Goal: Task Accomplishment & Management: Manage account settings

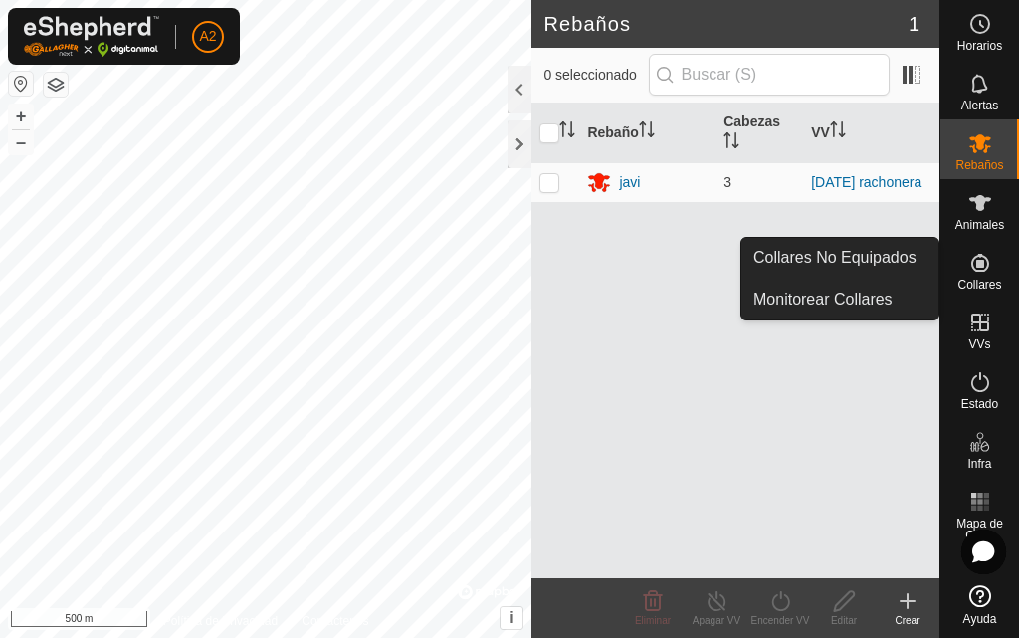
click at [981, 275] on es-neckbands-svg-icon at bounding box center [981, 263] width 36 height 32
click at [981, 269] on icon at bounding box center [981, 263] width 24 height 24
click at [837, 250] on link "Collares No Equipados" at bounding box center [840, 258] width 197 height 40
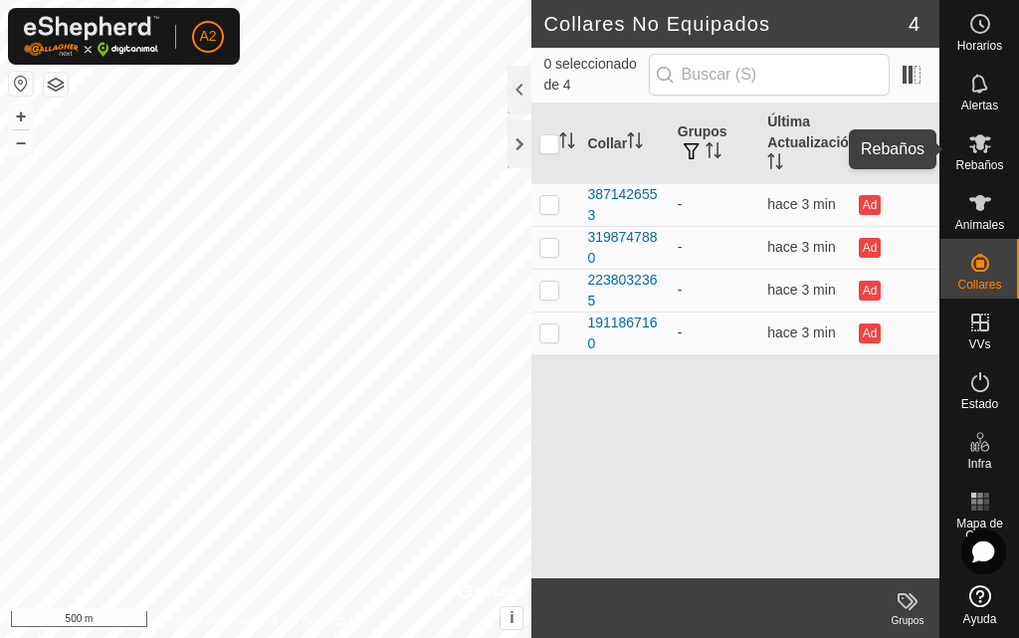
click at [977, 147] on icon at bounding box center [981, 143] width 22 height 19
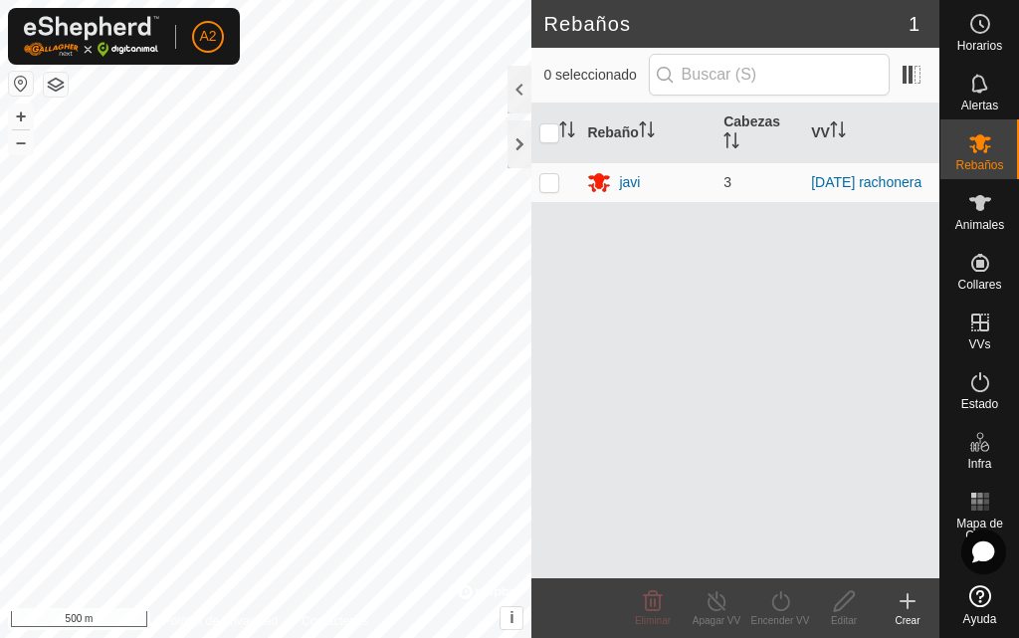
click at [912, 607] on icon at bounding box center [908, 601] width 24 height 24
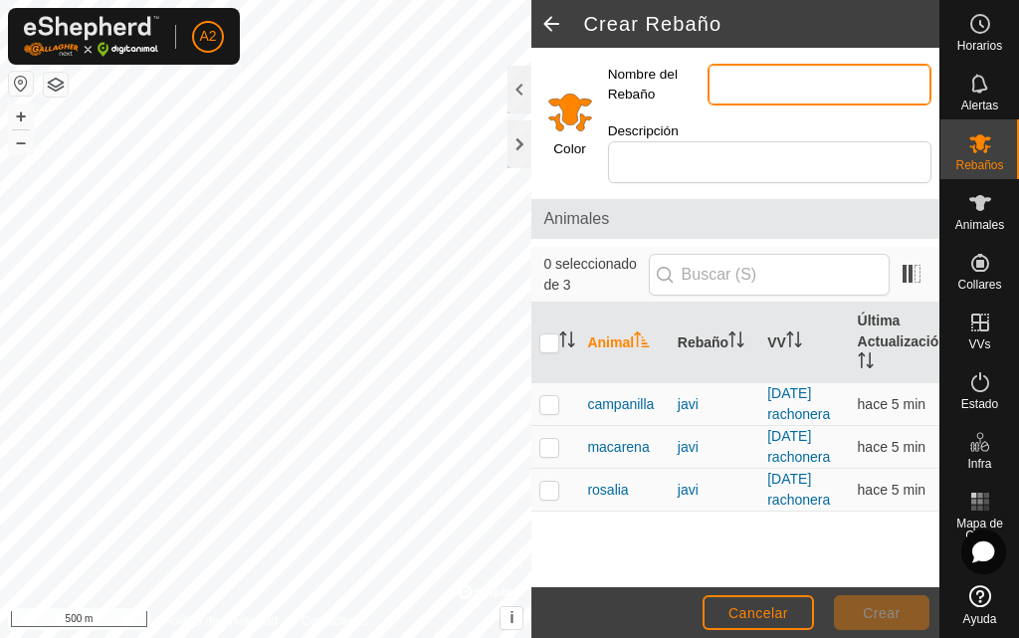
click at [749, 82] on input "Nombre del Rebaño" at bounding box center [820, 85] width 224 height 42
type input "CAPITAN"
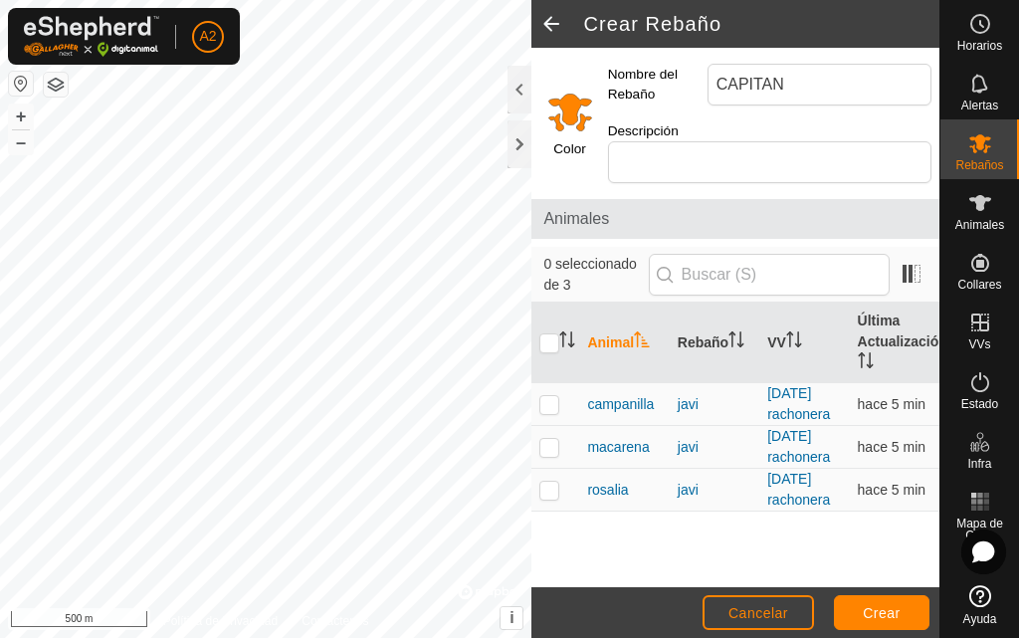
click at [565, 114] on input "Select a color" at bounding box center [571, 112] width 48 height 48
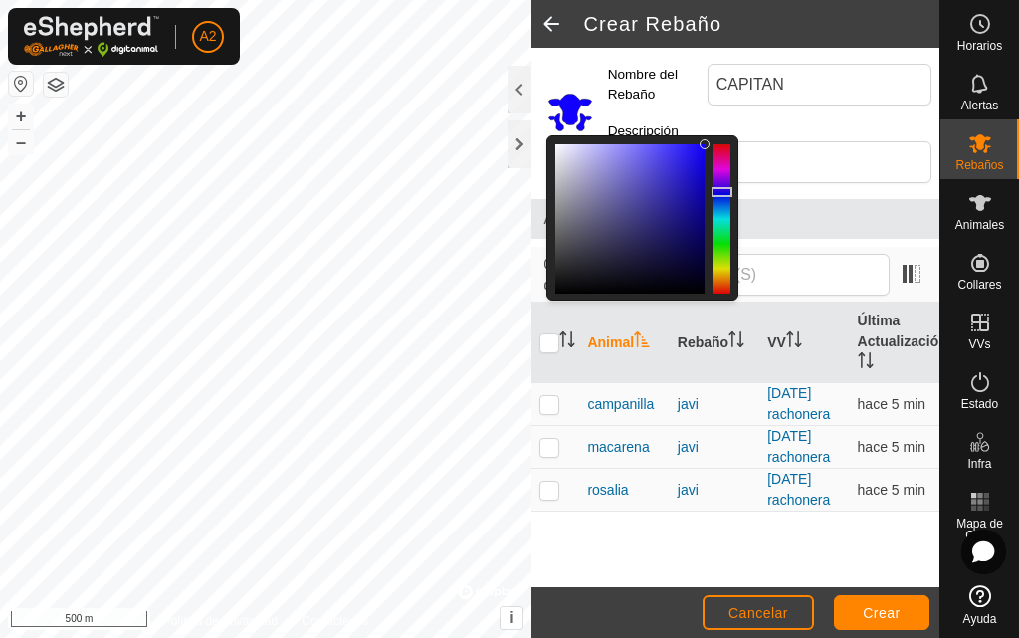
click at [727, 192] on div at bounding box center [722, 218] width 17 height 149
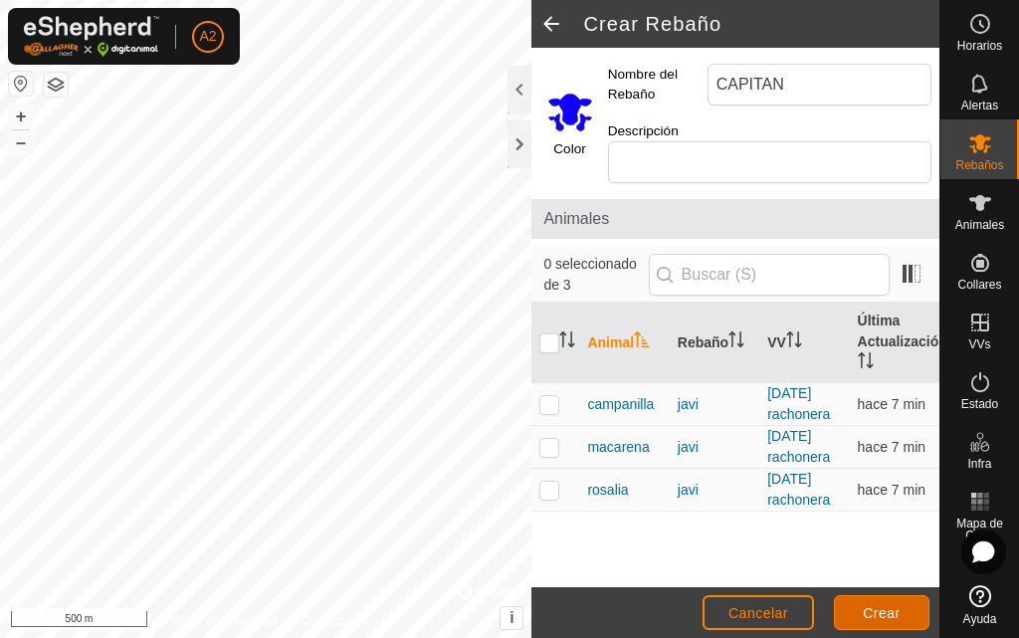
click at [881, 606] on span "Crear" at bounding box center [882, 613] width 38 height 16
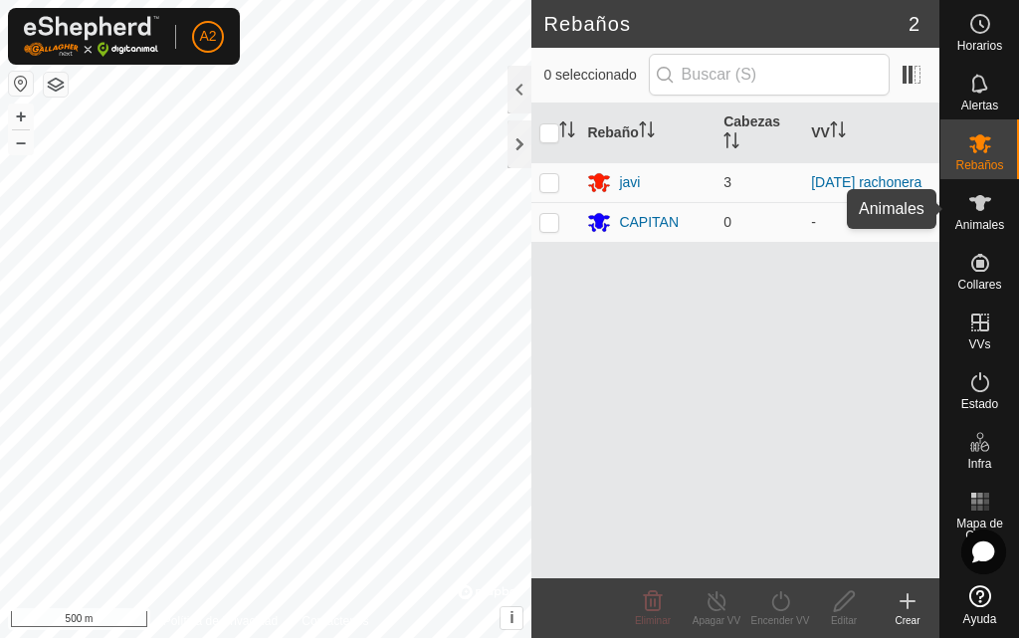
click at [1002, 199] on div "Animales" at bounding box center [980, 209] width 79 height 60
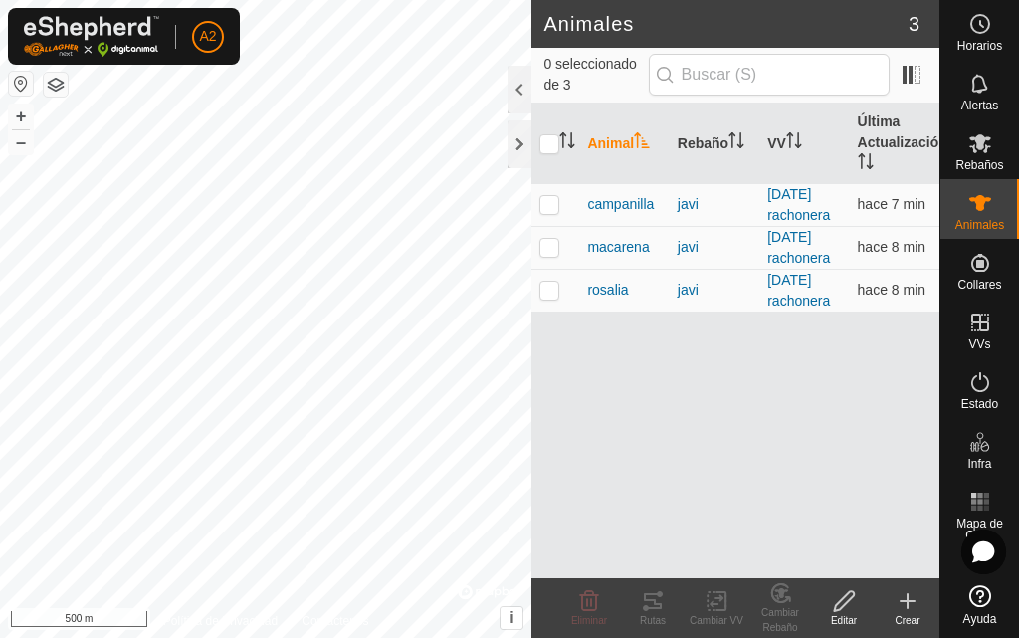
click at [908, 602] on icon at bounding box center [908, 601] width 0 height 14
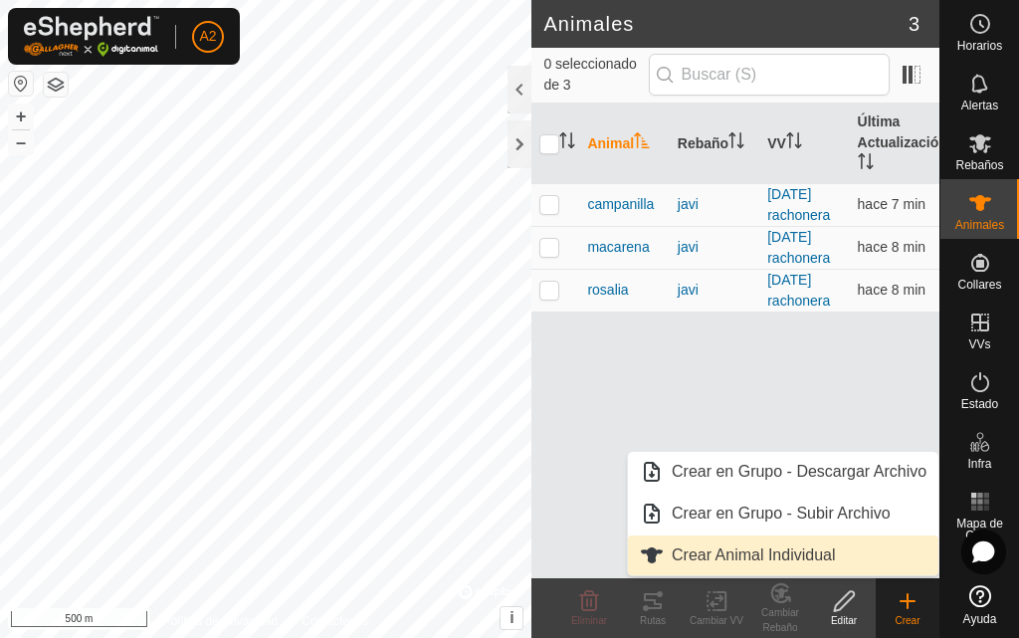
click at [749, 554] on link "Crear Animal Individual" at bounding box center [783, 556] width 311 height 40
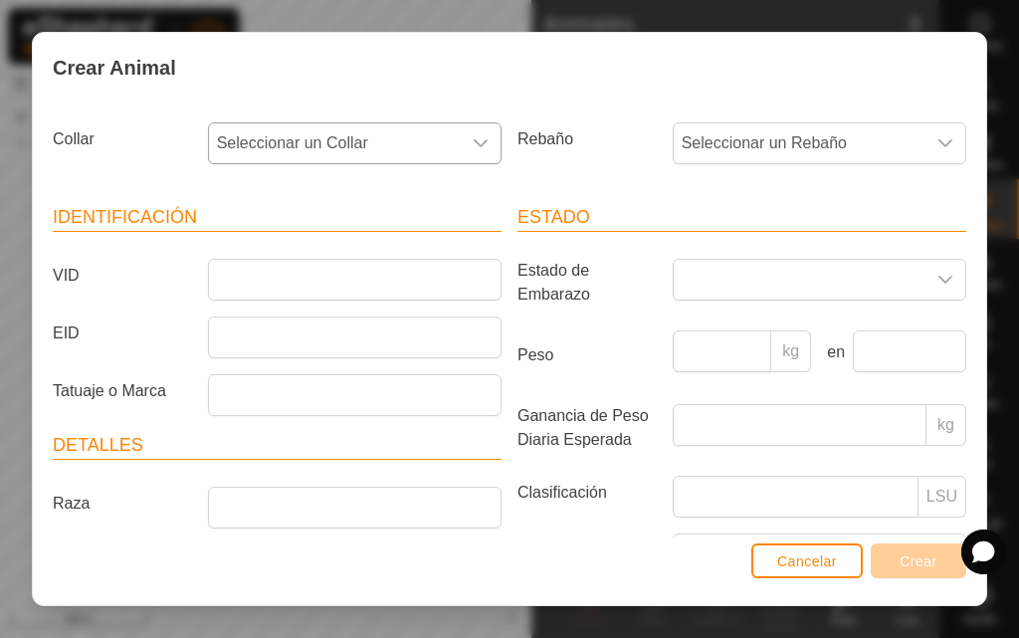
click at [476, 137] on icon "dropdown trigger" at bounding box center [481, 143] width 16 height 16
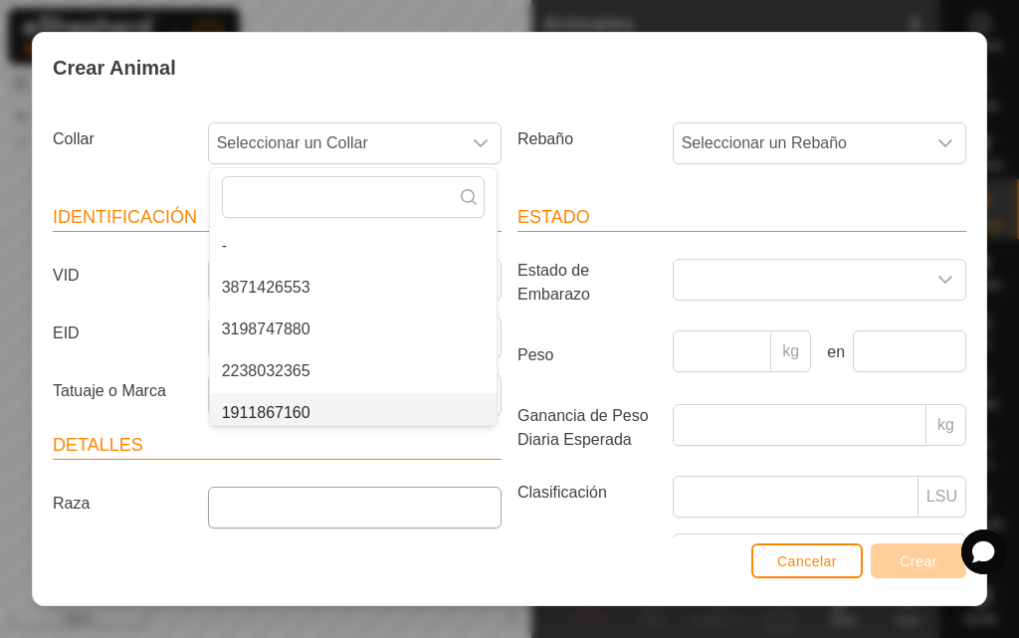
scroll to position [8, 0]
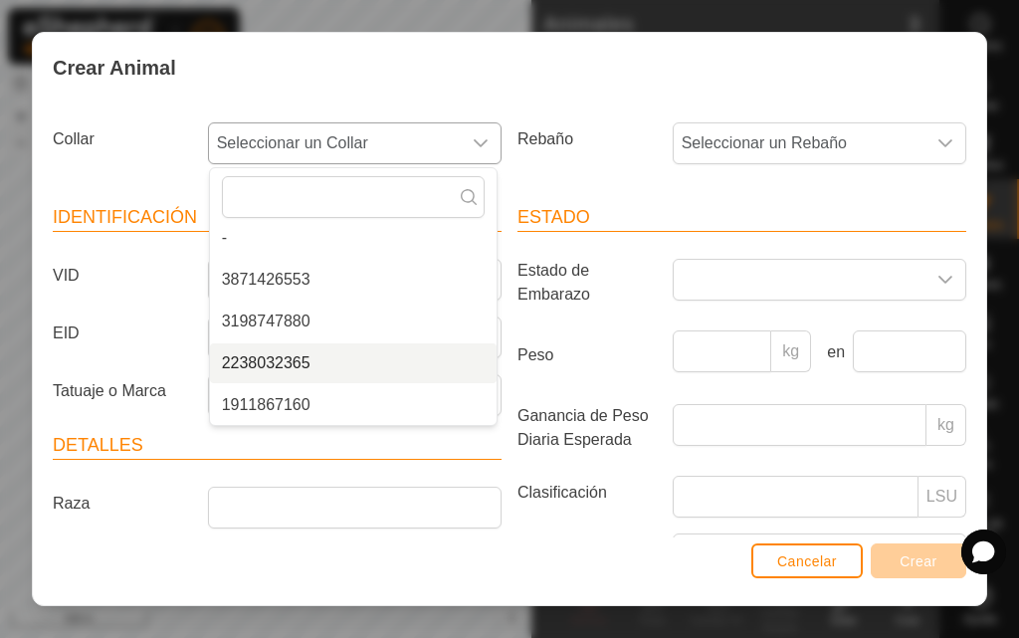
click at [248, 359] on li "2238032365" at bounding box center [353, 363] width 287 height 40
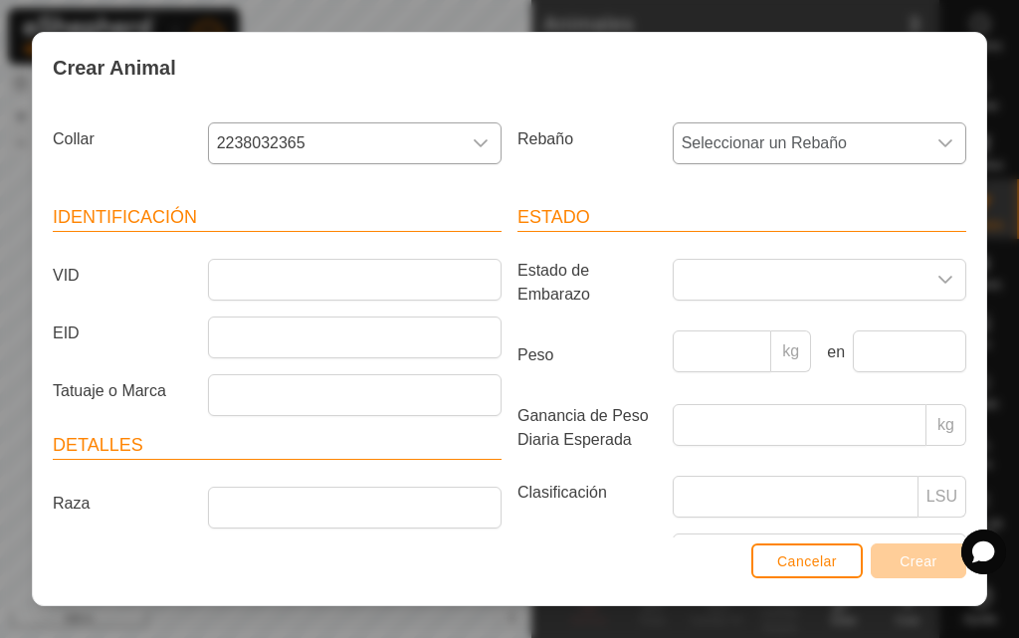
click at [938, 137] on icon "dropdown trigger" at bounding box center [946, 143] width 16 height 16
click at [738, 328] on li "CAPITAN" at bounding box center [818, 330] width 287 height 40
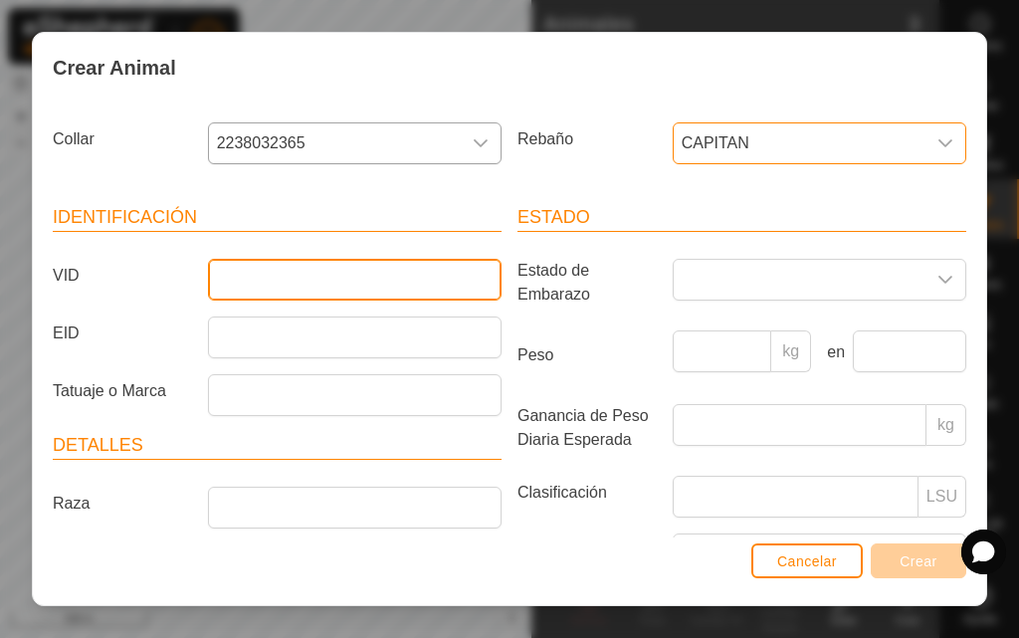
click at [287, 278] on input "VID" at bounding box center [355, 280] width 294 height 42
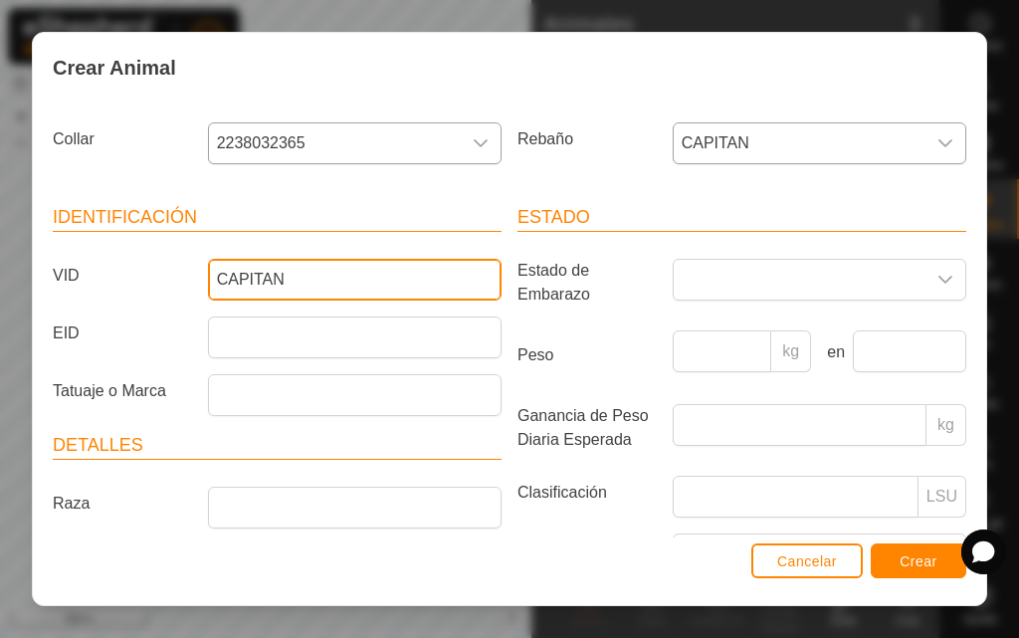
type input "CAPITAN"
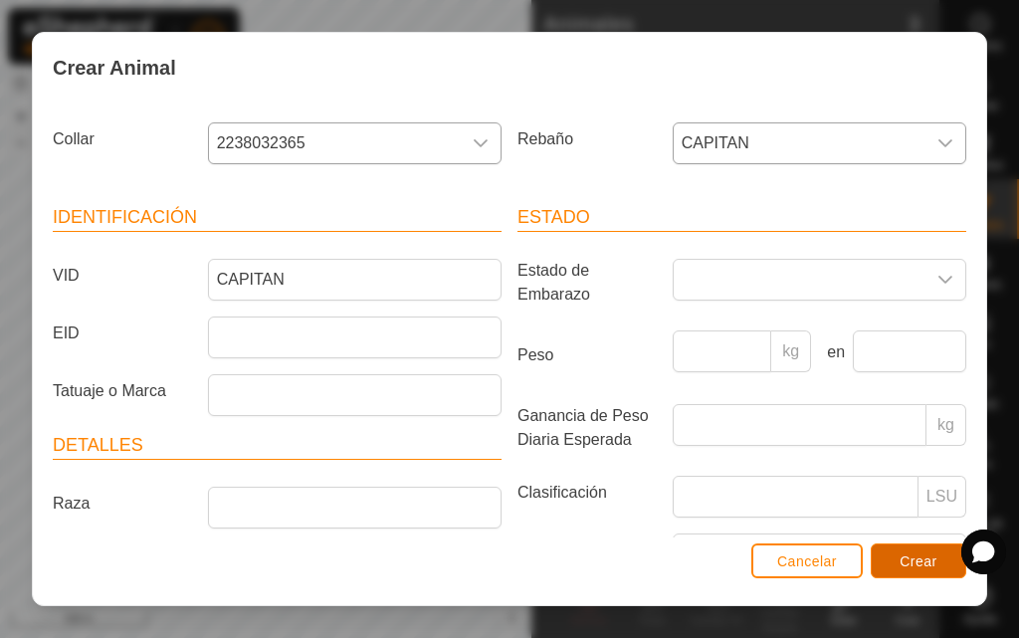
click at [923, 566] on span "Crear" at bounding box center [919, 562] width 38 height 16
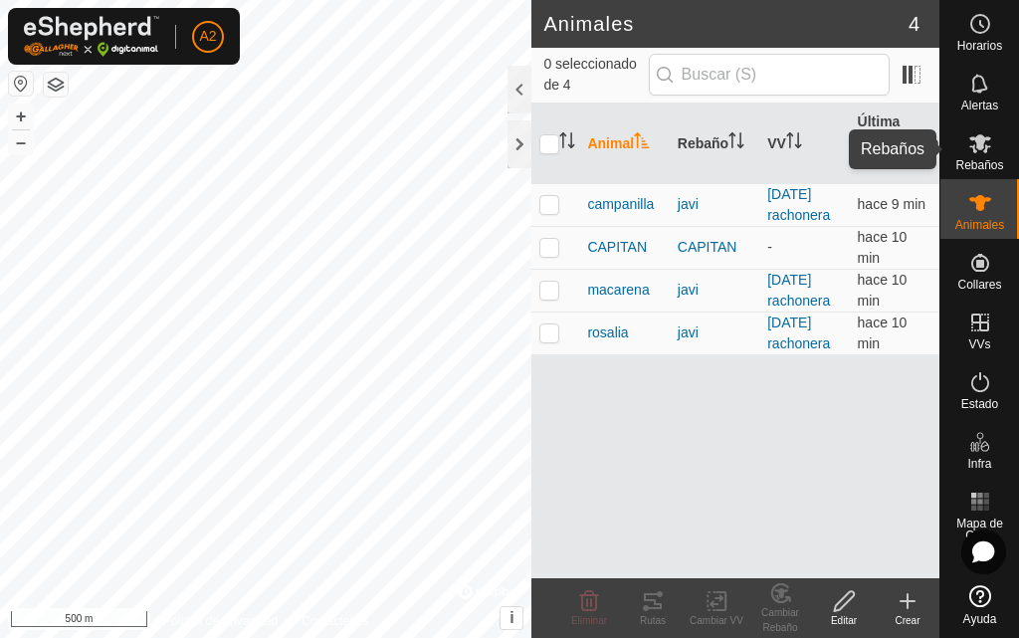
click at [991, 131] on es-mob-svg-icon at bounding box center [981, 143] width 36 height 32
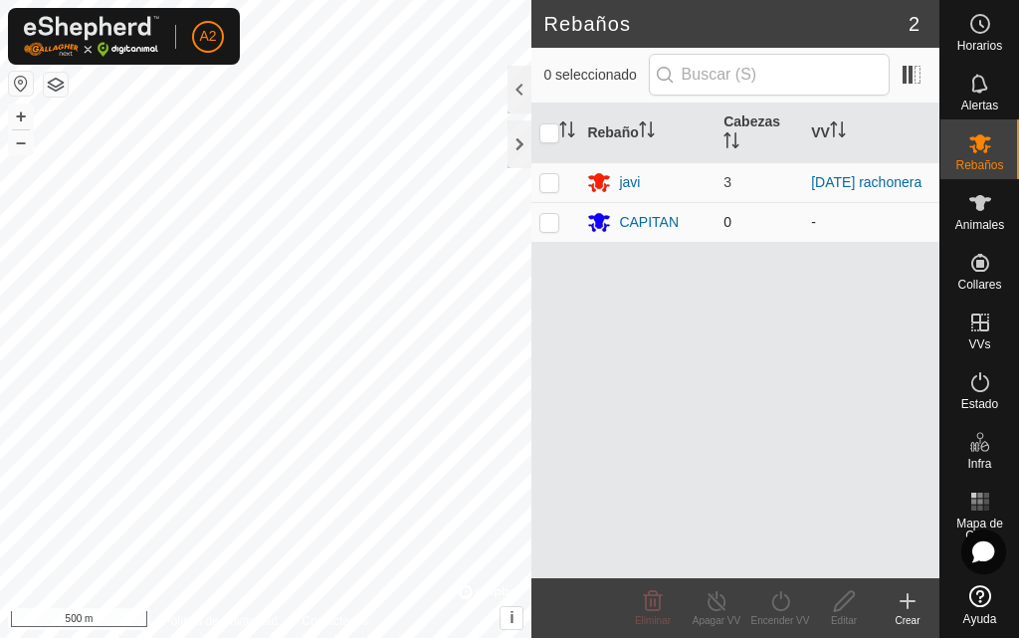
click at [809, 227] on td "-" at bounding box center [871, 222] width 136 height 40
click at [620, 223] on div "CAPITAN" at bounding box center [649, 222] width 60 height 21
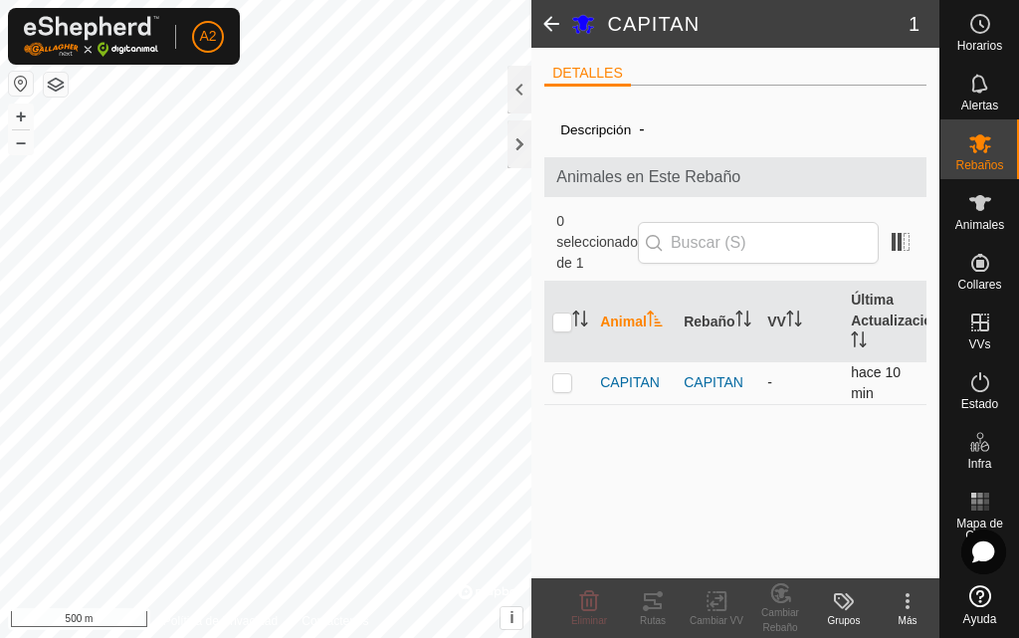
click at [568, 379] on p-checkbox at bounding box center [563, 382] width 20 height 16
checkbox input "true"
click at [568, 378] on p-checkbox at bounding box center [563, 382] width 20 height 16
checkbox input "false"
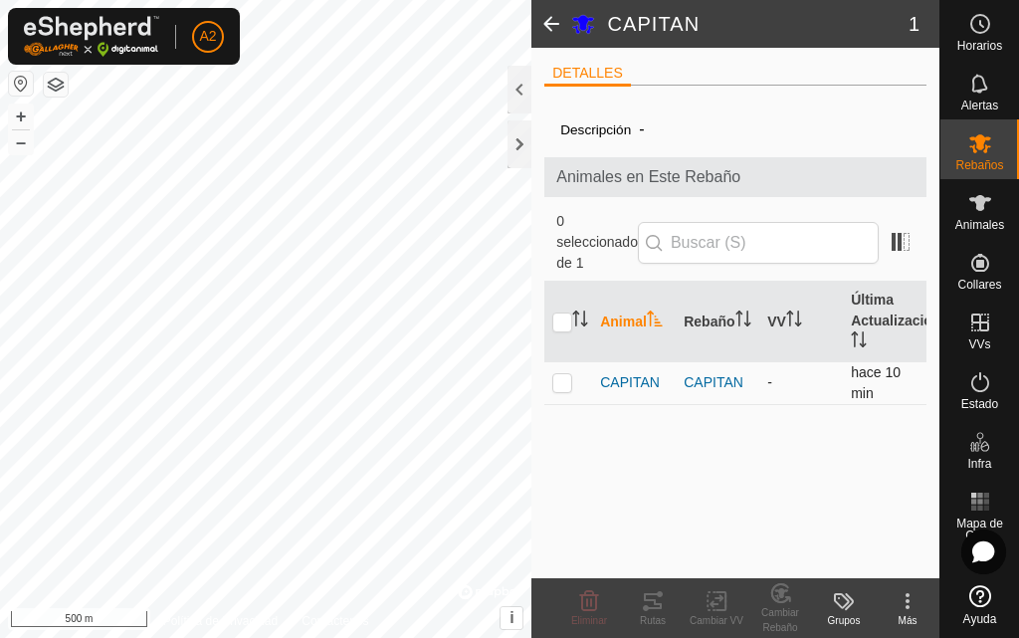
checkbox input "false"
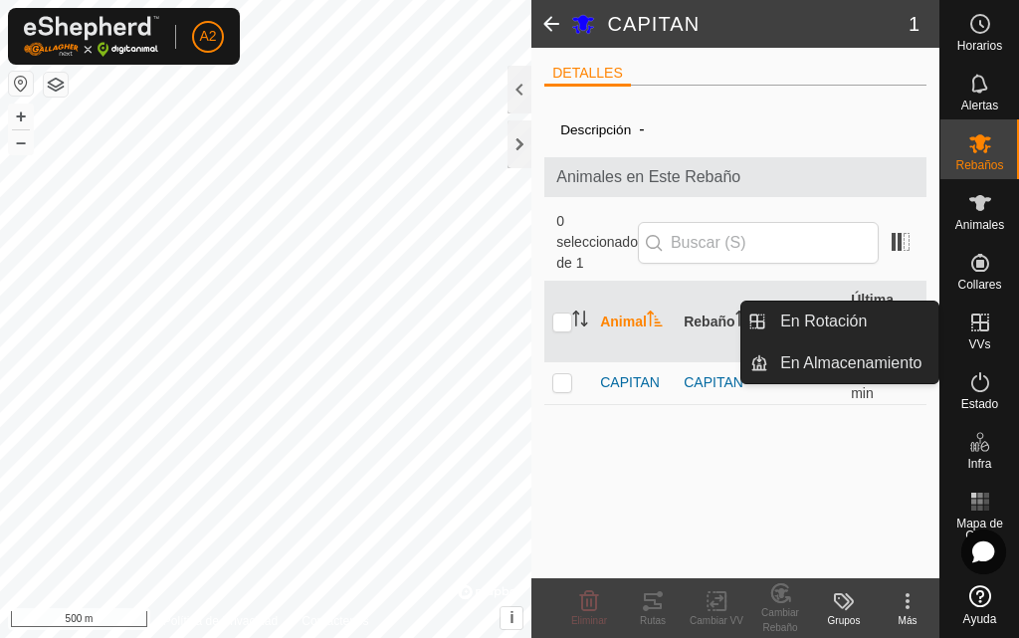
click at [981, 331] on icon at bounding box center [981, 323] width 18 height 18
click at [882, 326] on link "En Rotación" at bounding box center [854, 322] width 170 height 40
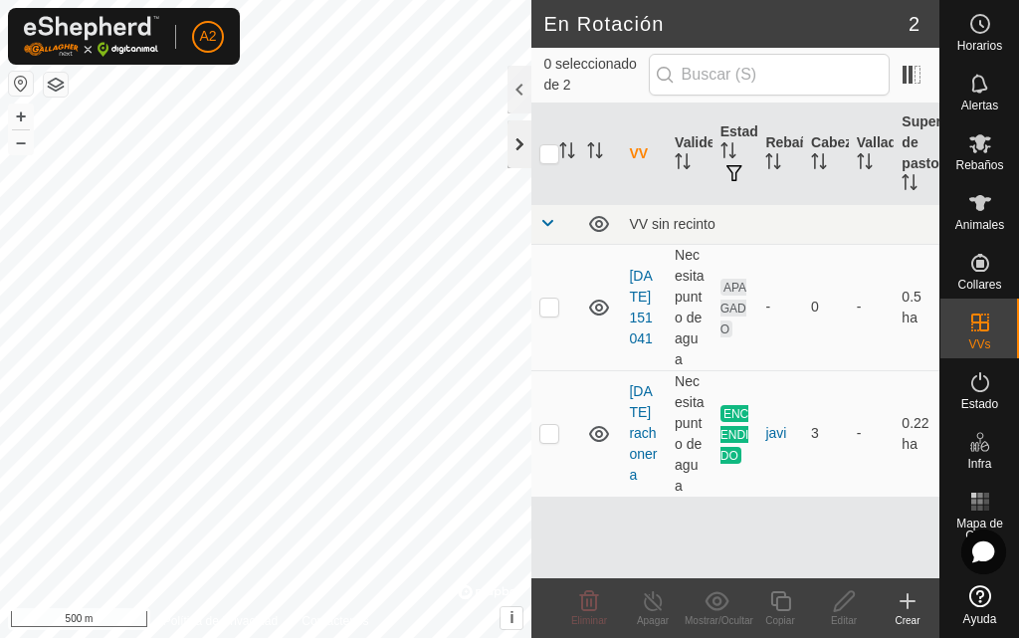
click at [514, 144] on div at bounding box center [520, 144] width 24 height 48
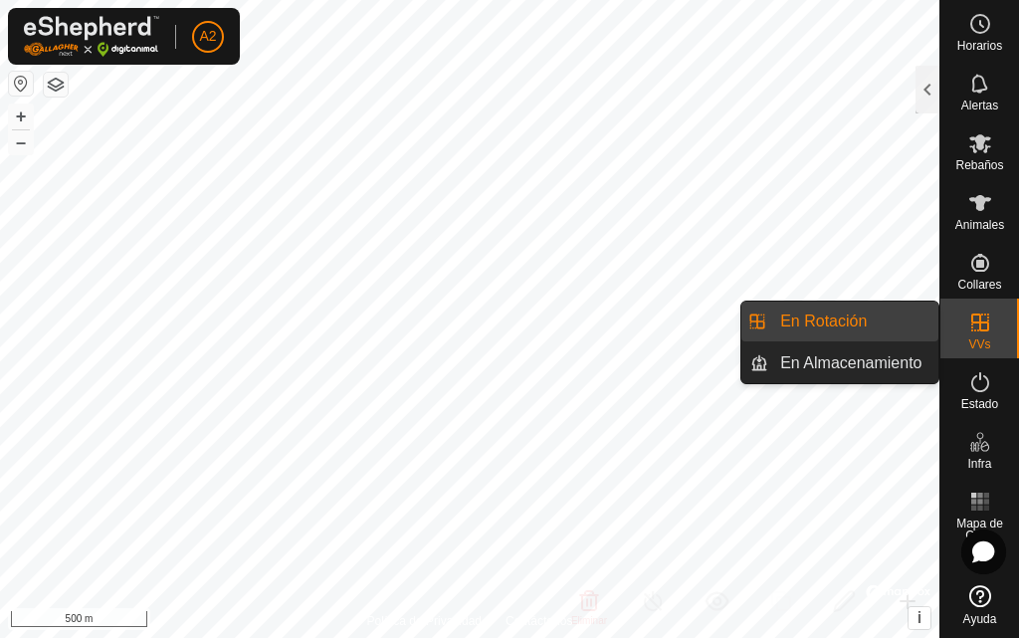
click at [987, 328] on icon at bounding box center [981, 323] width 24 height 24
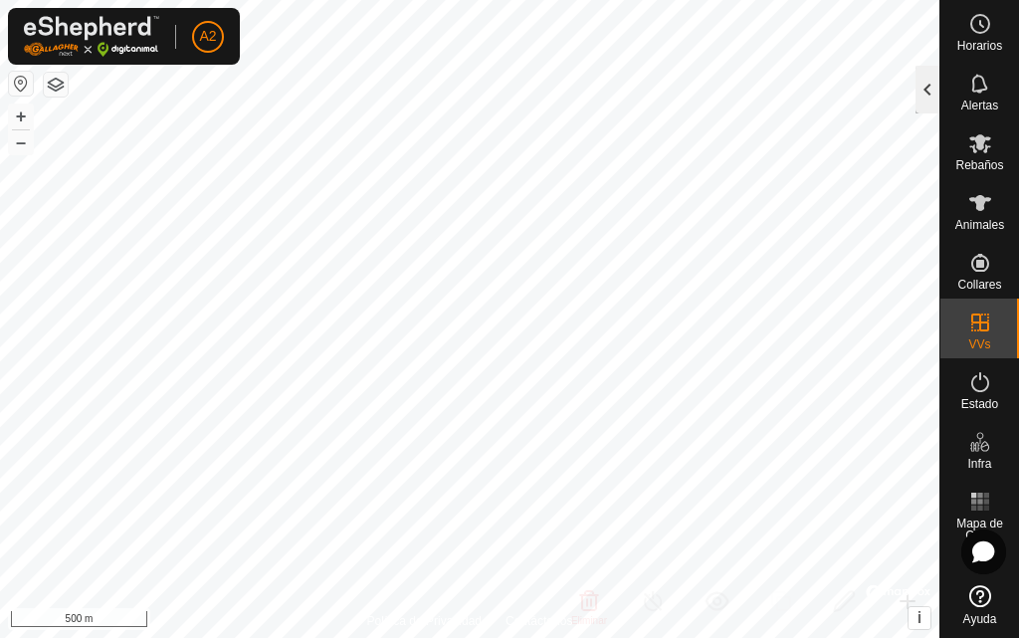
click at [921, 86] on div at bounding box center [928, 90] width 24 height 48
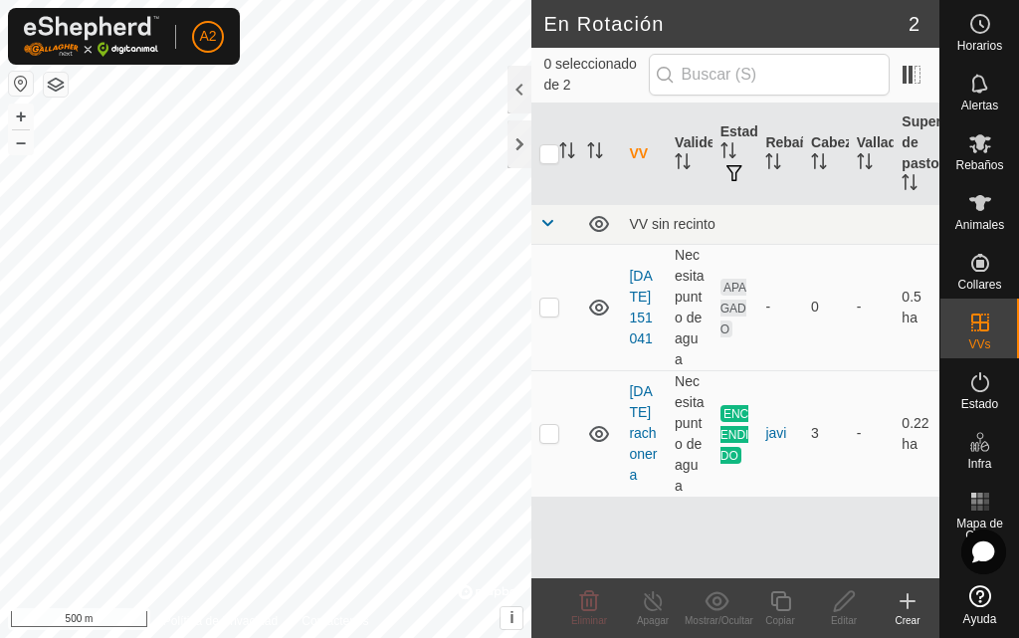
click at [903, 602] on icon at bounding box center [908, 601] width 24 height 24
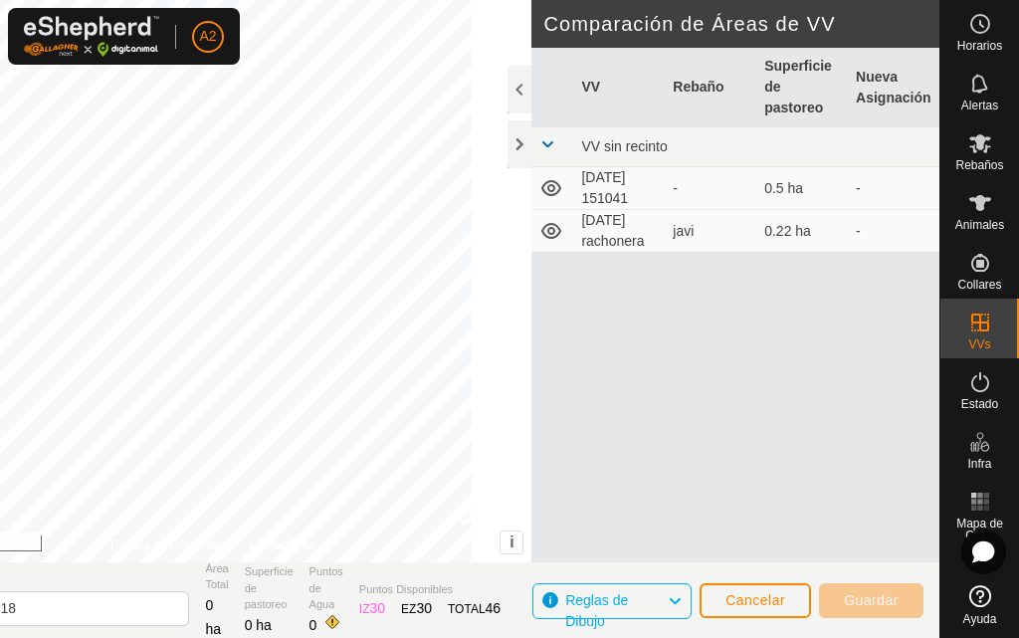
click at [117, 637] on html "A2 Horarios Alertas Rebaños Animales Collares VVs Estado Infra Mapa de Calor Ay…" at bounding box center [509, 319] width 1019 height 638
click at [382, 0] on html "A2 Horarios Alertas Rebaños Animales Collares VVs Estado Infra Mapa de Calor Ay…" at bounding box center [509, 319] width 1019 height 638
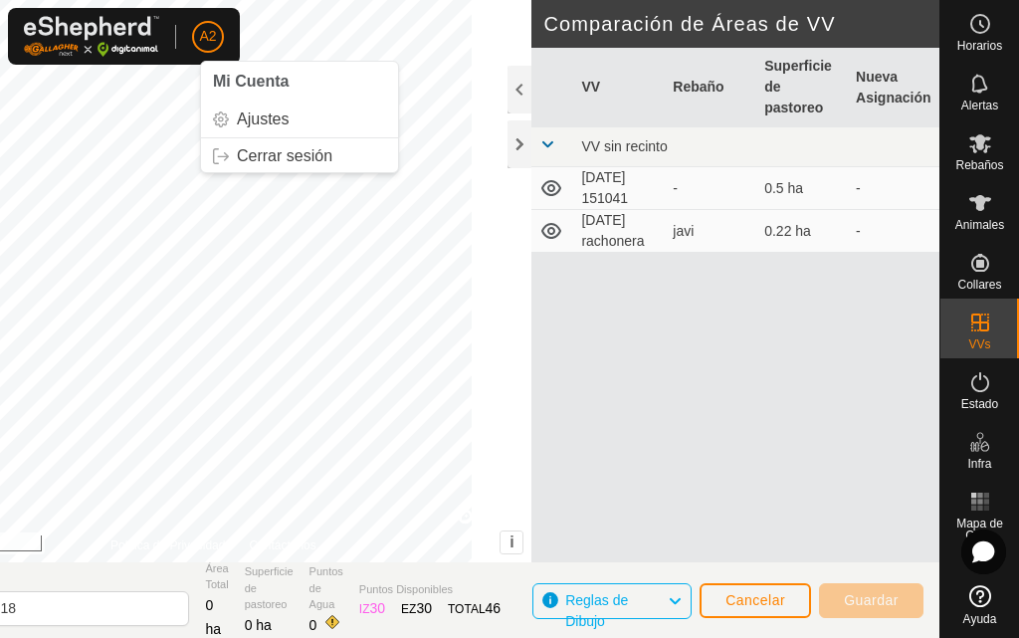
click at [336, 0] on html "A2 Mi Cuenta Ajustes Cerrar sesión Horarios Alertas Rebaños Animales Collares V…" at bounding box center [509, 319] width 1019 height 638
click at [215, 540] on div "Política de Privacidad Contáctenos + – ⇧ i © Mapbox , © OpenStreetMap , Improve…" at bounding box center [212, 281] width 637 height 563
click at [225, 637] on html "A2 Horarios Alertas Rebaños Animales Collares VVs Estado Infra Mapa de Calor Ay…" at bounding box center [509, 319] width 1019 height 638
click at [286, 637] on html "A2 Horarios Alertas Rebaños Animales Collares VVs Estado Infra Mapa de Calor Ay…" at bounding box center [509, 319] width 1019 height 638
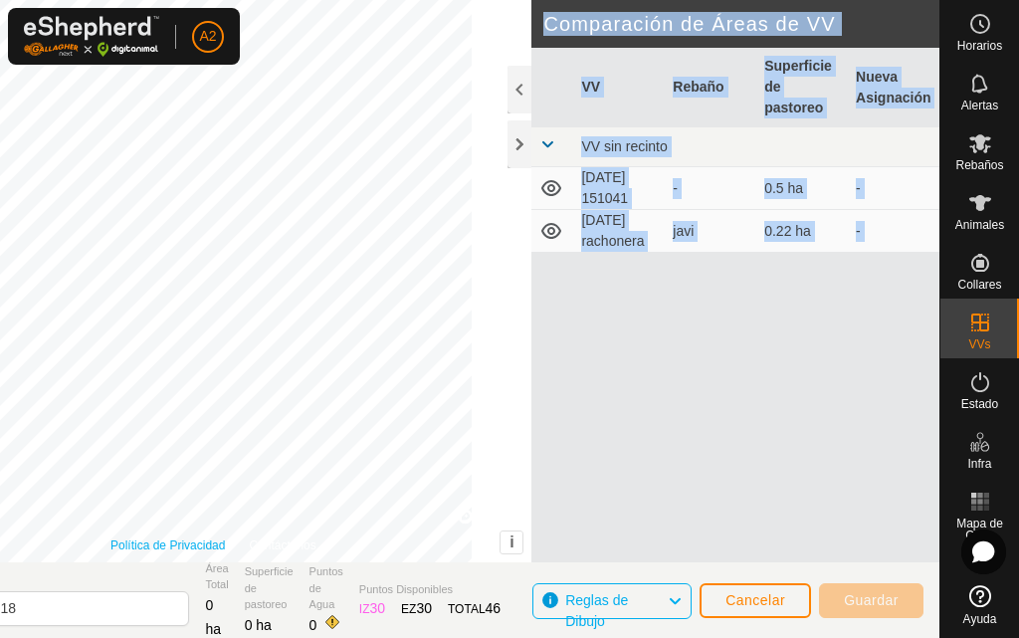
click at [284, 374] on div "DIBUJAR IZ EZ Eliminar Política de Privacidad Contáctenos + – ⇧ i © Mapbox , © …" at bounding box center [416, 319] width 1045 height 638
click at [780, 599] on span "Cancelar" at bounding box center [756, 600] width 60 height 16
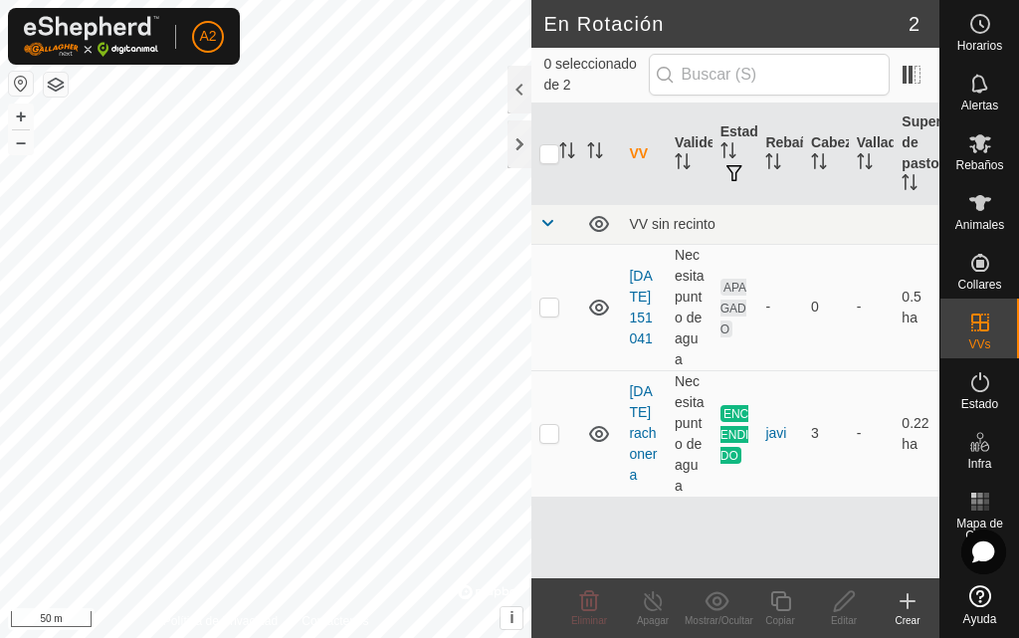
click at [905, 601] on icon at bounding box center [908, 601] width 14 height 0
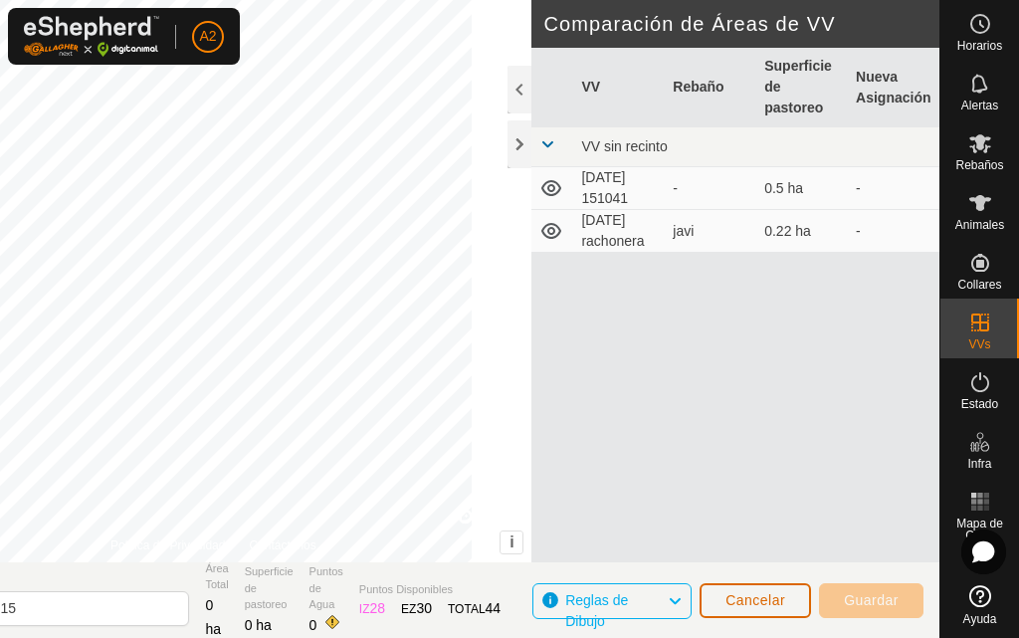
click at [774, 607] on span "Cancelar" at bounding box center [756, 600] width 60 height 16
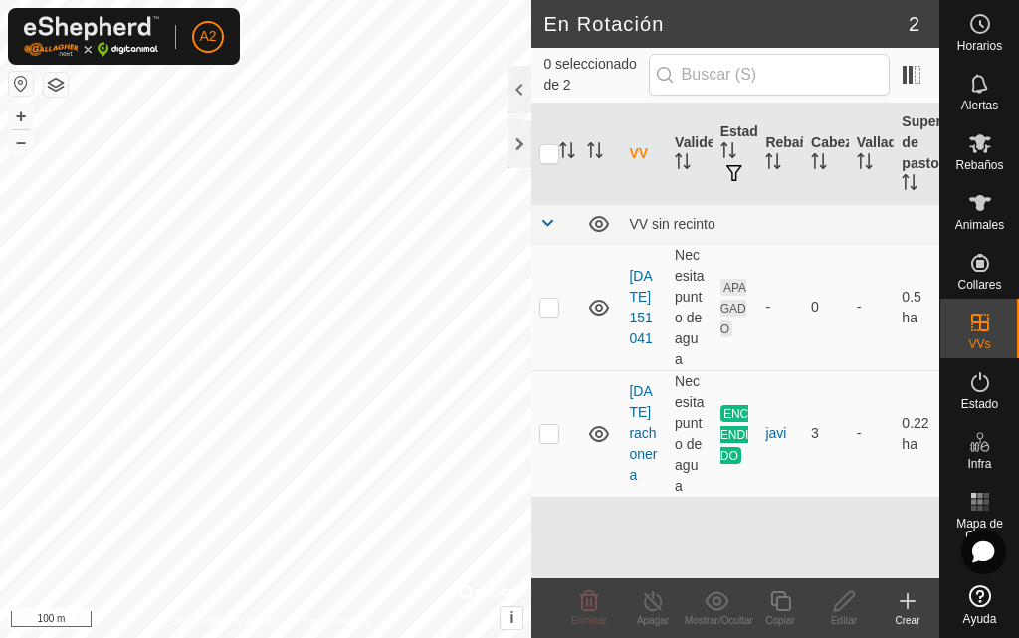
click at [906, 602] on icon at bounding box center [908, 601] width 24 height 24
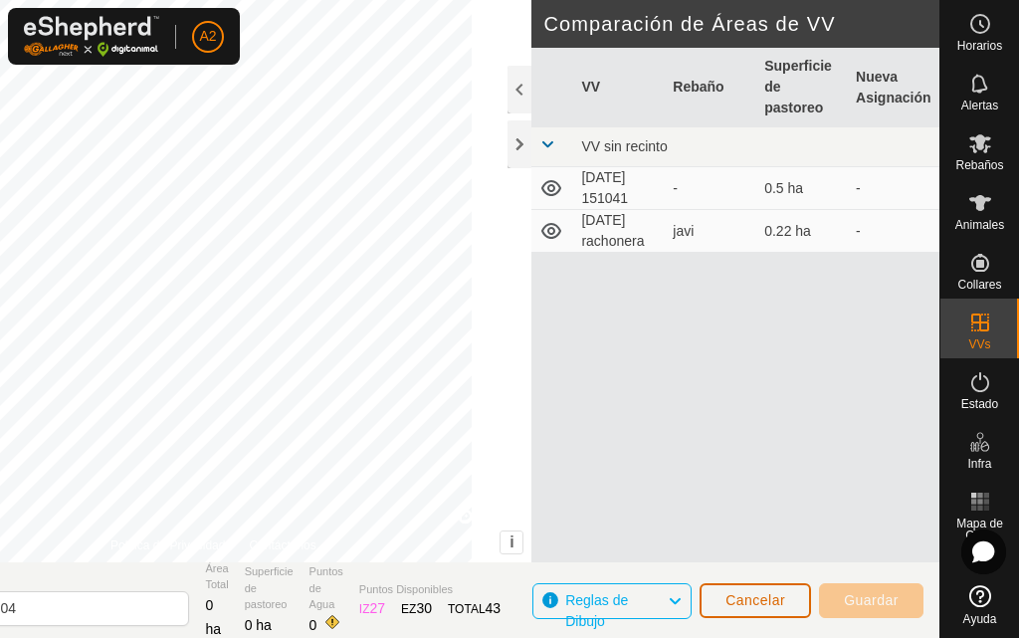
click at [770, 591] on button "Cancelar" at bounding box center [756, 600] width 112 height 35
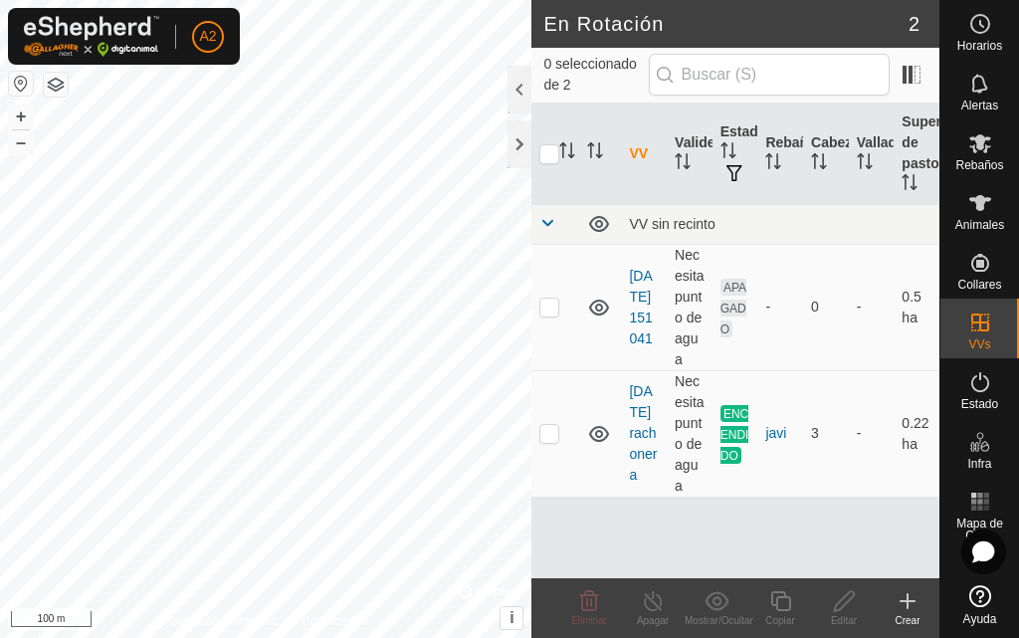
click at [911, 598] on icon at bounding box center [908, 601] width 24 height 24
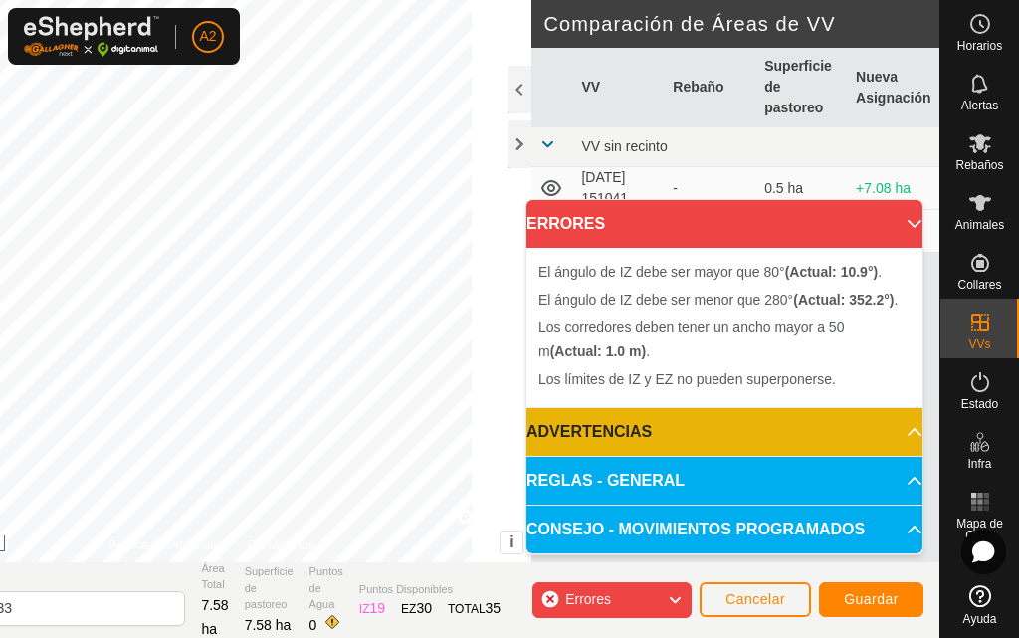
click at [405, 91] on div "El ángulo de IZ debe ser mayor que 80° (Actual: 10.9°) . + – ⇧ i © Mapbox , © O…" at bounding box center [210, 281] width 641 height 563
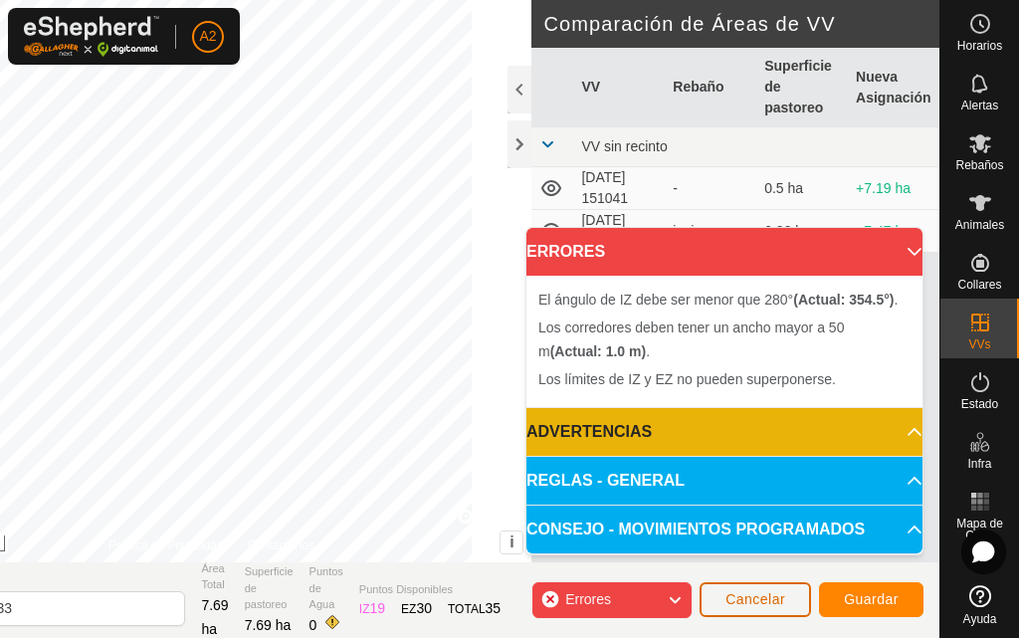
click at [733, 588] on button "Cancelar" at bounding box center [756, 599] width 112 height 35
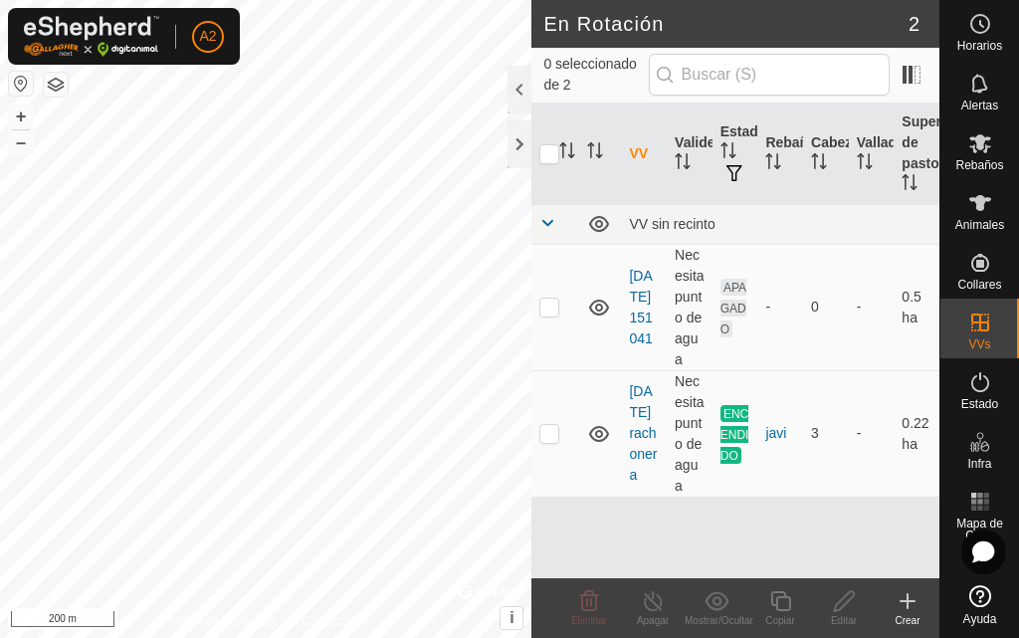
click at [905, 606] on icon at bounding box center [908, 601] width 24 height 24
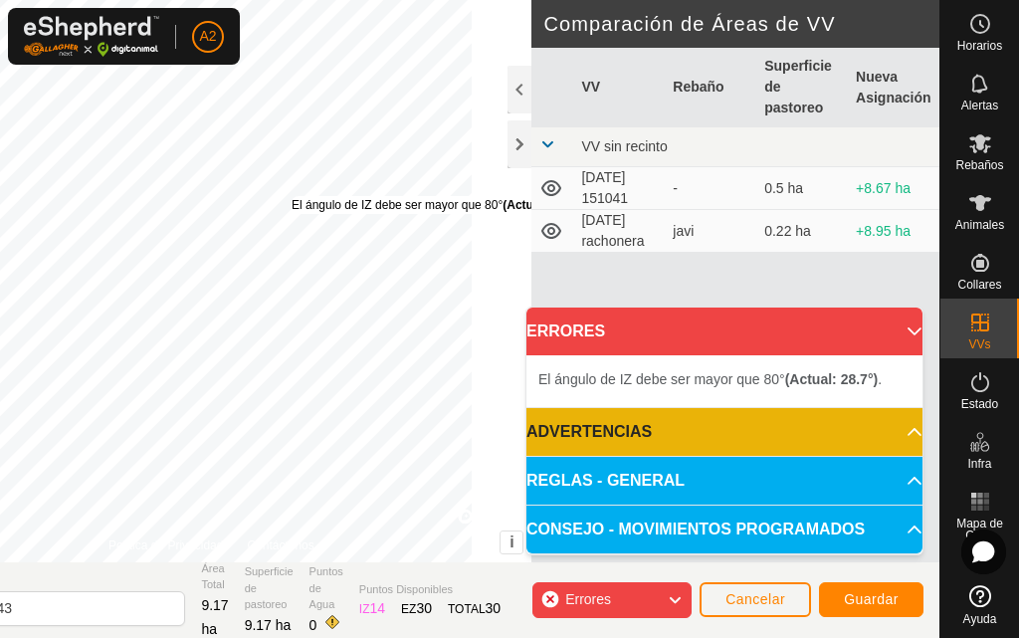
click at [351, 196] on div "El ángulo de IZ debe ser mayor que 80° (Actual: 28.7°) ." at bounding box center [439, 205] width 295 height 18
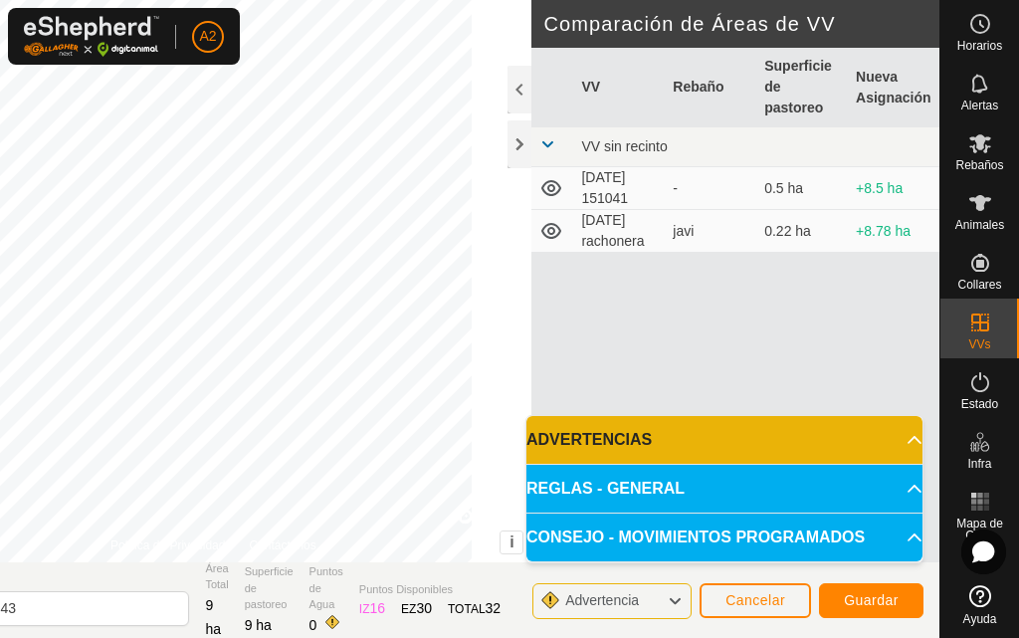
click at [869, 203] on td "+8.5 ha" at bounding box center [894, 188] width 92 height 43
click at [851, 600] on span "Guardar" at bounding box center [871, 600] width 55 height 16
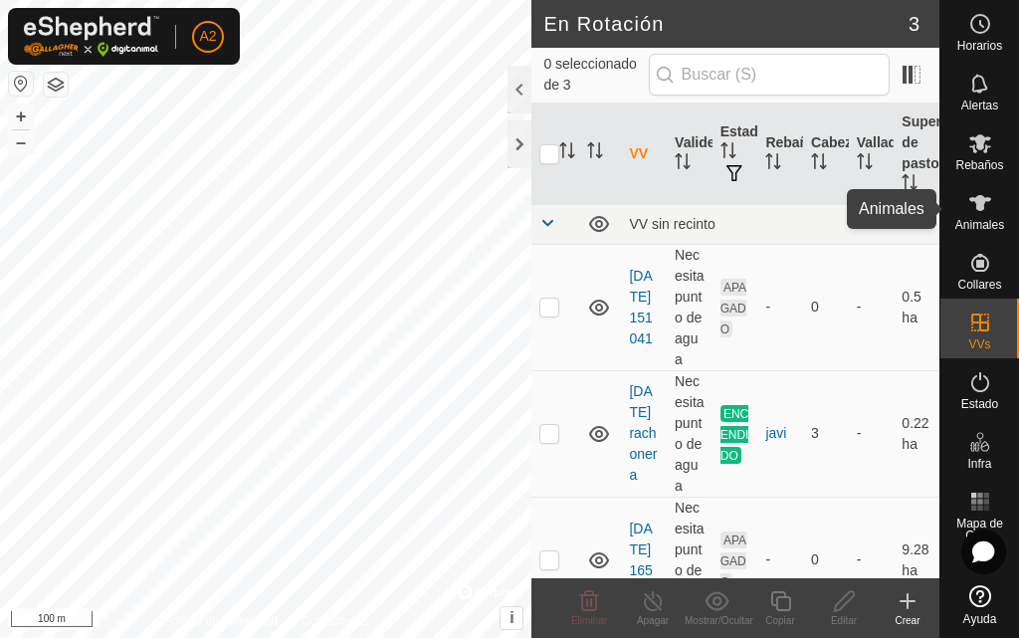
click at [981, 207] on icon at bounding box center [981, 203] width 22 height 16
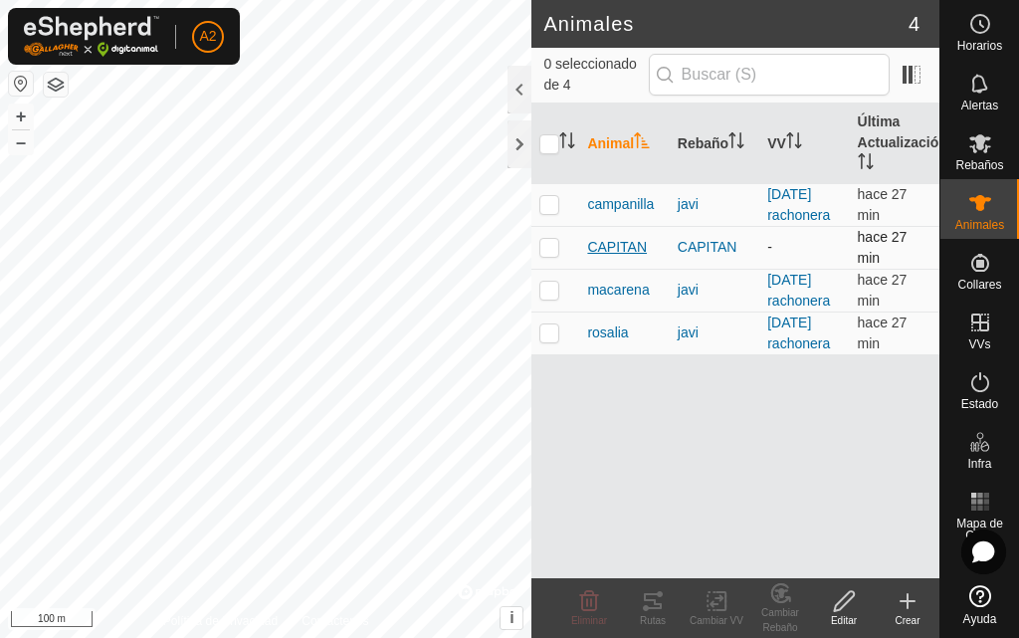
click at [614, 244] on span "CAPITAN" at bounding box center [617, 247] width 60 height 21
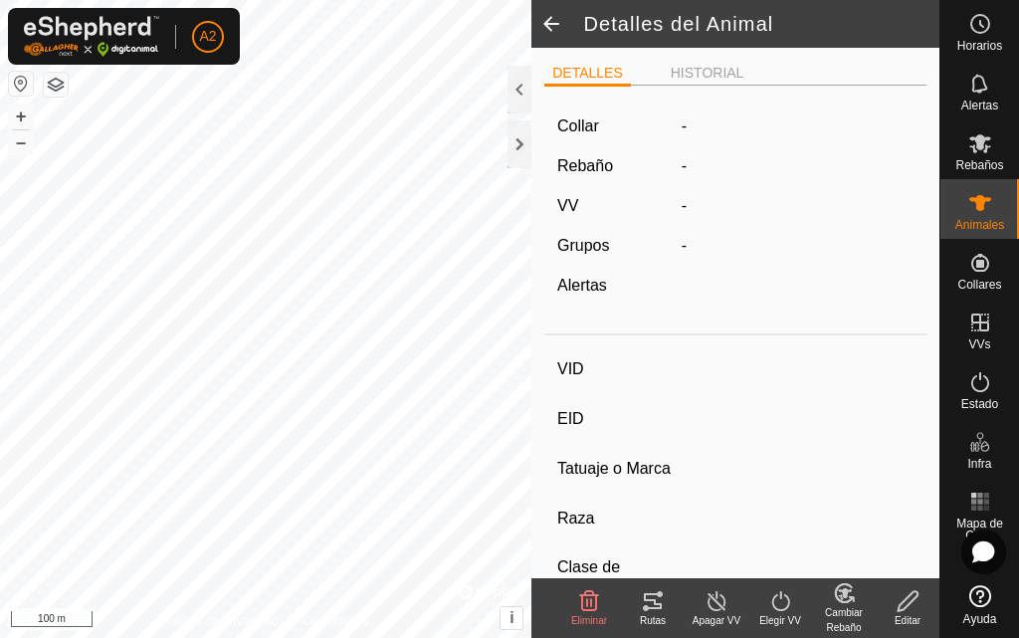
type input "CAPITAN"
type input "-"
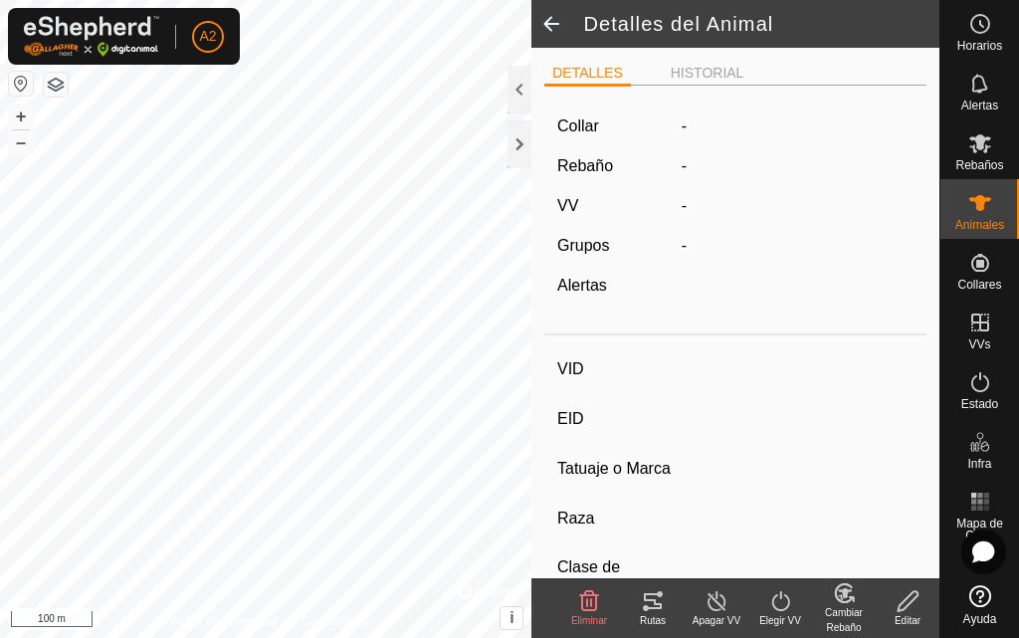
type input "0 kg"
type input "-"
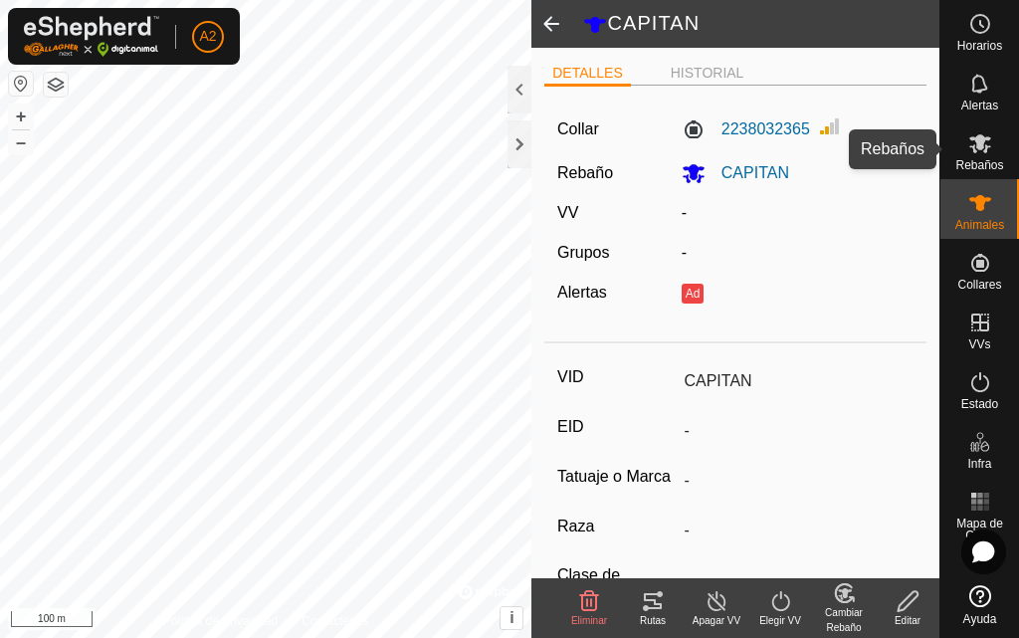
click at [981, 146] on icon at bounding box center [981, 143] width 22 height 19
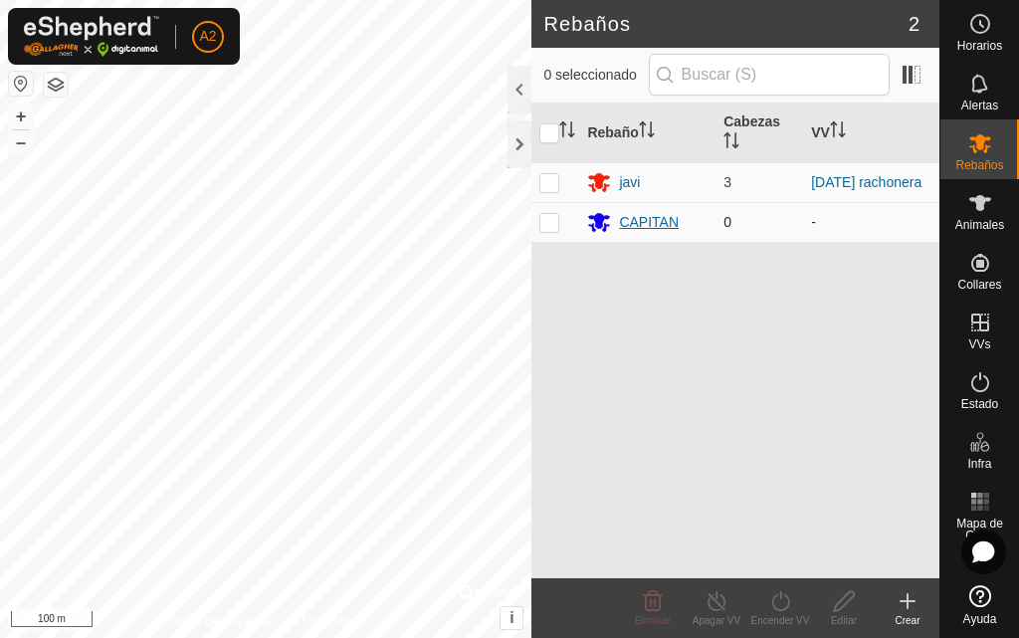
click at [635, 218] on div "CAPITAN" at bounding box center [649, 222] width 60 height 21
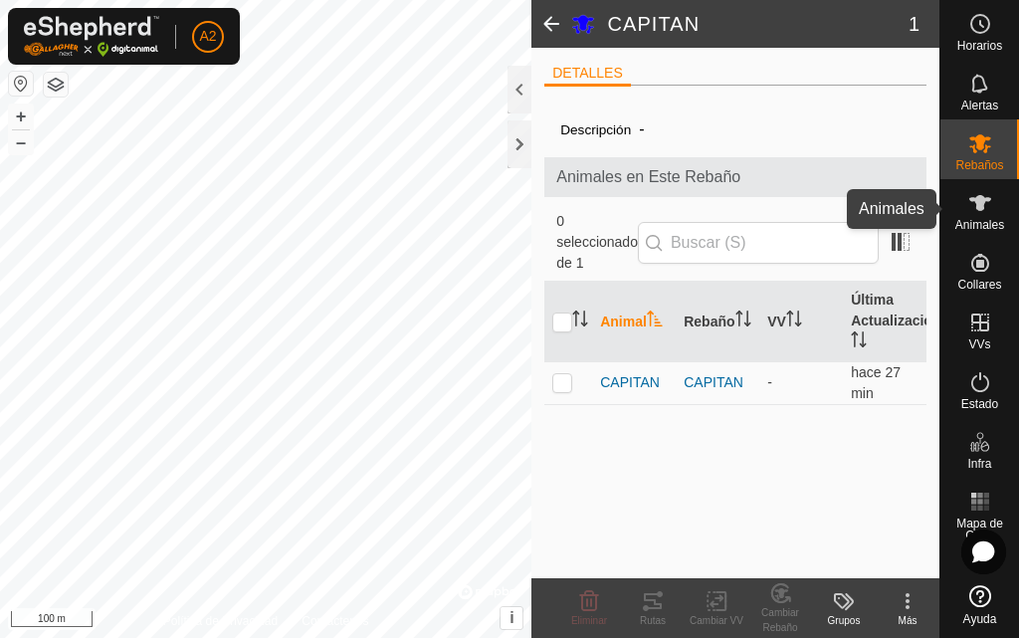
click at [985, 211] on icon at bounding box center [981, 203] width 24 height 24
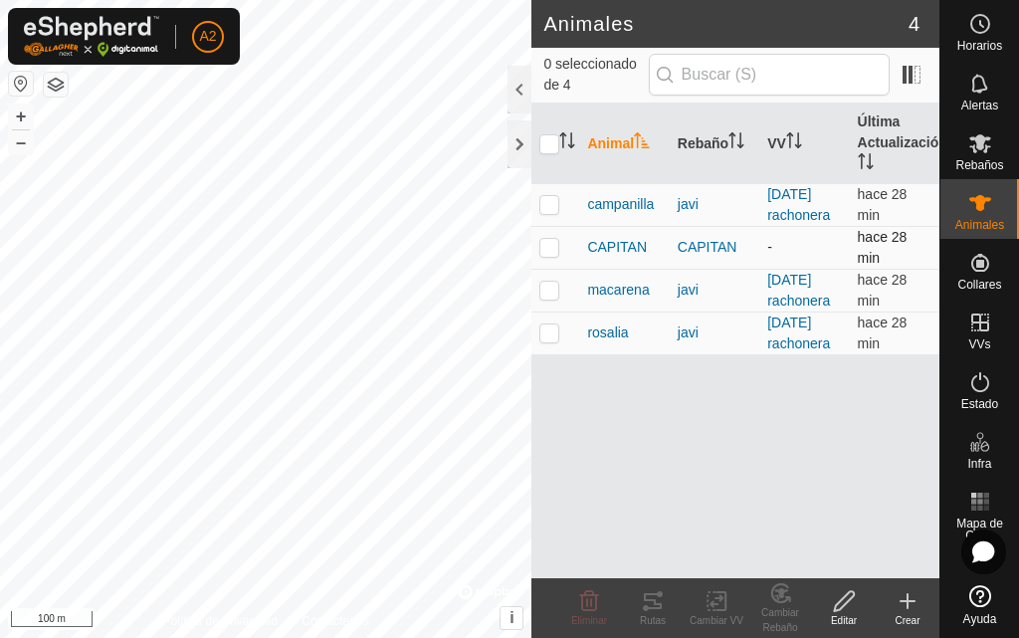
click at [550, 246] on p-checkbox at bounding box center [550, 247] width 20 height 16
checkbox input "true"
click at [786, 604] on icon at bounding box center [781, 593] width 25 height 24
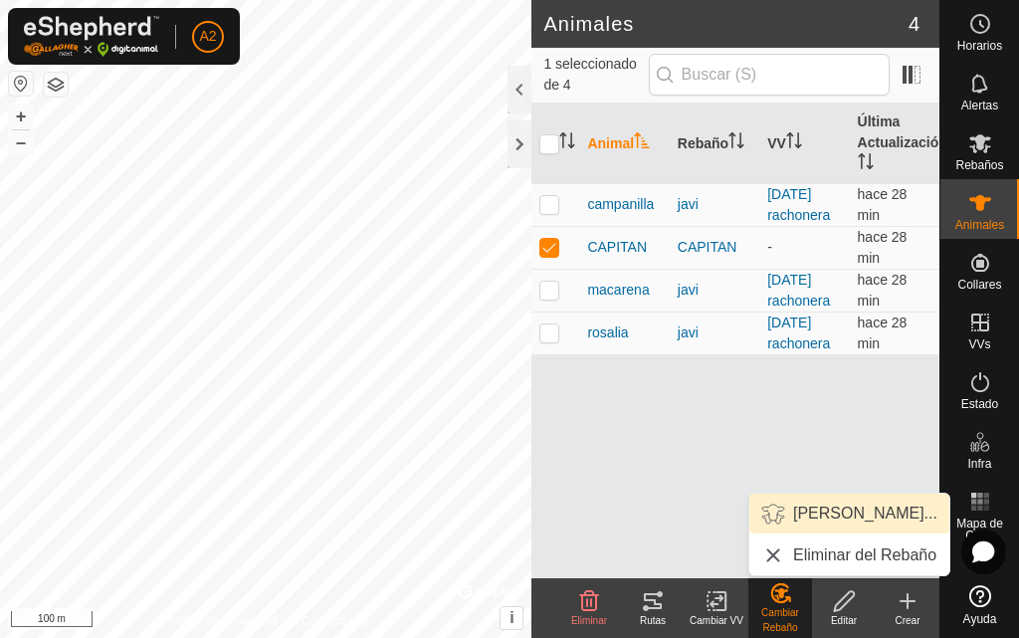
click at [812, 503] on link "[PERSON_NAME]..." at bounding box center [850, 514] width 200 height 40
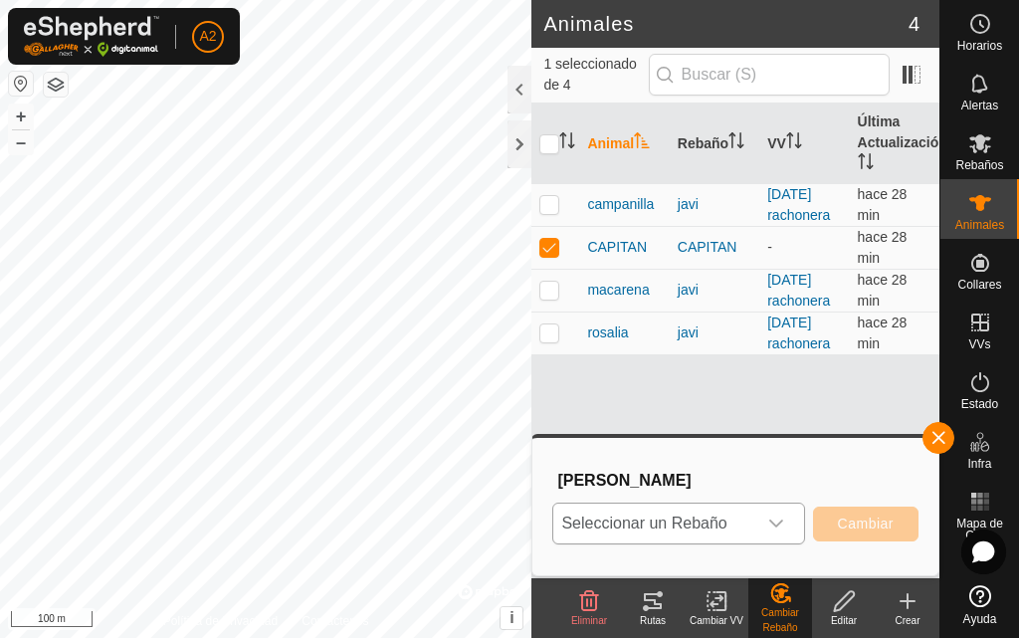
click at [776, 524] on icon "dropdown trigger" at bounding box center [777, 524] width 16 height 16
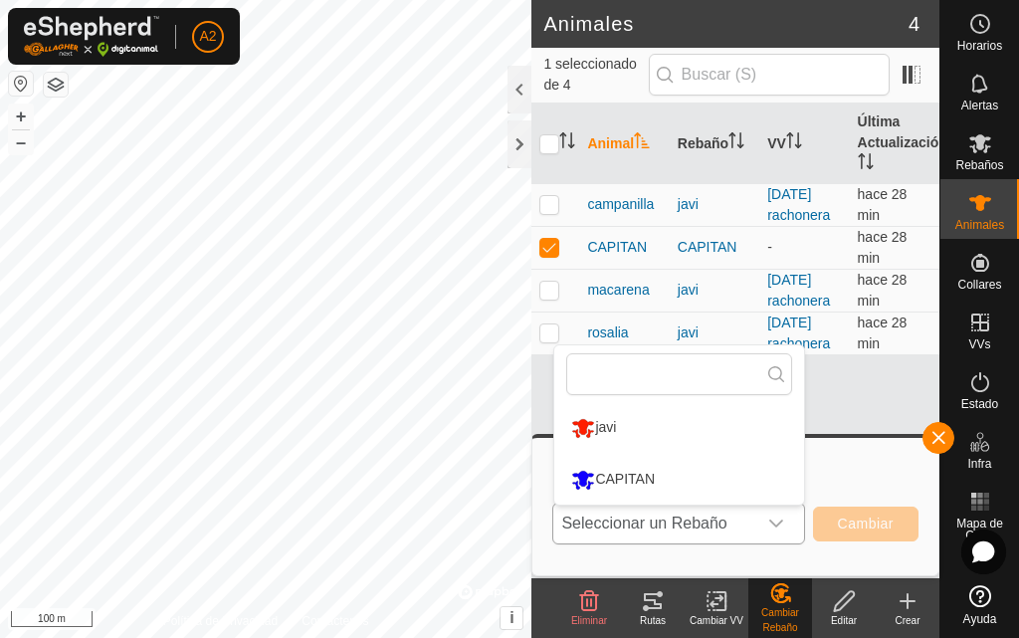
click at [661, 475] on li "CAPITAN" at bounding box center [680, 480] width 250 height 50
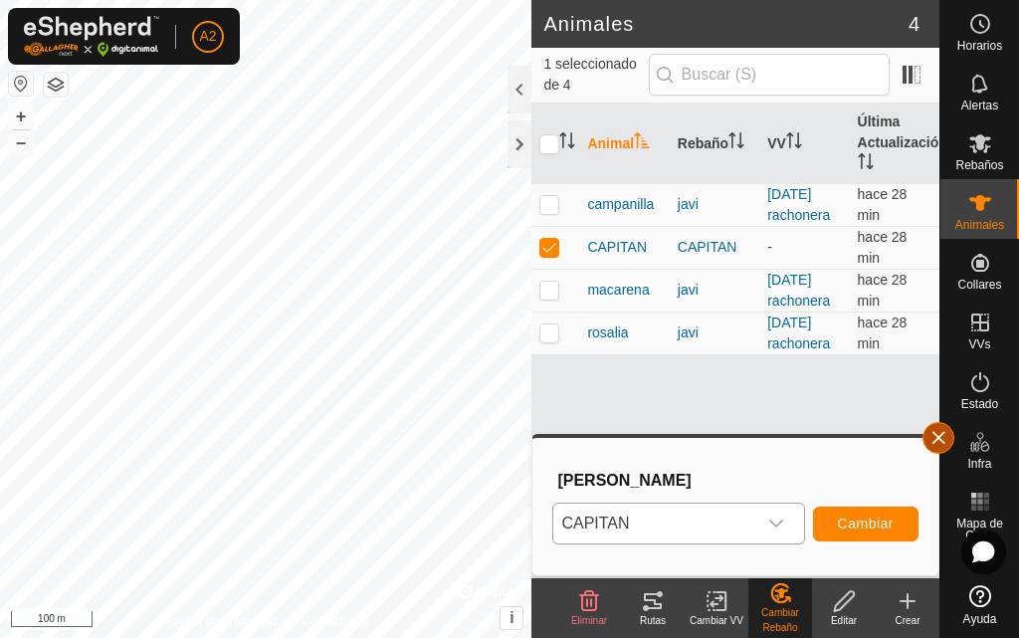
click at [942, 430] on button "button" at bounding box center [939, 438] width 32 height 32
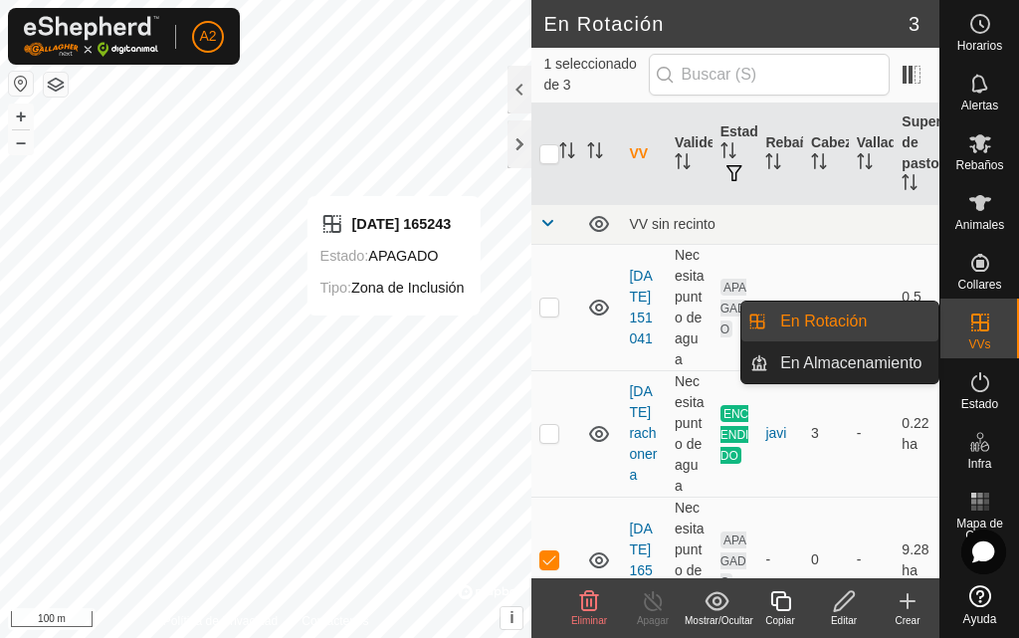
click at [973, 327] on icon at bounding box center [981, 323] width 24 height 24
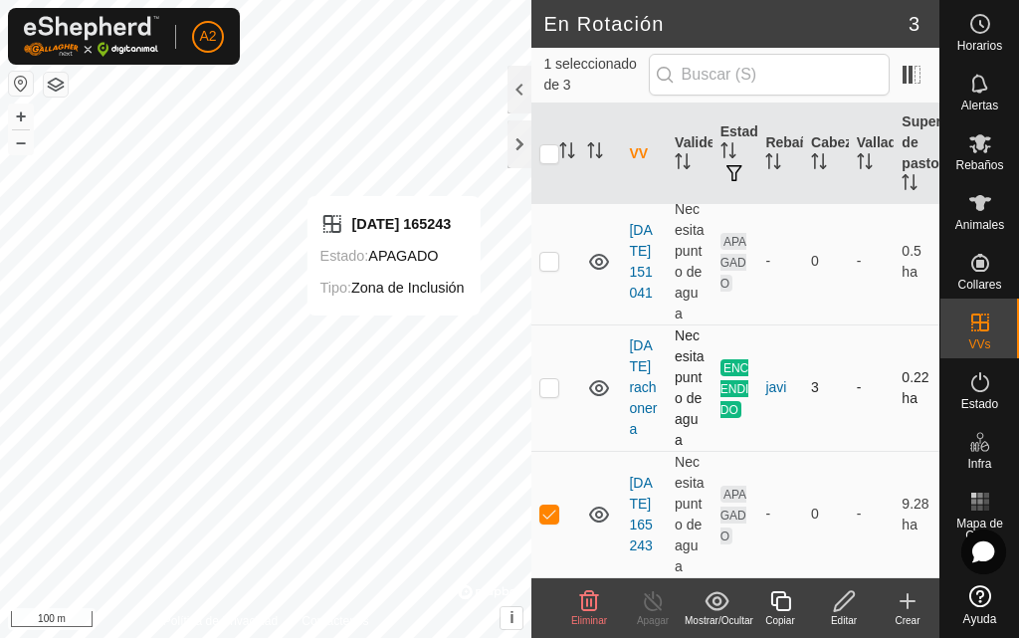
scroll to position [109, 0]
click at [634, 524] on td "[DATE] 165243" at bounding box center [644, 514] width 46 height 126
click at [645, 519] on td "[DATE] 165243" at bounding box center [644, 514] width 46 height 126
click at [631, 491] on link "[DATE] 165243" at bounding box center [640, 514] width 23 height 79
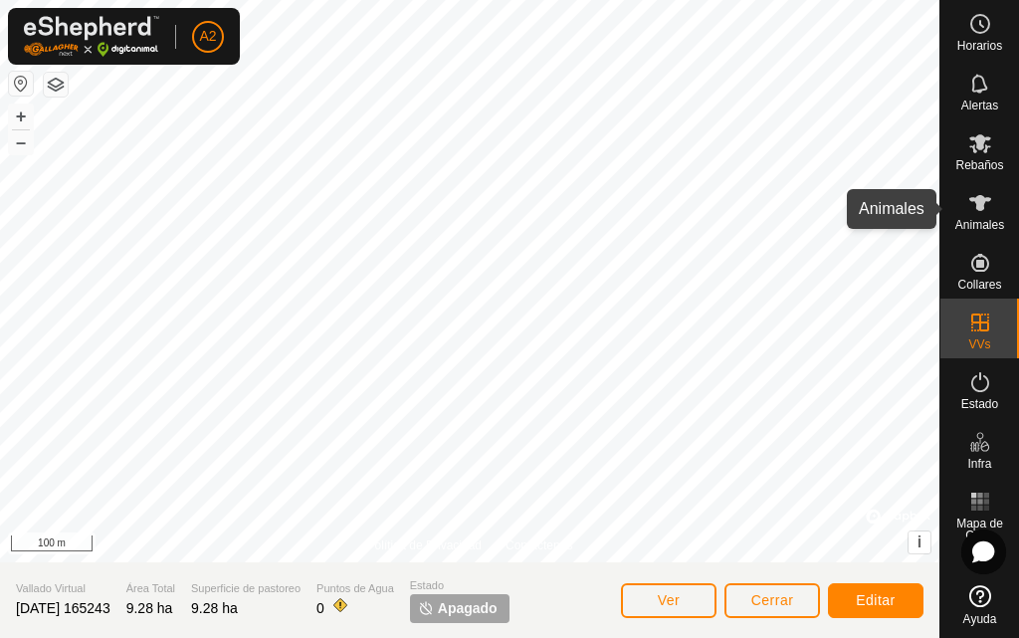
click at [985, 214] on icon at bounding box center [981, 203] width 24 height 24
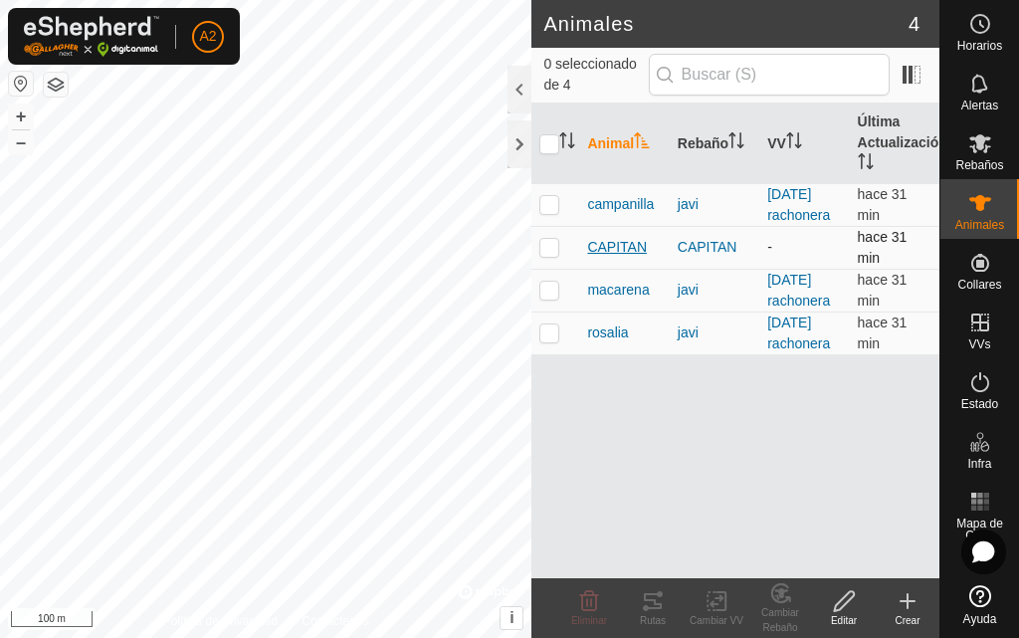
click at [609, 242] on span "CAPITAN" at bounding box center [617, 247] width 60 height 21
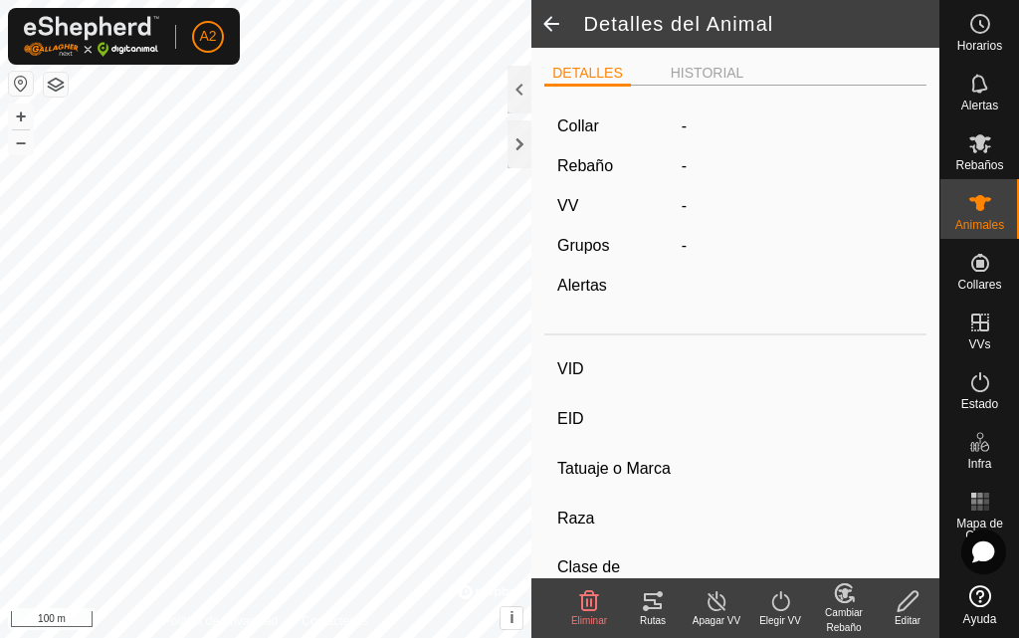
type input "CAPITAN"
type input "-"
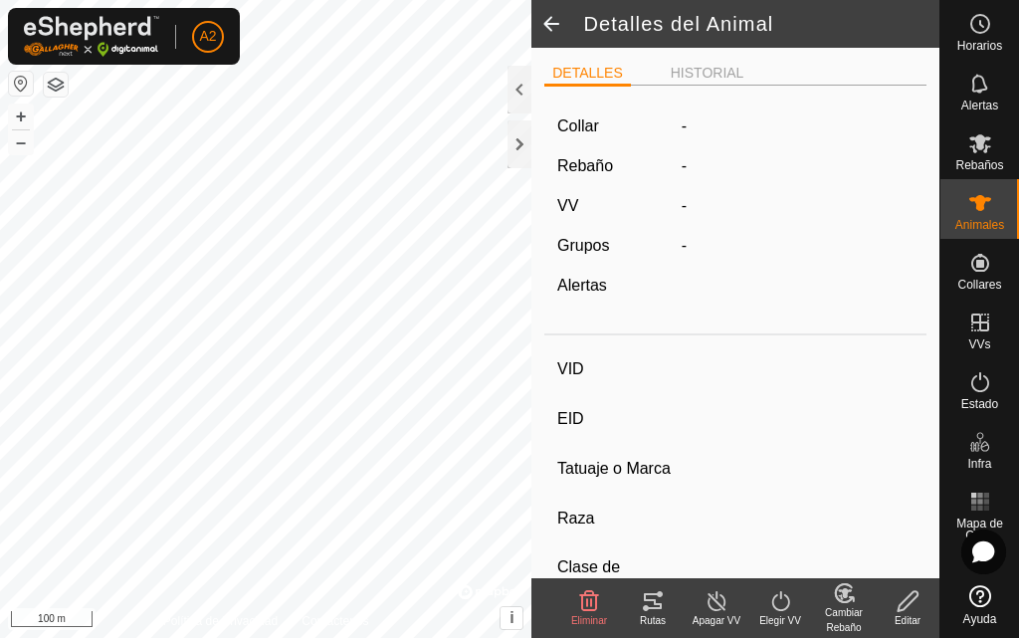
type input "0 kg"
type input "-"
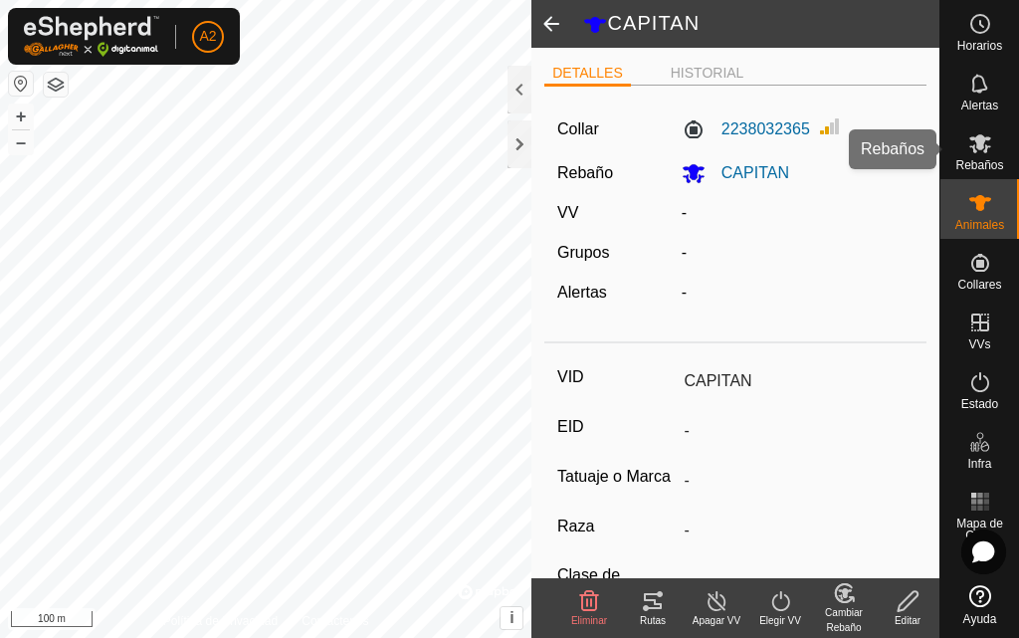
click at [991, 144] on icon at bounding box center [981, 143] width 24 height 24
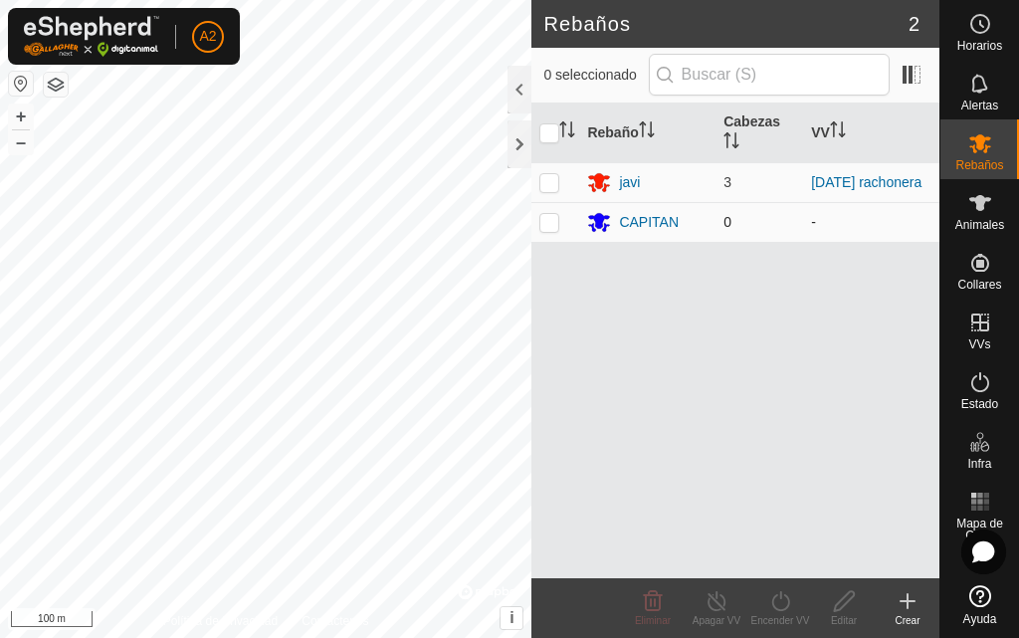
click at [551, 219] on p-checkbox at bounding box center [550, 222] width 20 height 16
checkbox input "true"
click at [640, 219] on div "CAPITAN" at bounding box center [649, 222] width 60 height 21
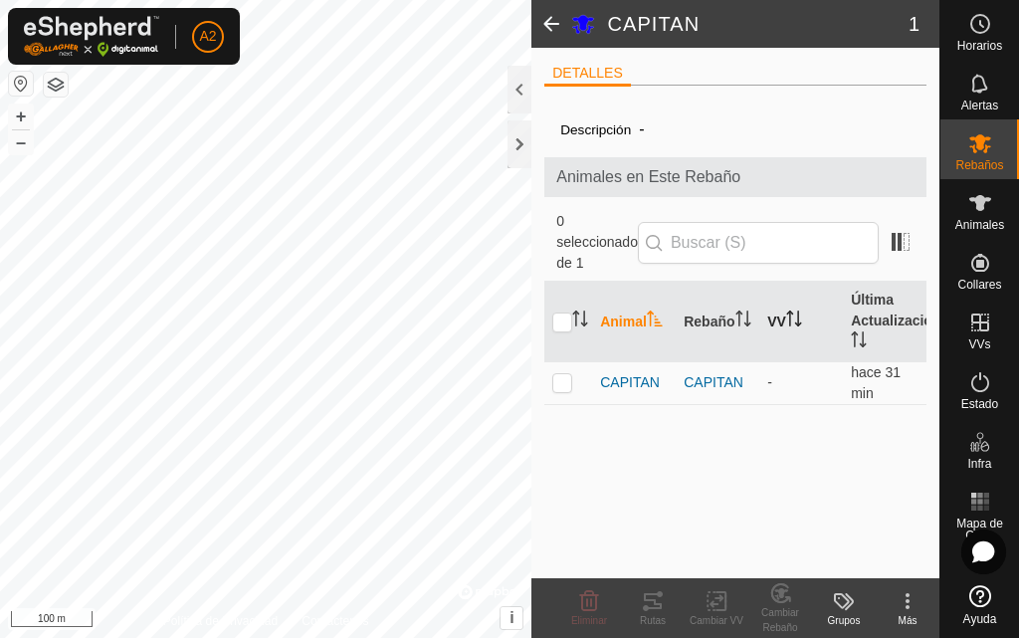
click at [782, 312] on th "VV" at bounding box center [802, 322] width 84 height 81
click at [575, 385] on td at bounding box center [569, 382] width 48 height 43
checkbox input "true"
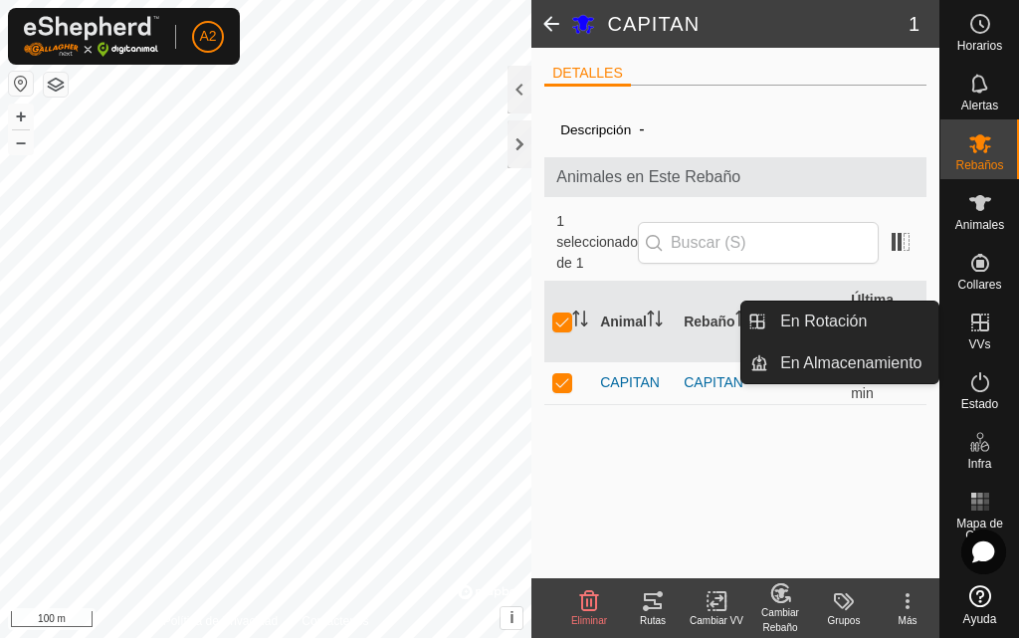
click at [984, 317] on icon at bounding box center [981, 323] width 24 height 24
click at [876, 318] on link "En Rotación" at bounding box center [854, 322] width 170 height 40
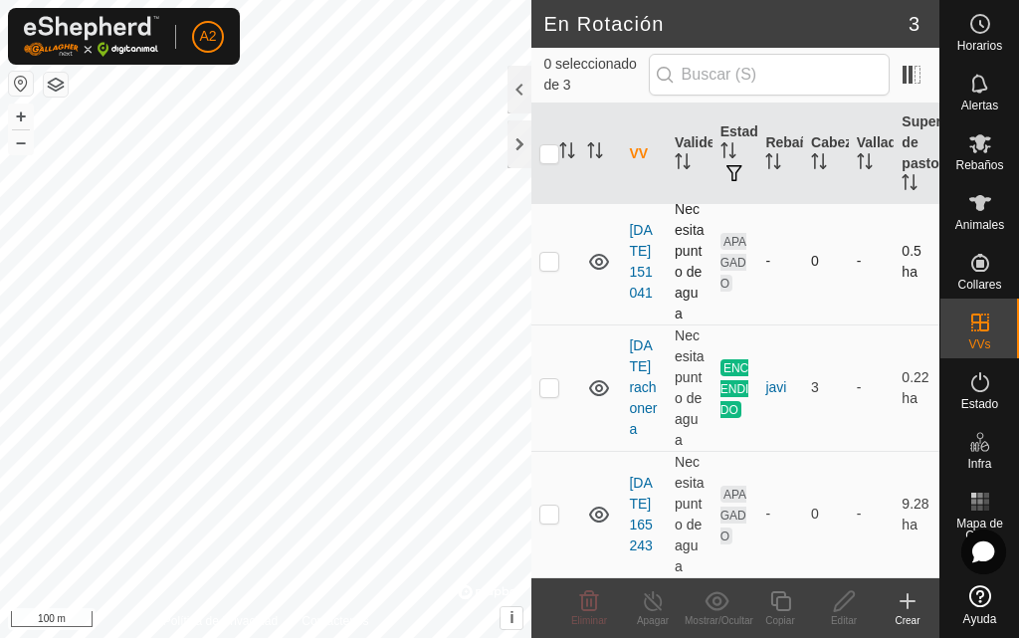
scroll to position [109, 0]
click at [601, 507] on icon at bounding box center [599, 515] width 20 height 16
click at [599, 506] on icon at bounding box center [599, 515] width 24 height 24
click at [594, 250] on icon at bounding box center [599, 262] width 24 height 24
click at [604, 250] on icon at bounding box center [599, 262] width 24 height 24
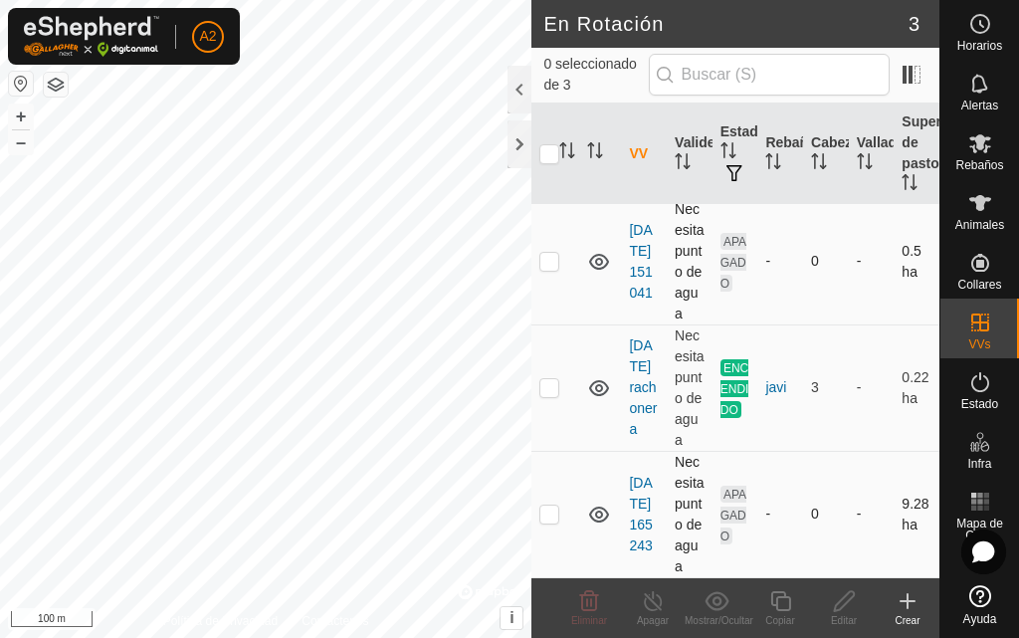
click at [600, 505] on icon at bounding box center [599, 515] width 24 height 24
click at [549, 506] on p-checkbox at bounding box center [550, 514] width 20 height 16
checkbox input "true"
click at [695, 506] on td "Necesita punto de agua" at bounding box center [690, 514] width 46 height 126
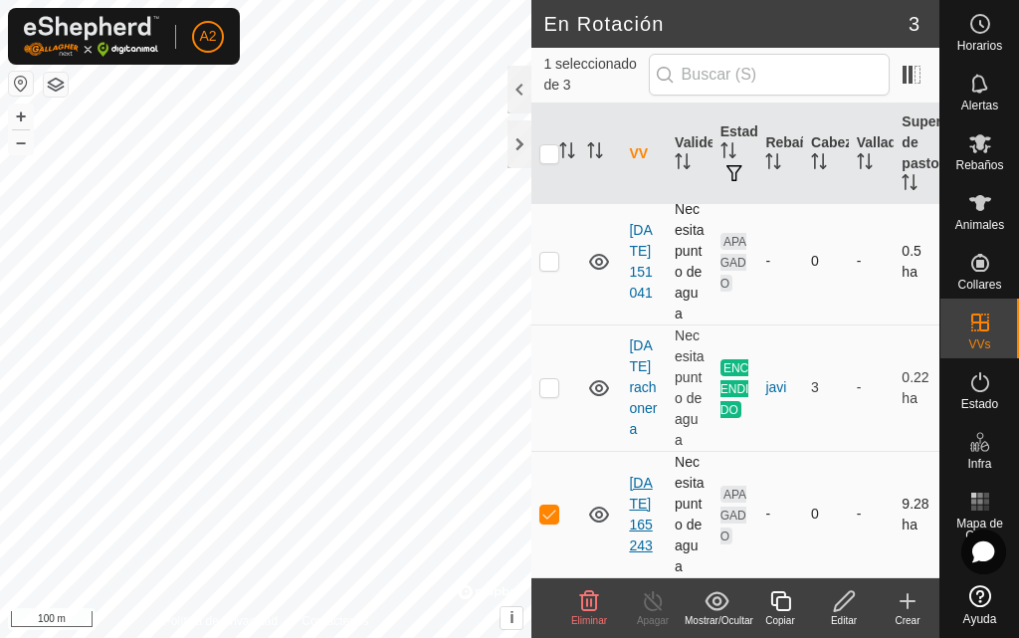
click at [641, 495] on link "[DATE] 165243" at bounding box center [640, 514] width 23 height 79
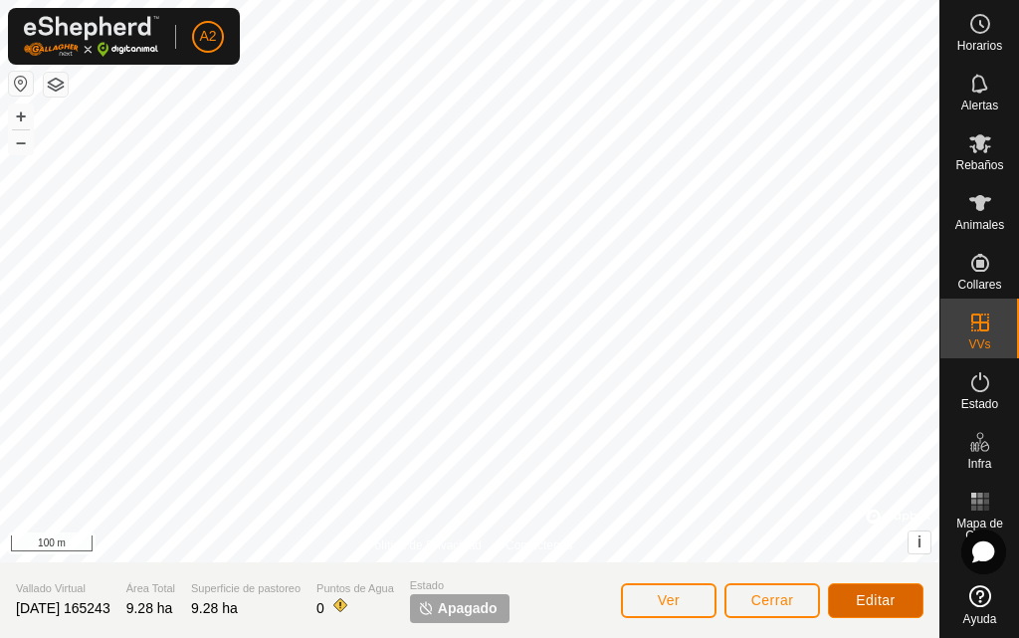
click at [881, 606] on span "Editar" at bounding box center [876, 600] width 40 height 16
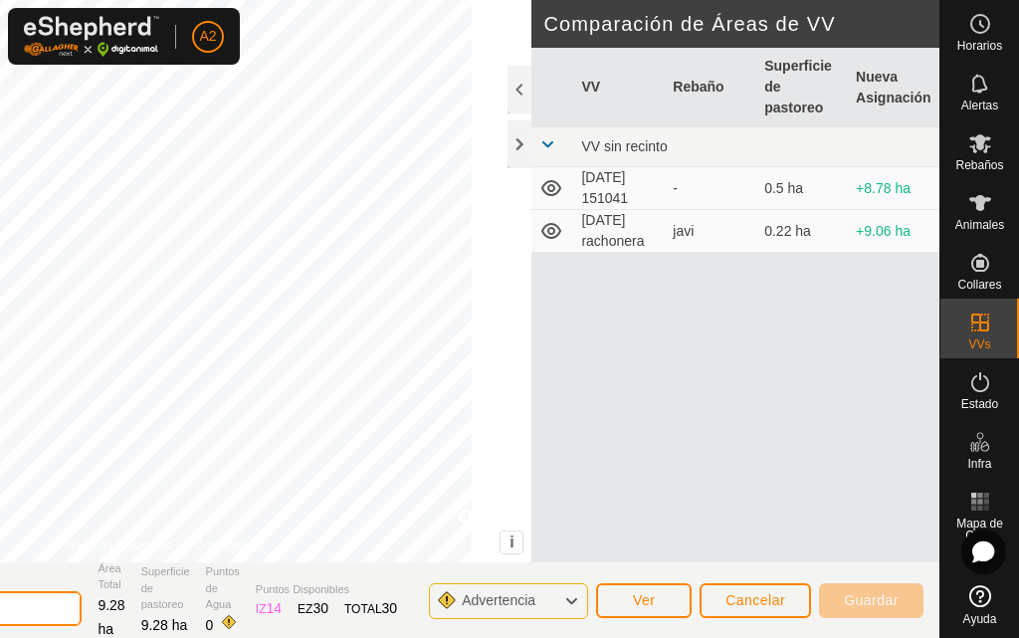
click at [668, 597] on button "Ver" at bounding box center [644, 600] width 96 height 35
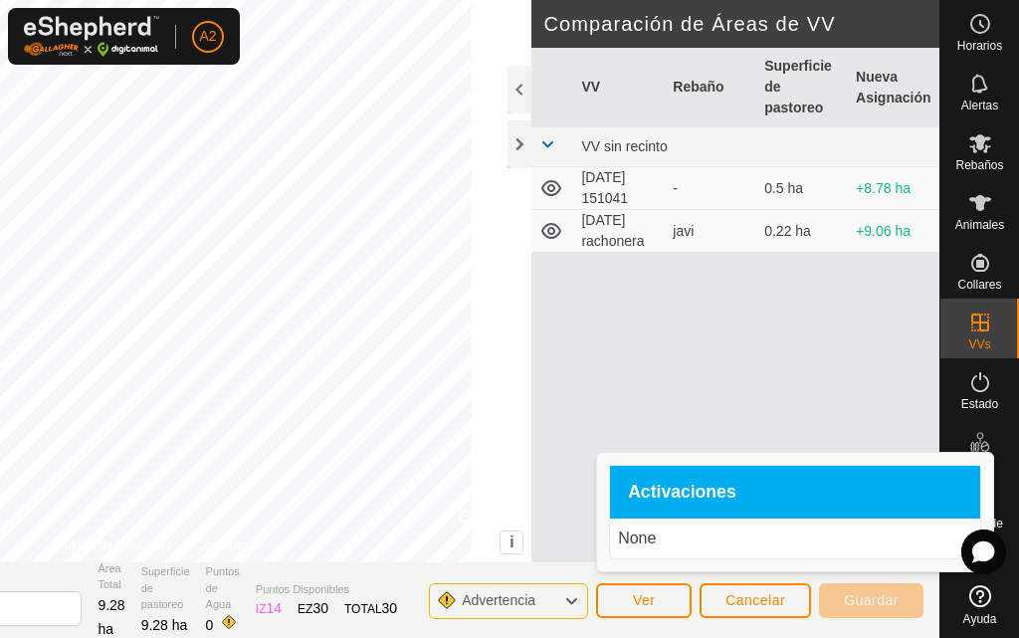
click at [618, 333] on div "VV Rebaño Superficie de pastoreo Nueva Asignación VV sin recinto [DATE] 151041 …" at bounding box center [736, 329] width 408 height 563
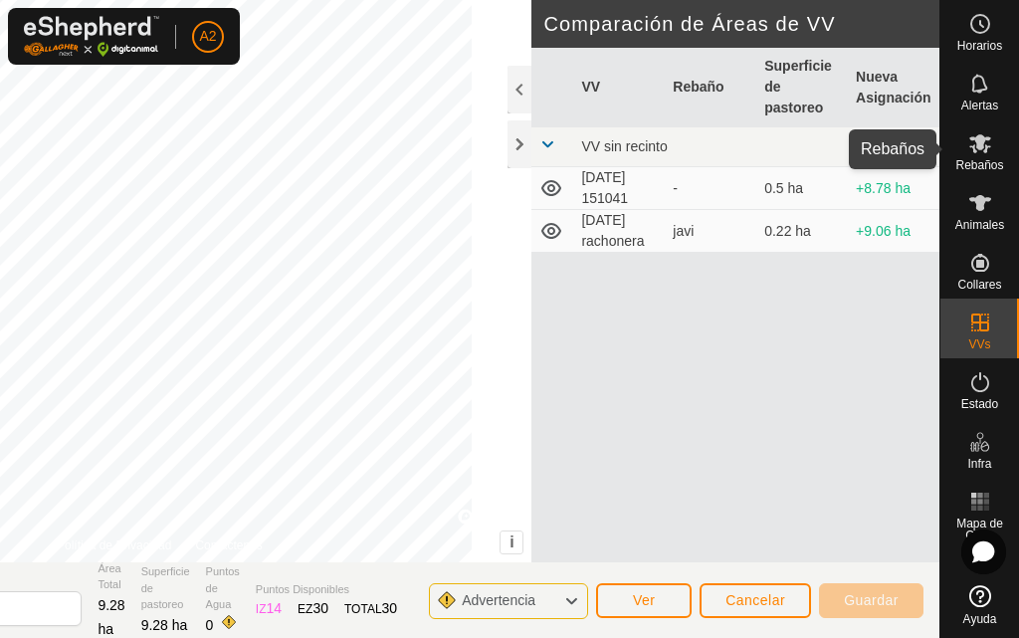
click at [971, 154] on icon at bounding box center [981, 143] width 24 height 24
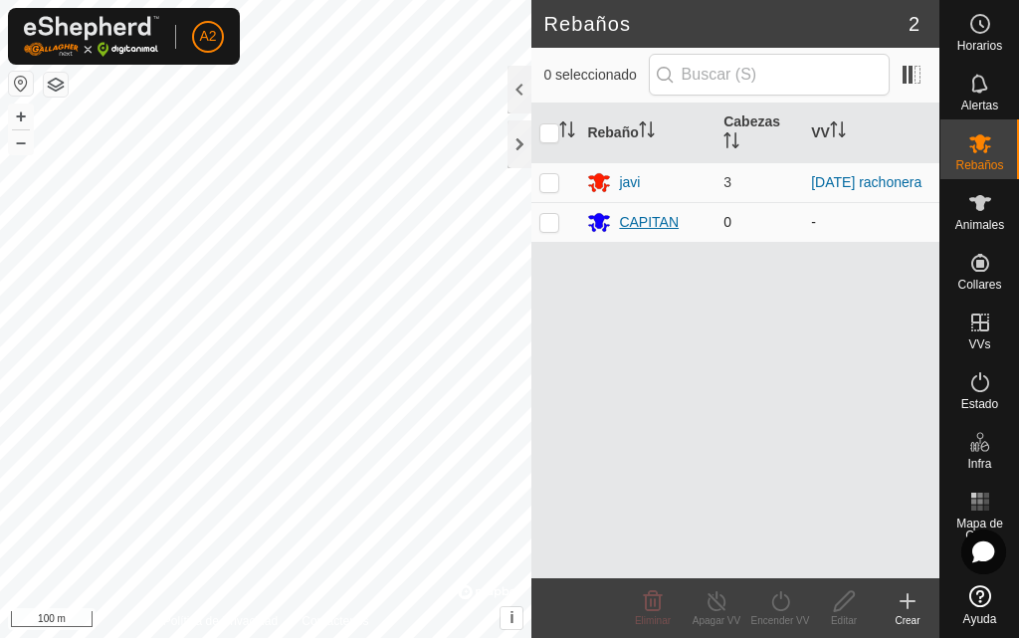
click at [605, 220] on icon at bounding box center [600, 223] width 22 height 19
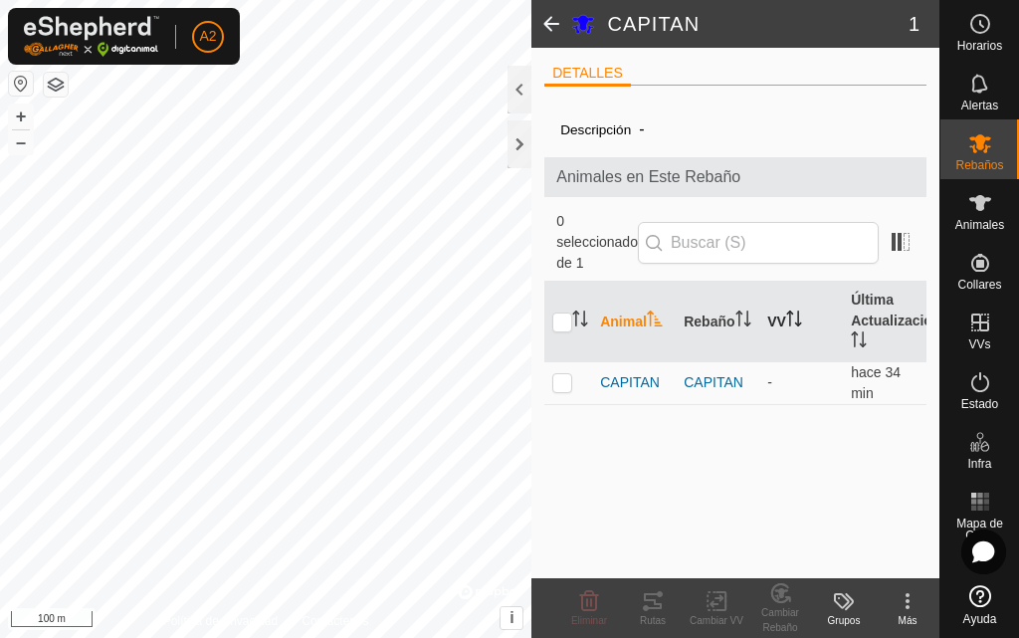
click at [786, 318] on th "VV" at bounding box center [802, 322] width 84 height 81
click at [771, 383] on app-display-virtual-paddock-transition "-" at bounding box center [770, 382] width 5 height 16
click at [565, 378] on p-checkbox at bounding box center [563, 382] width 20 height 16
checkbox input "true"
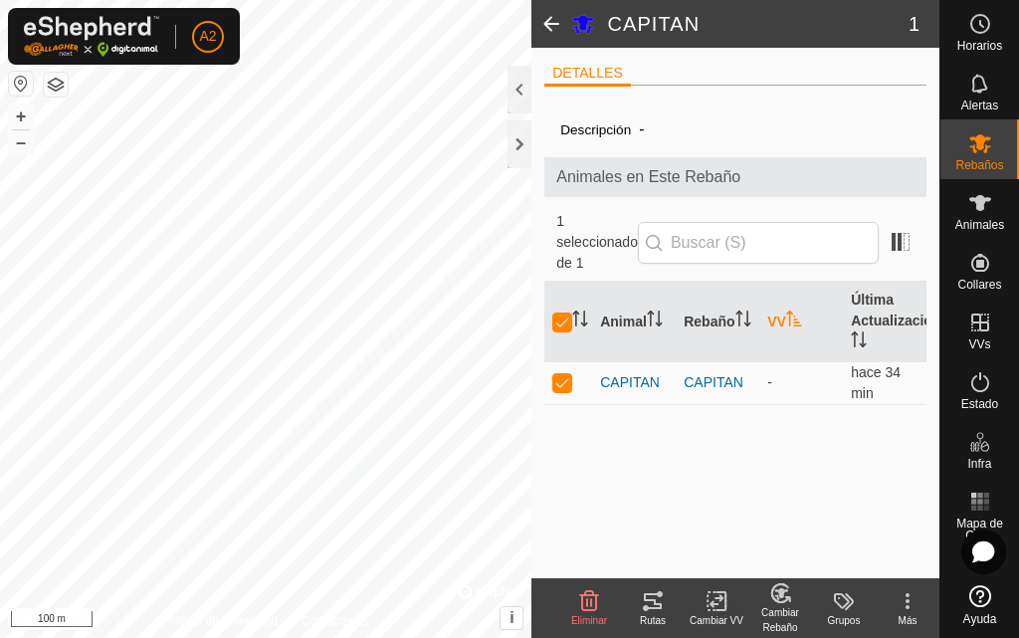
click at [907, 603] on icon at bounding box center [908, 601] width 24 height 24
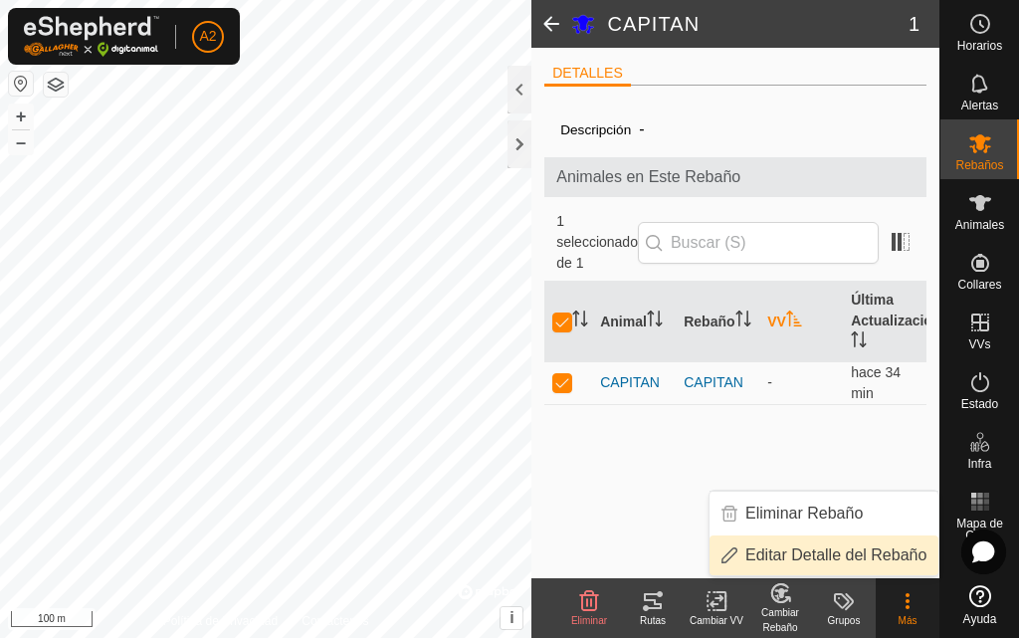
click at [874, 550] on link "Editar Detalle del Rebaño" at bounding box center [824, 556] width 229 height 40
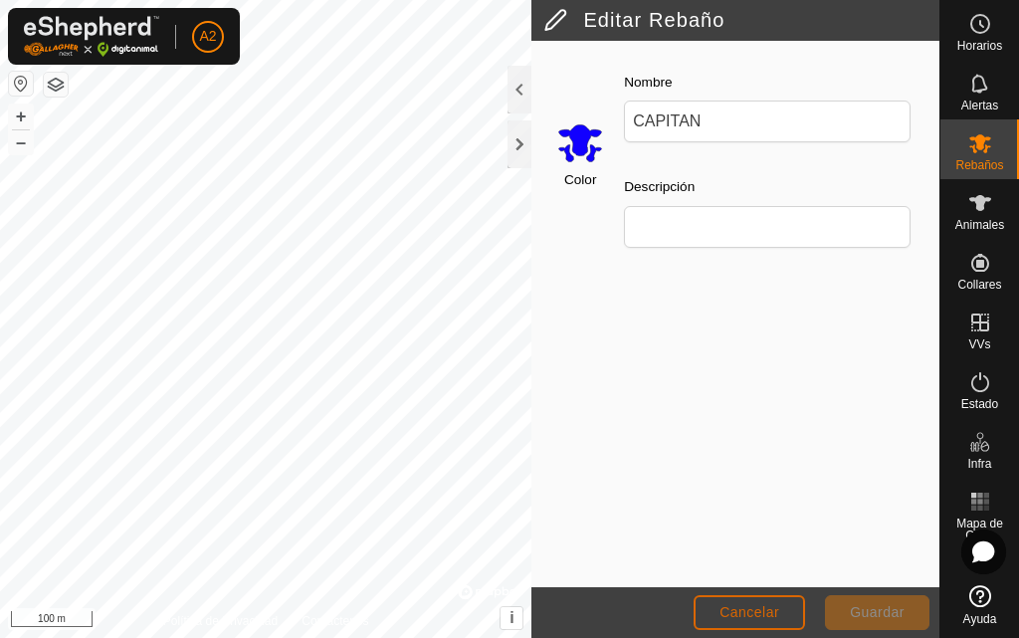
click at [779, 608] on span "Cancelar" at bounding box center [750, 612] width 60 height 16
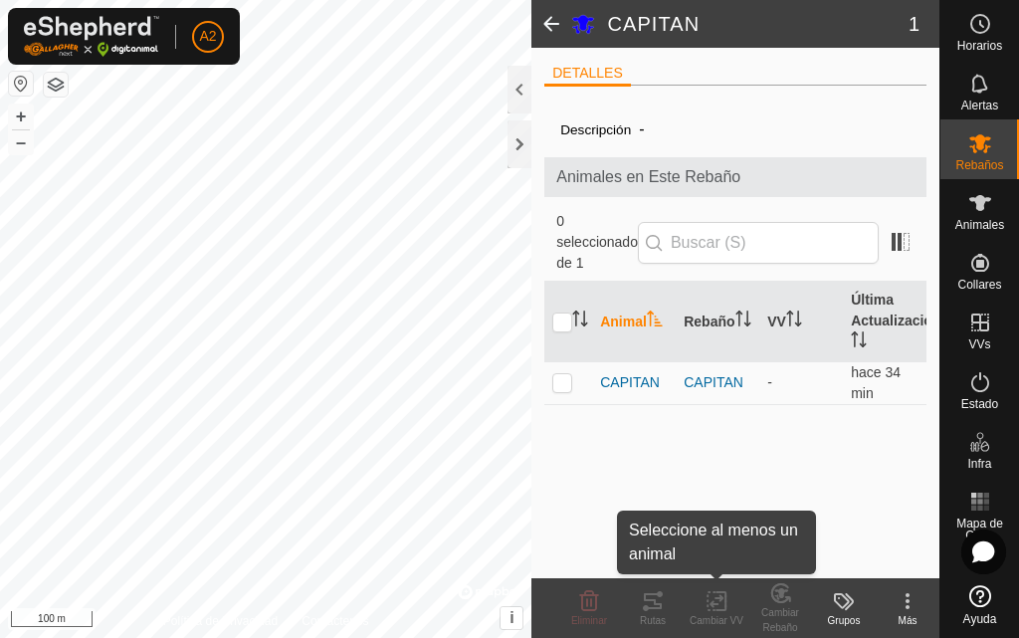
click at [726, 595] on icon at bounding box center [721, 601] width 9 height 18
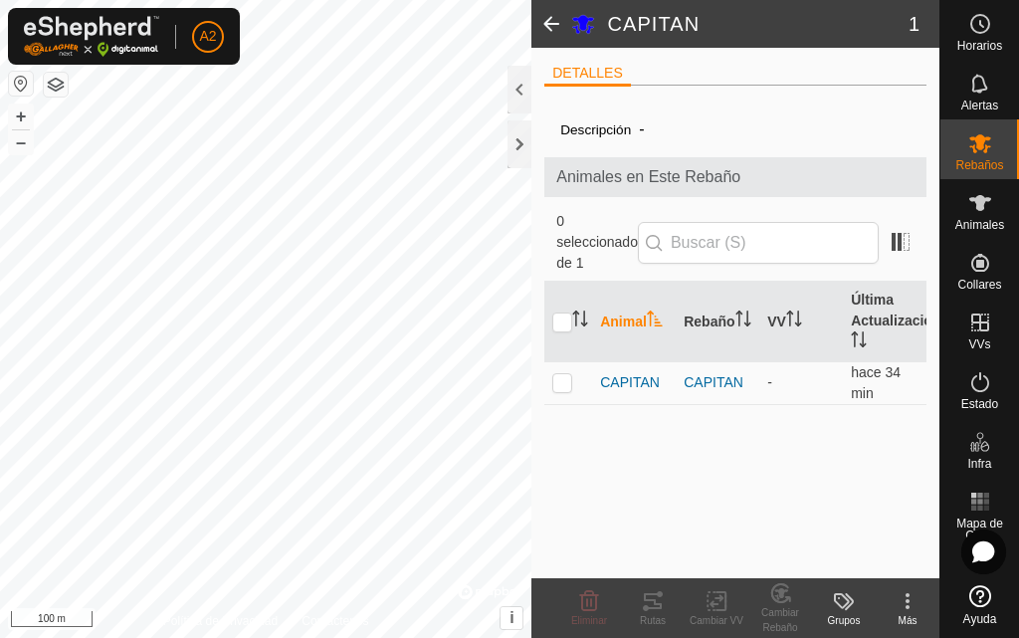
click at [726, 616] on div "Cambiar VV" at bounding box center [717, 620] width 64 height 15
click at [562, 388] on p-checkbox at bounding box center [563, 382] width 20 height 16
checkbox input "true"
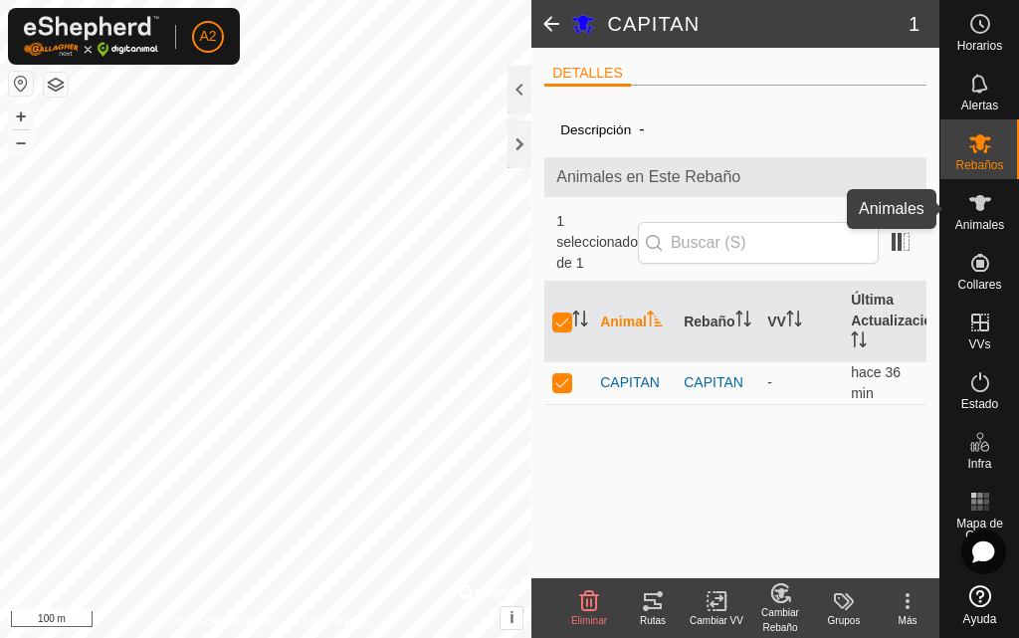
click at [996, 197] on es-animals-svg-icon at bounding box center [981, 203] width 36 height 32
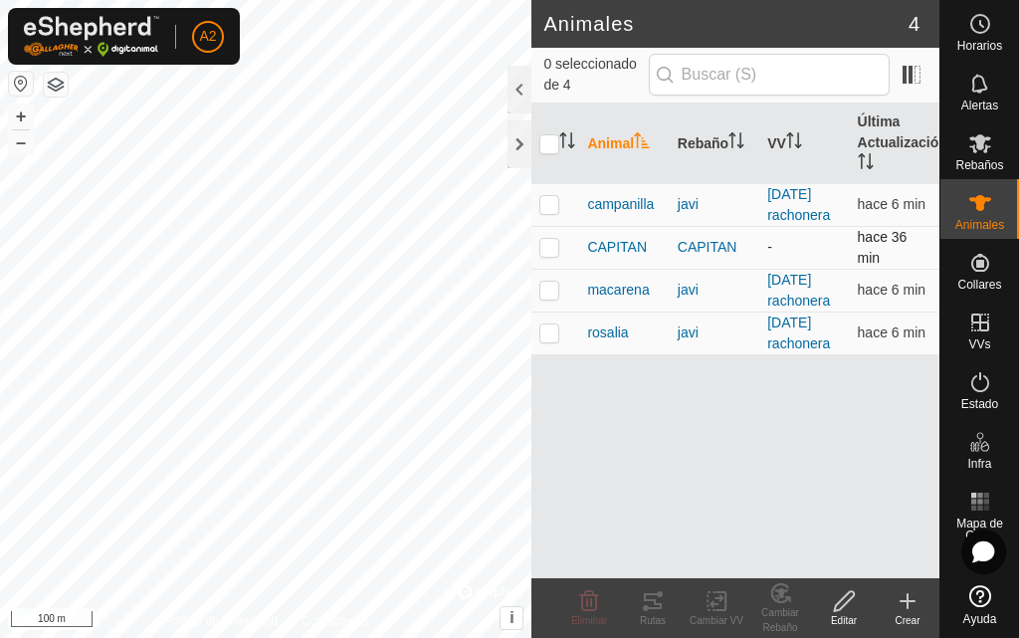
click at [551, 242] on p-checkbox at bounding box center [550, 247] width 20 height 16
checkbox input "true"
click at [635, 244] on span "CAPITAN" at bounding box center [617, 247] width 60 height 21
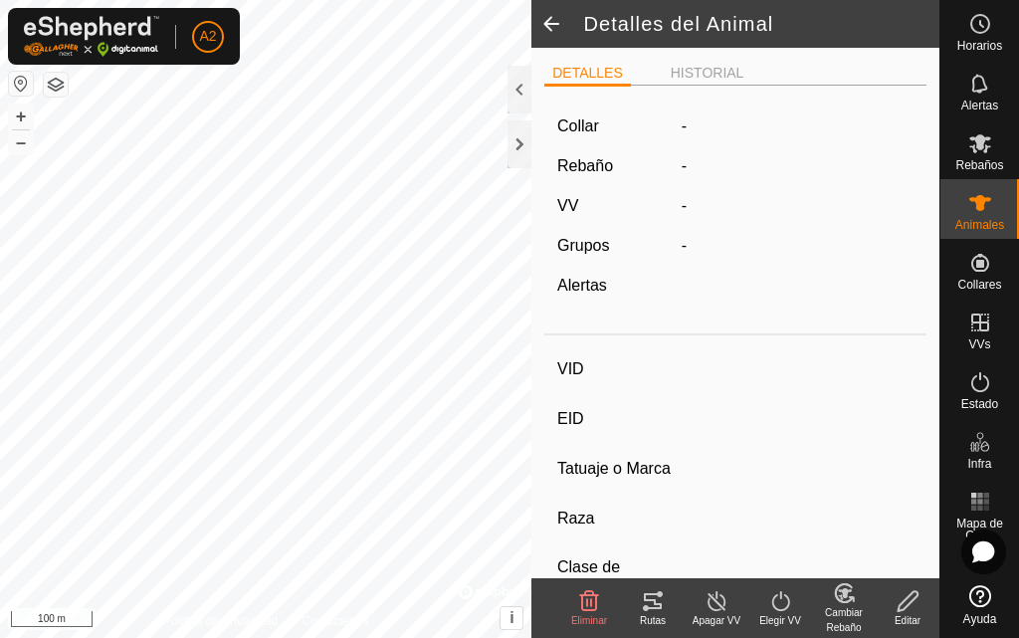
type input "CAPITAN"
type input "-"
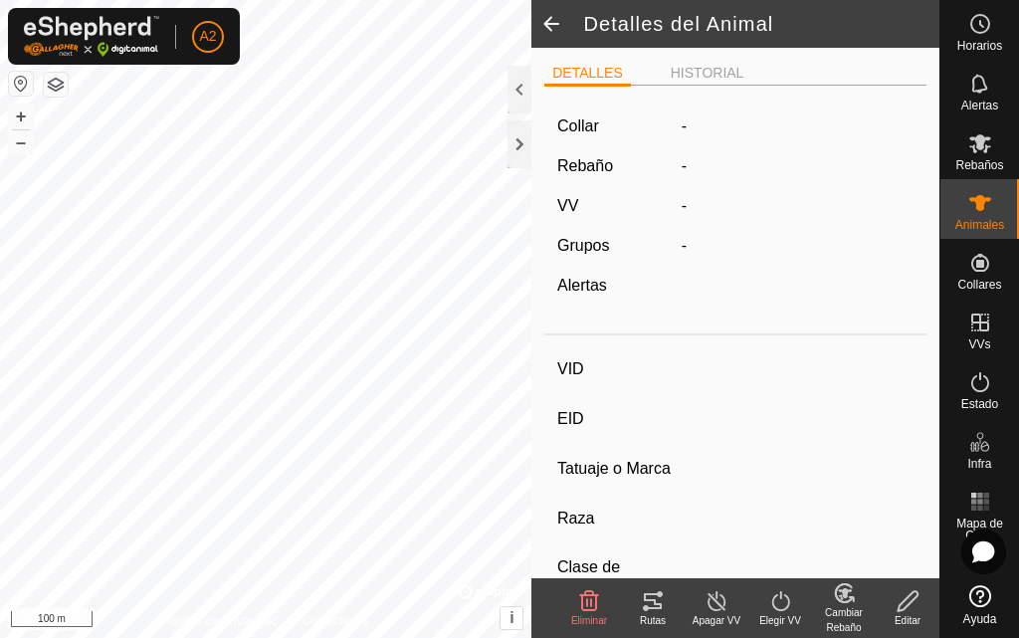
type input "0 kg"
type input "-"
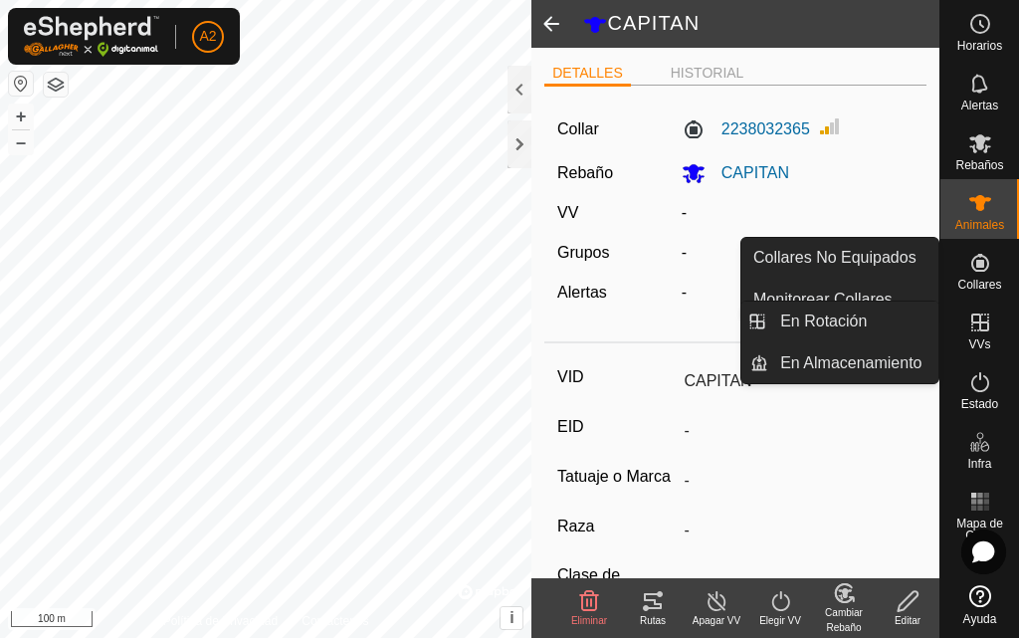
click at [982, 330] on icon at bounding box center [981, 323] width 18 height 18
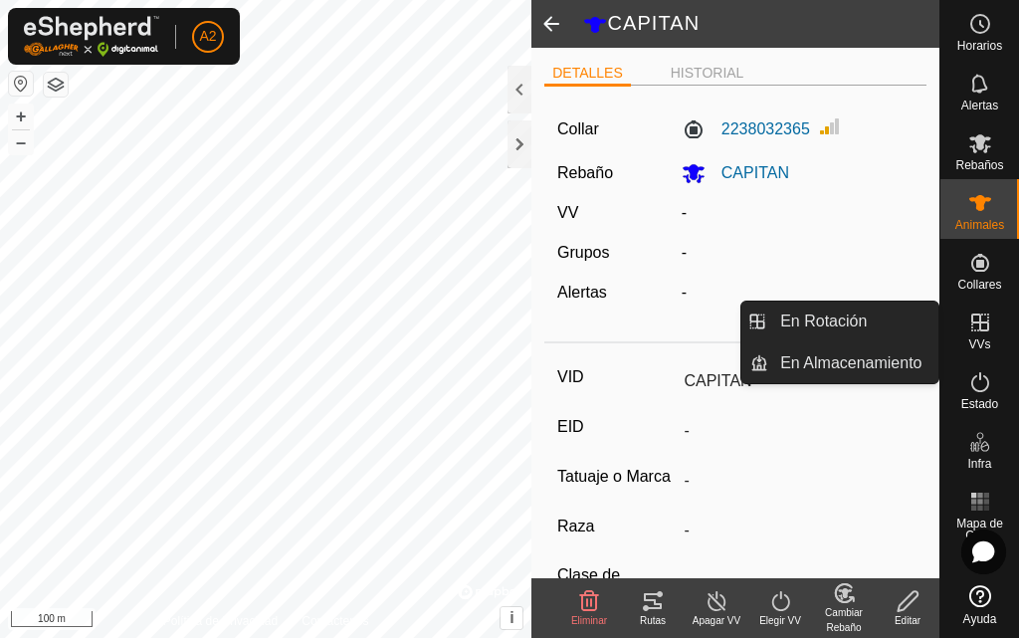
click at [896, 364] on link "En Almacenamiento" at bounding box center [854, 363] width 170 height 40
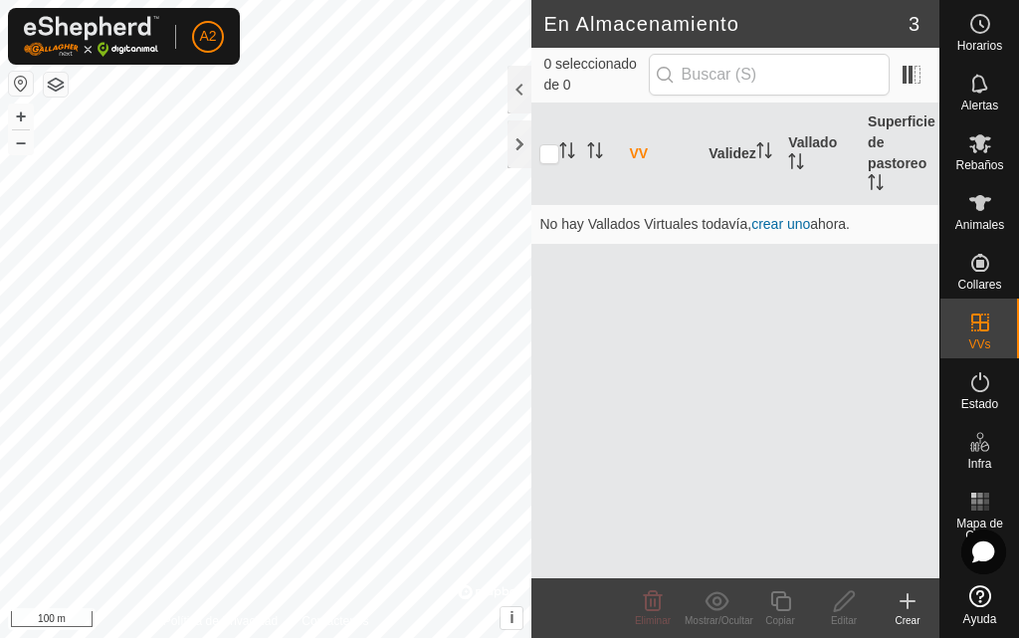
click at [850, 308] on div "VV Validez Vallado Superficie de pastoreo No hay Vallados Virtuales todavía, cr…" at bounding box center [736, 341] width 408 height 475
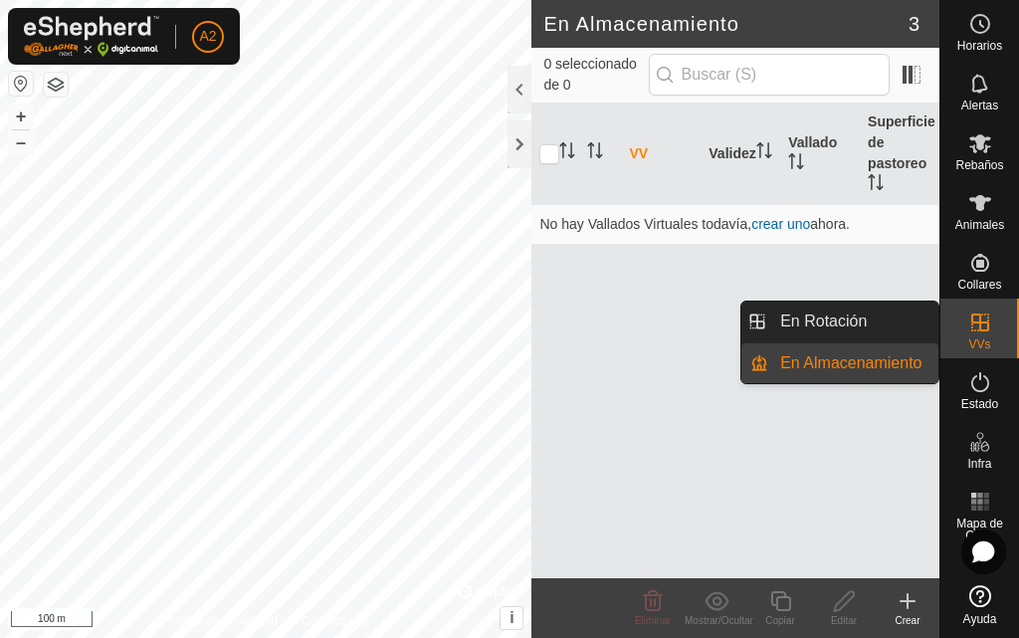
click at [971, 327] on icon at bounding box center [981, 323] width 24 height 24
click at [884, 327] on link "En Rotación" at bounding box center [854, 322] width 170 height 40
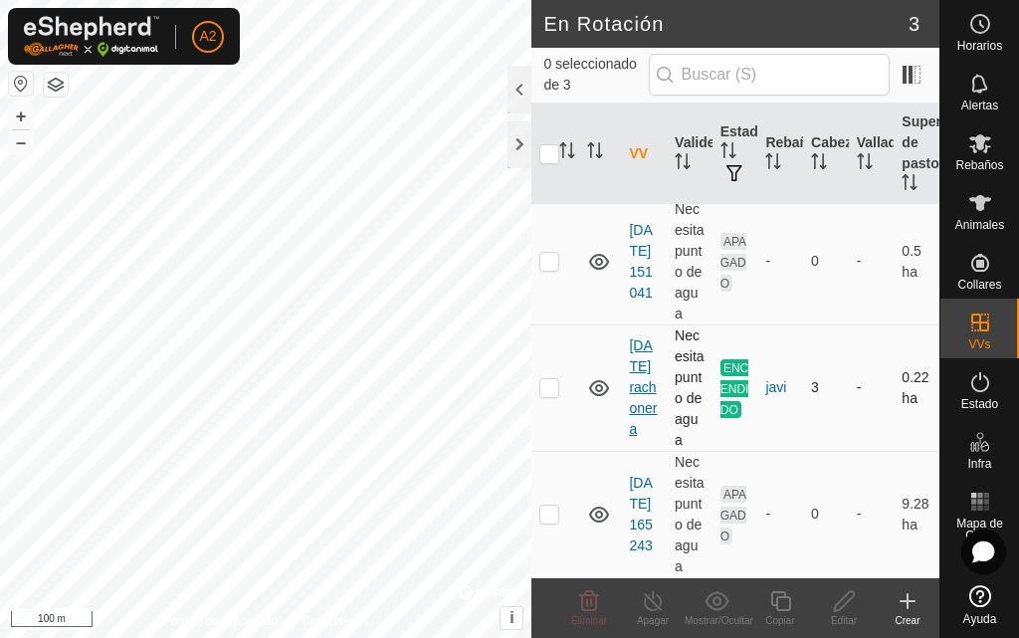
scroll to position [109, 0]
click at [548, 506] on p-checkbox at bounding box center [550, 514] width 20 height 16
checkbox input "true"
click at [596, 507] on icon at bounding box center [599, 515] width 24 height 24
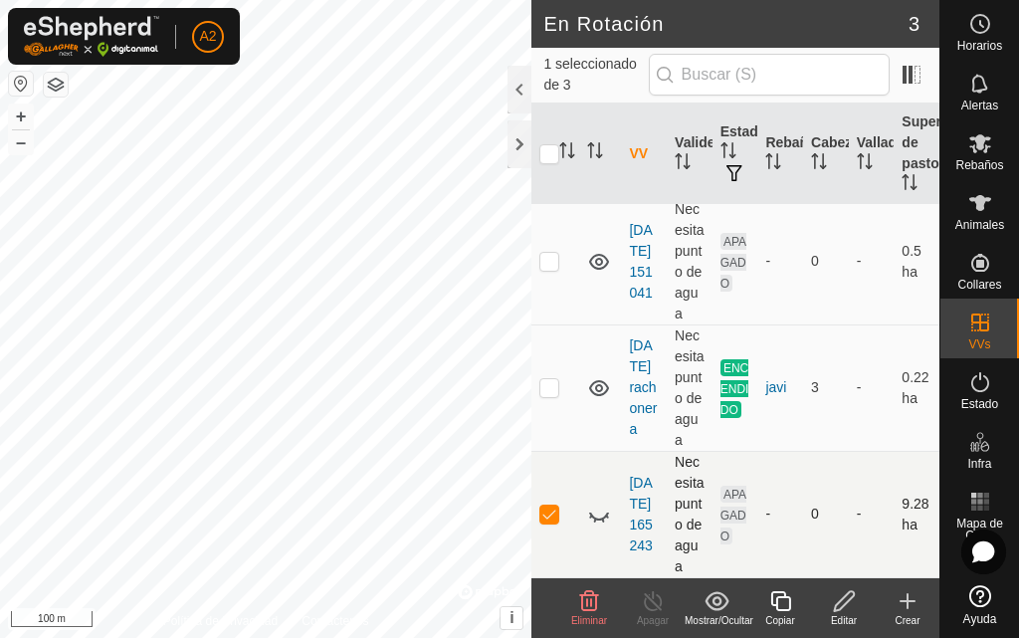
click at [596, 507] on icon at bounding box center [599, 515] width 24 height 24
click at [683, 507] on td "Necesita punto de agua" at bounding box center [690, 514] width 46 height 126
click at [641, 482] on td "[DATE] 165243" at bounding box center [644, 514] width 46 height 126
click at [641, 479] on link "[DATE] 165243" at bounding box center [640, 514] width 23 height 79
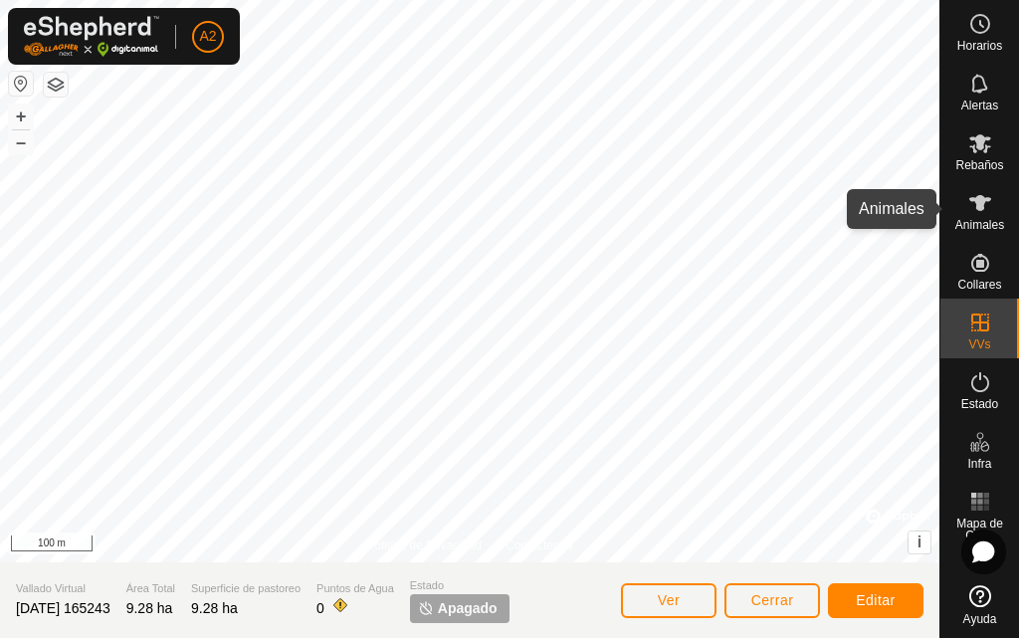
click at [983, 209] on icon at bounding box center [981, 203] width 22 height 16
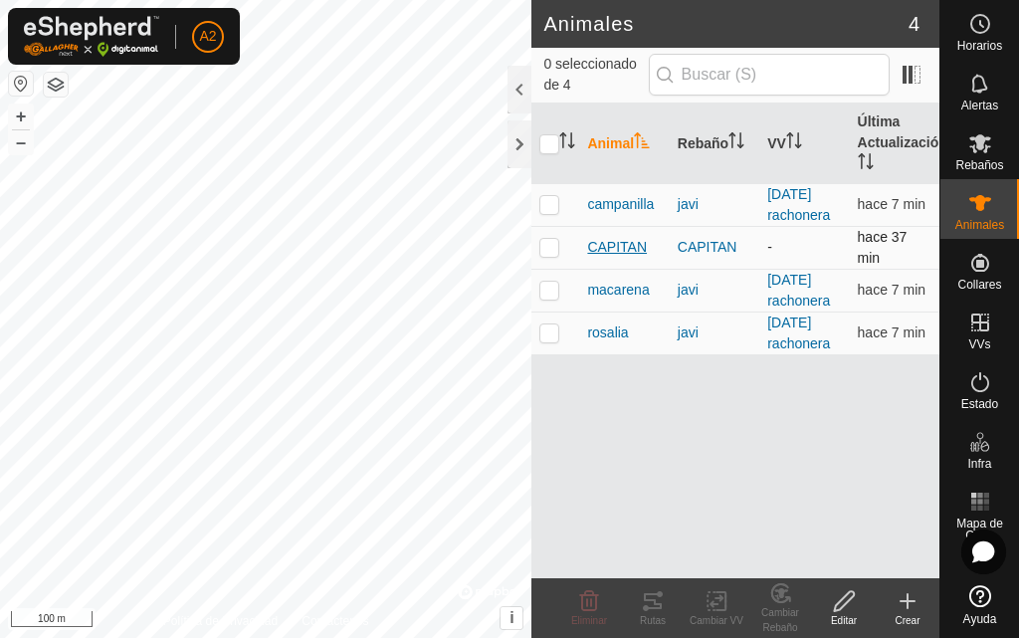
click at [610, 246] on span "CAPITAN" at bounding box center [617, 247] width 60 height 21
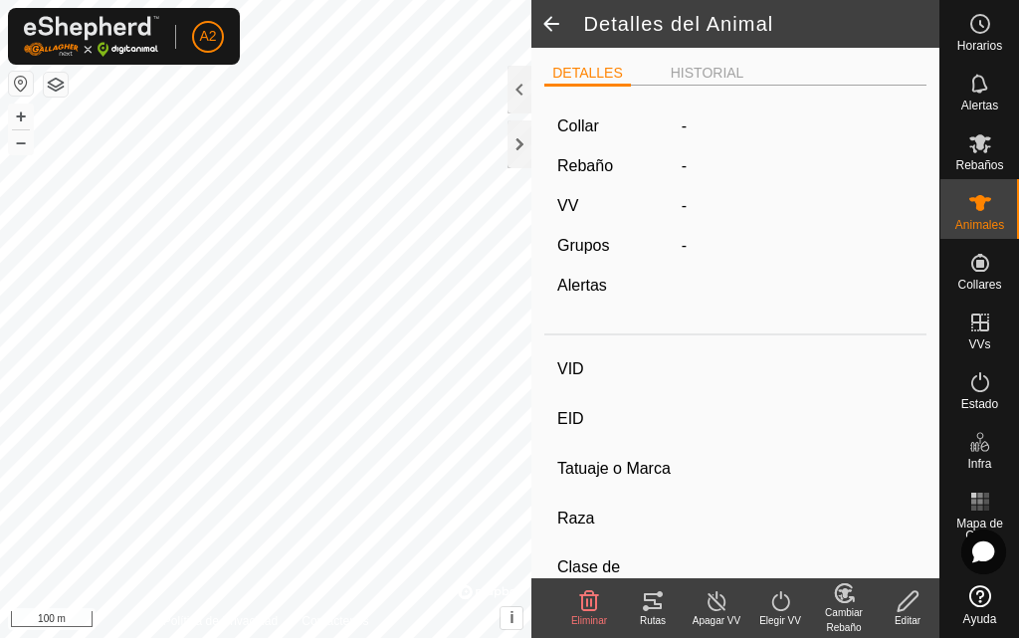
type input "CAPITAN"
type input "-"
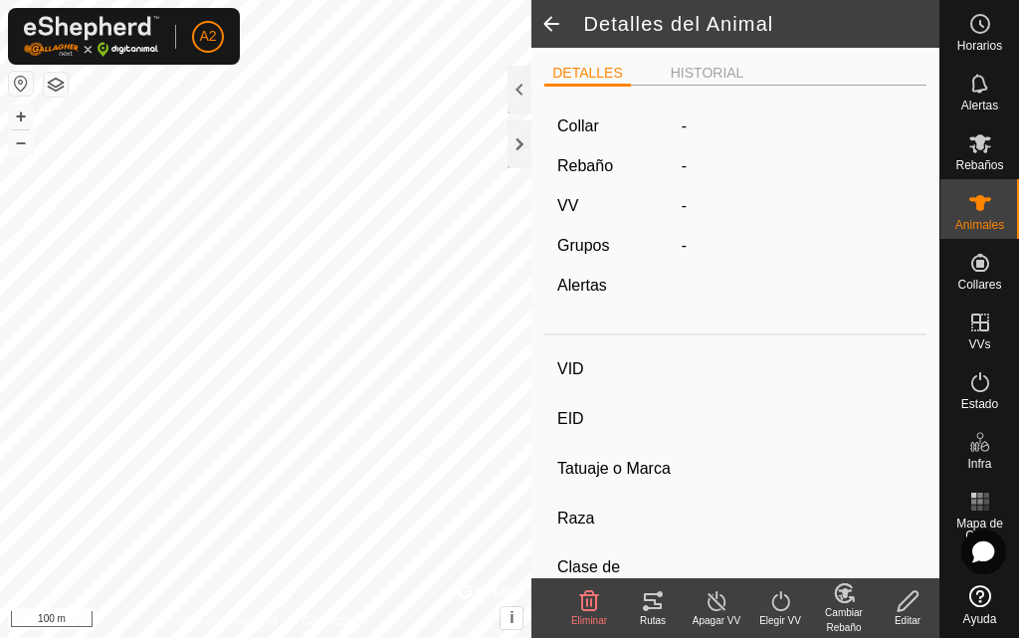
type input "0 kg"
type input "-"
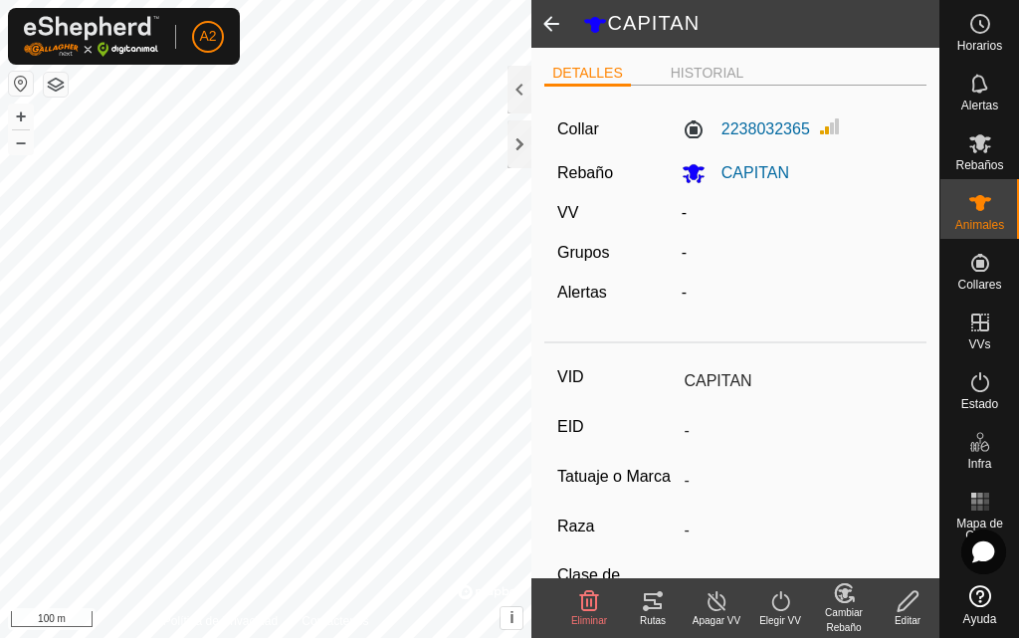
click at [578, 212] on label "VV" at bounding box center [568, 212] width 21 height 17
click at [692, 210] on div "-" at bounding box center [798, 213] width 249 height 24
click at [510, 87] on div at bounding box center [520, 90] width 24 height 48
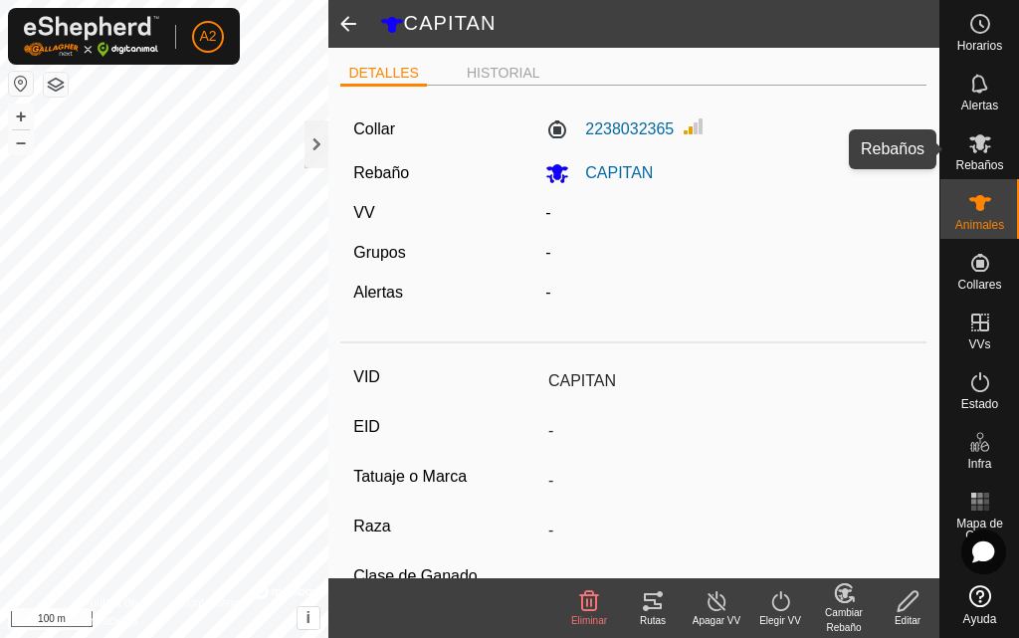
click at [974, 145] on icon at bounding box center [981, 143] width 22 height 19
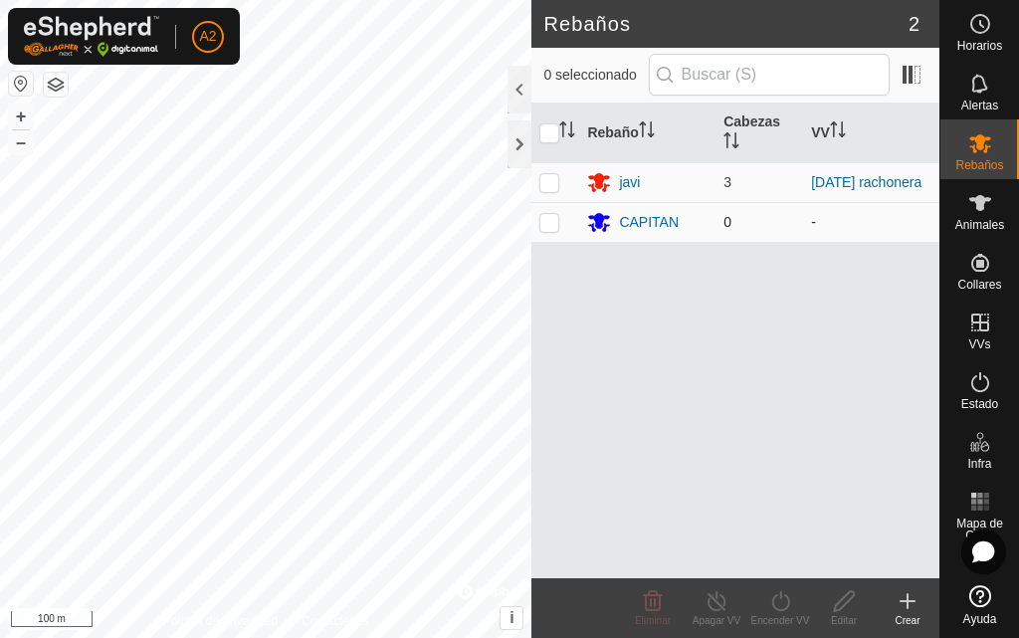
click at [553, 229] on p-checkbox at bounding box center [550, 222] width 20 height 16
click at [553, 224] on p-checkbox at bounding box center [550, 222] width 20 height 16
checkbox input "true"
click at [641, 224] on div "CAPITAN" at bounding box center [649, 222] width 60 height 21
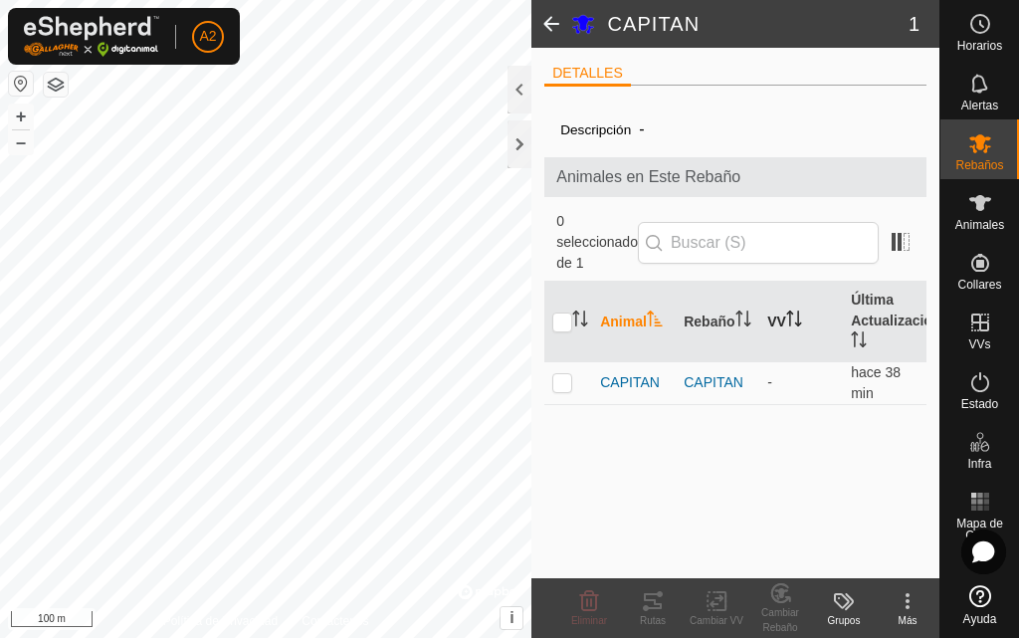
click at [782, 317] on th "VV" at bounding box center [802, 322] width 84 height 81
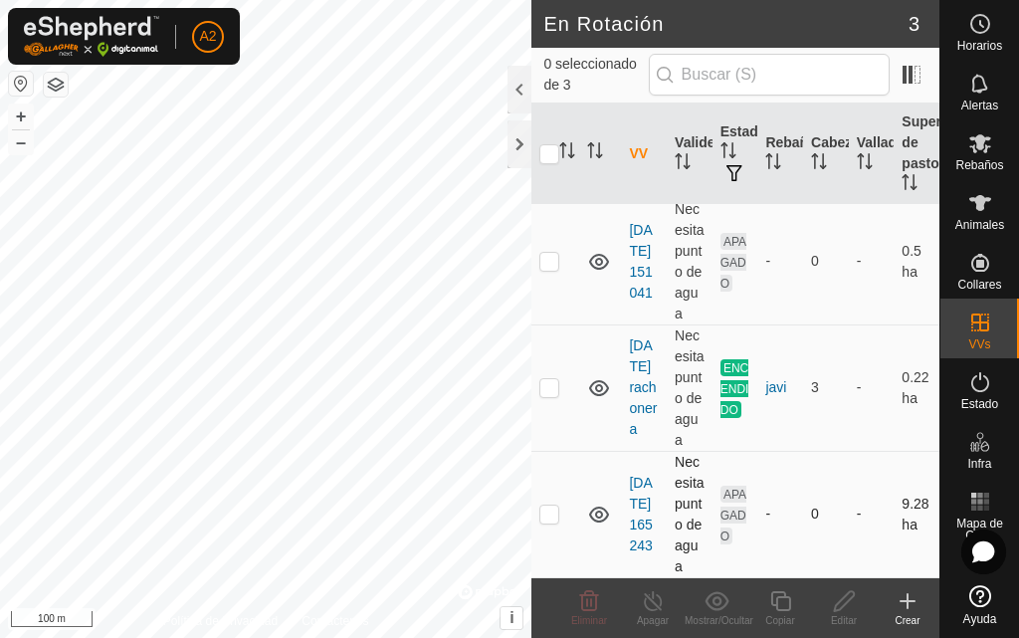
scroll to position [109, 0]
click at [637, 528] on link "[DATE] 165243" at bounding box center [640, 514] width 23 height 79
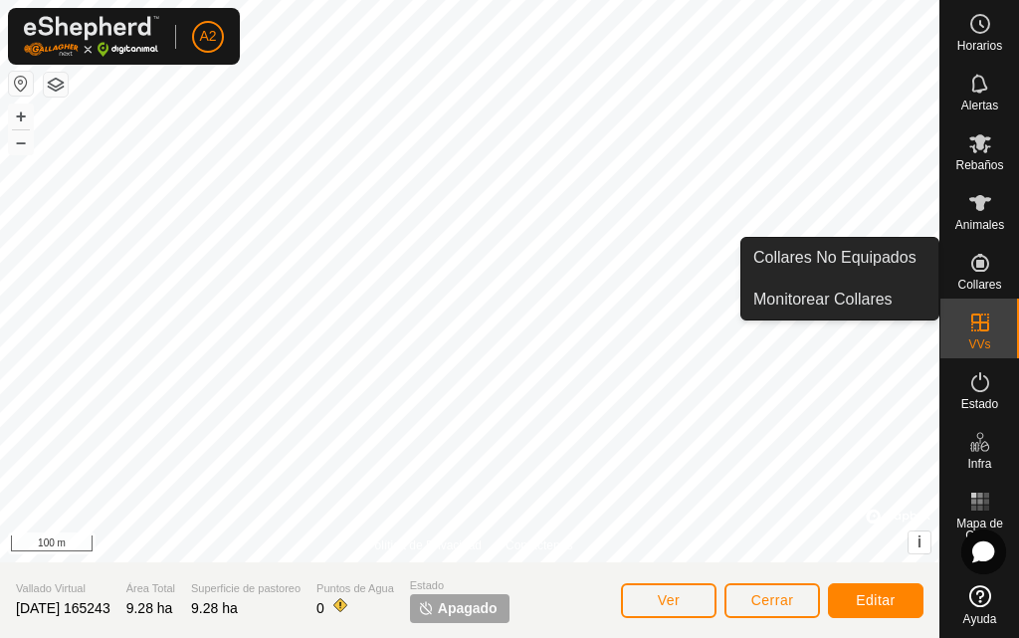
click at [985, 270] on icon at bounding box center [981, 263] width 18 height 18
click at [979, 269] on icon at bounding box center [981, 263] width 24 height 24
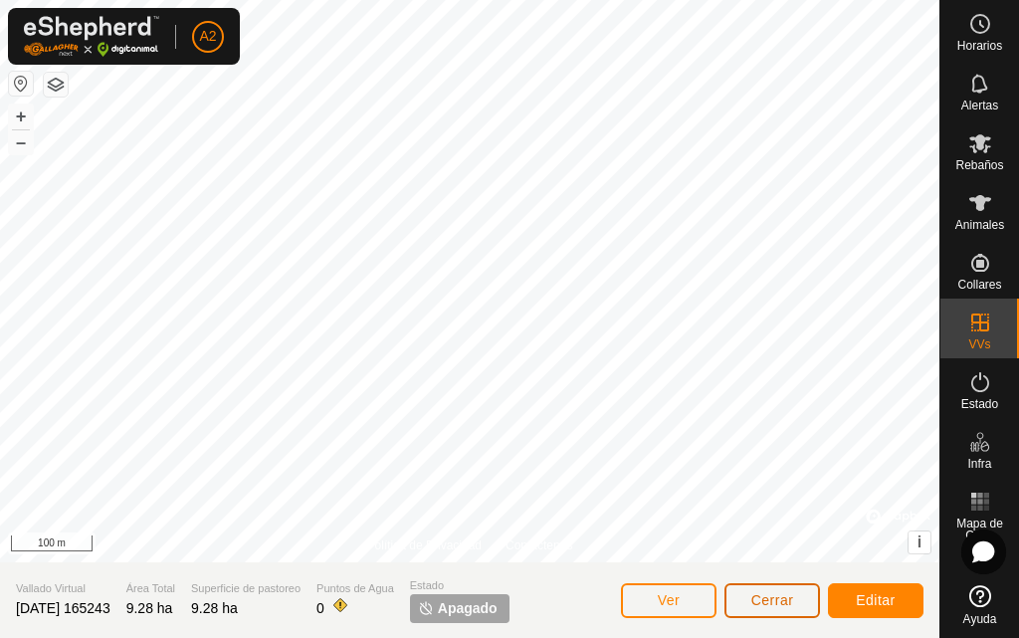
click at [784, 592] on span "Cerrar" at bounding box center [773, 600] width 43 height 16
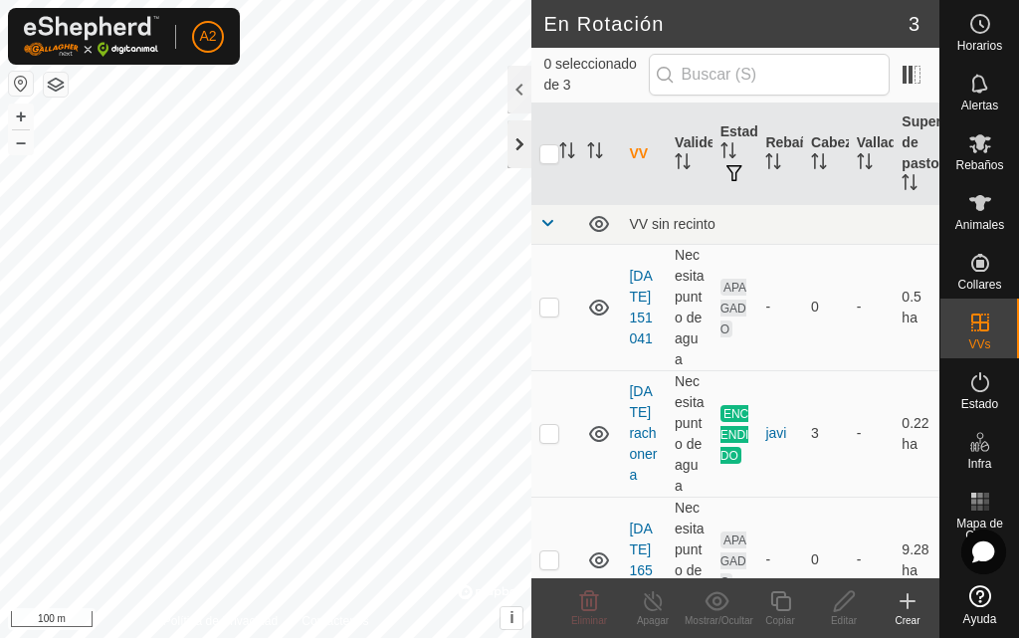
click at [514, 130] on div at bounding box center [520, 144] width 24 height 48
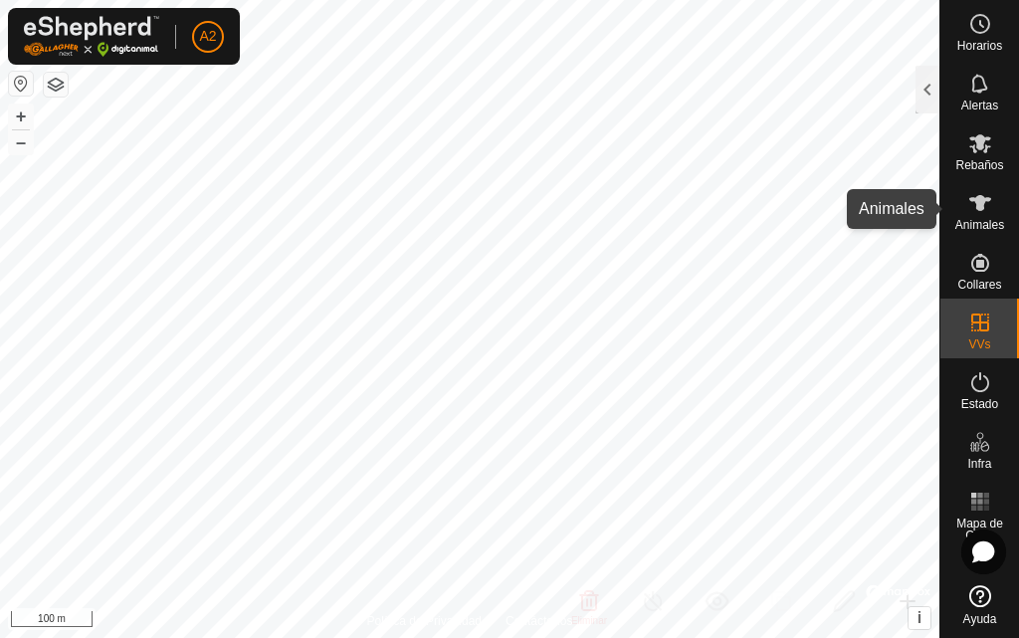
click at [973, 213] on icon at bounding box center [981, 203] width 24 height 24
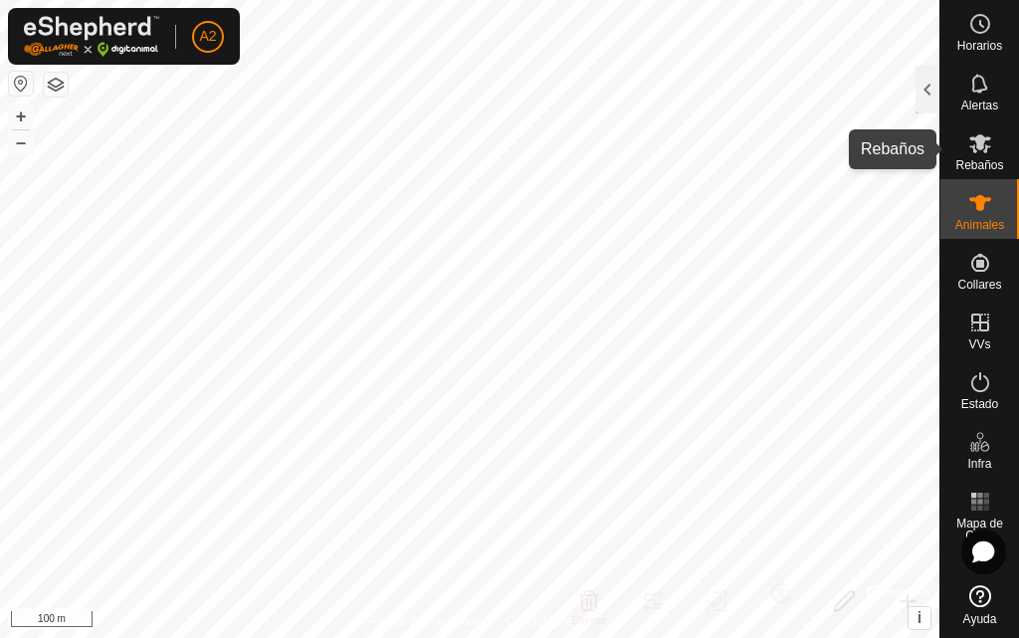
click at [981, 144] on icon at bounding box center [981, 143] width 22 height 19
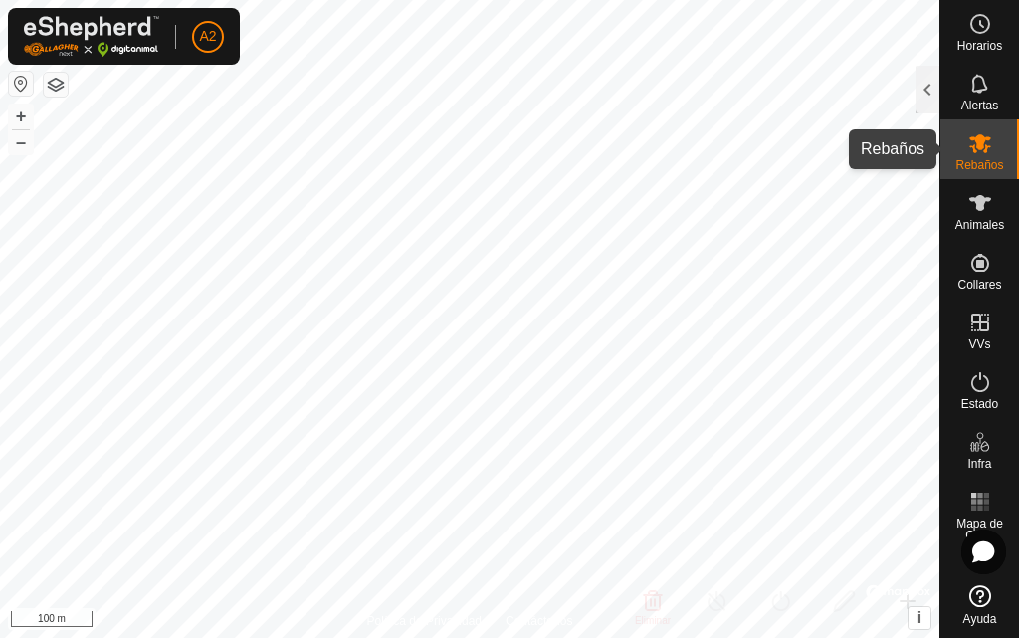
click at [980, 144] on icon at bounding box center [981, 143] width 22 height 19
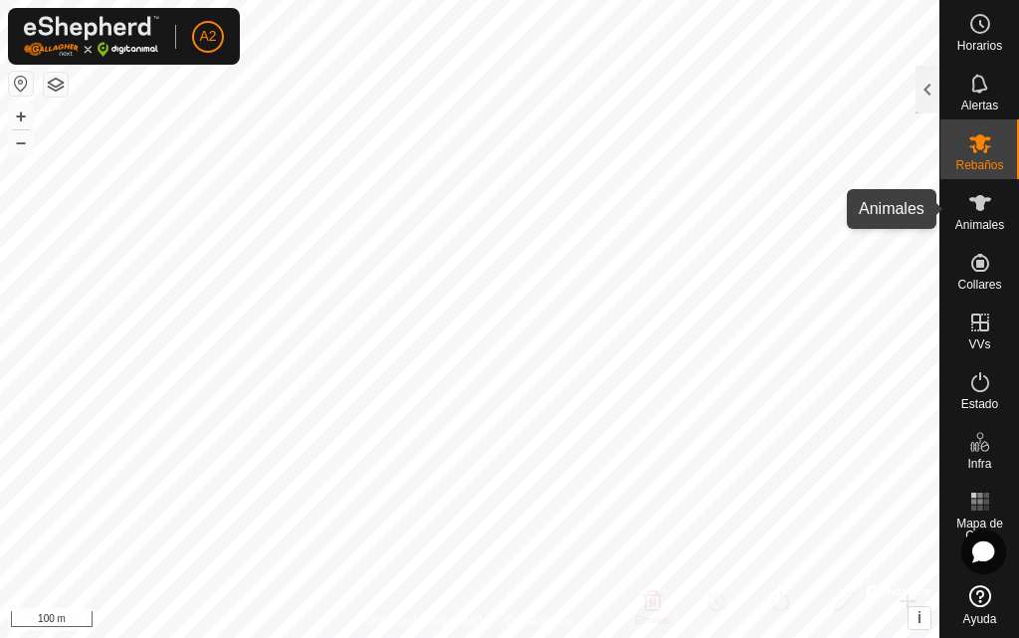
click at [991, 200] on icon at bounding box center [981, 203] width 24 height 24
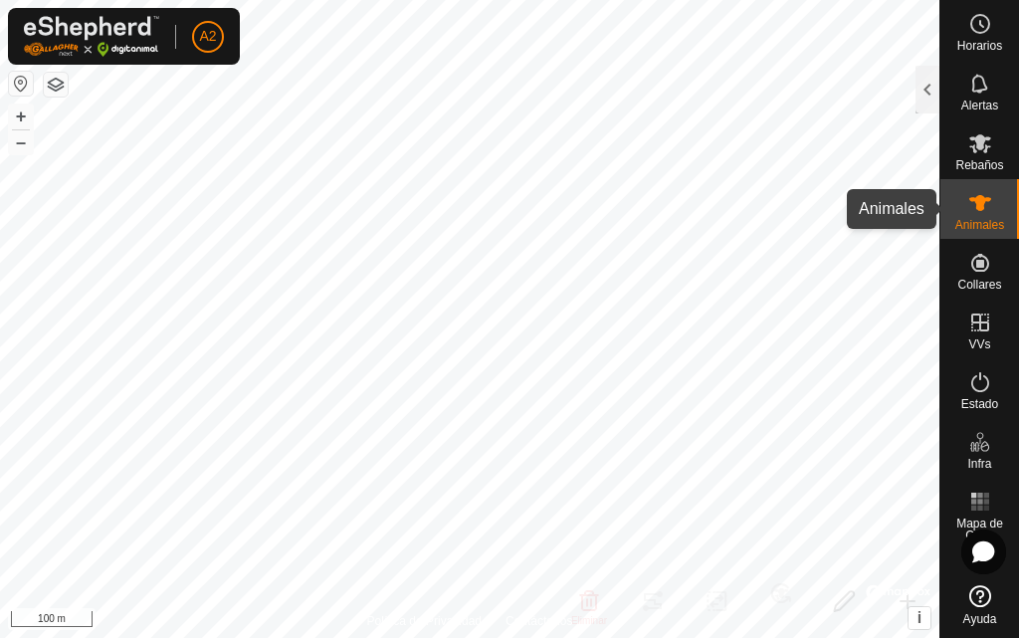
click at [973, 213] on icon at bounding box center [981, 203] width 24 height 24
click at [919, 93] on div at bounding box center [928, 90] width 24 height 48
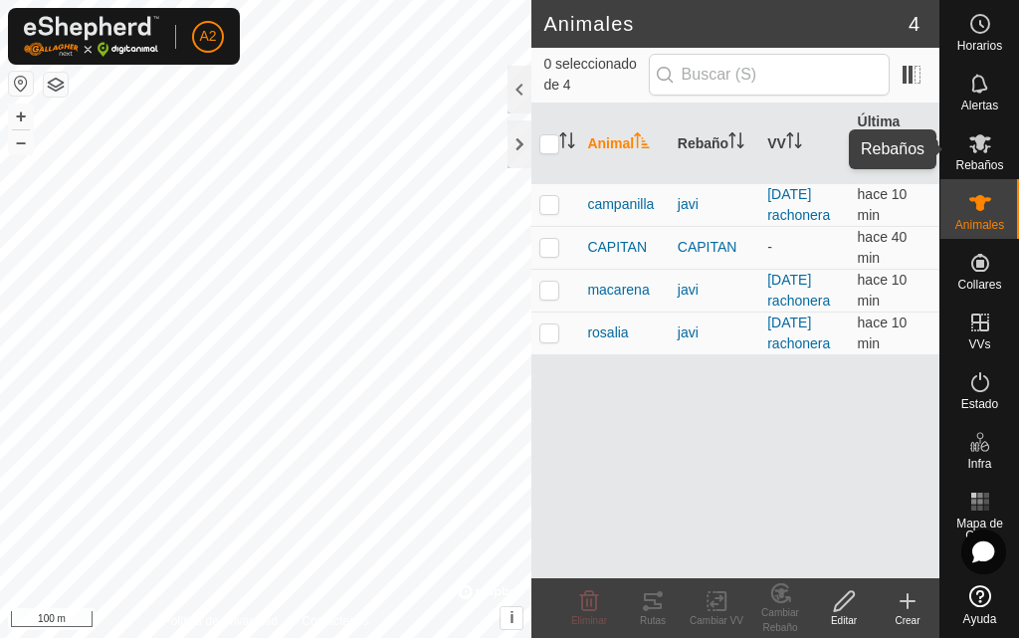
click at [967, 140] on es-mob-svg-icon at bounding box center [981, 143] width 36 height 32
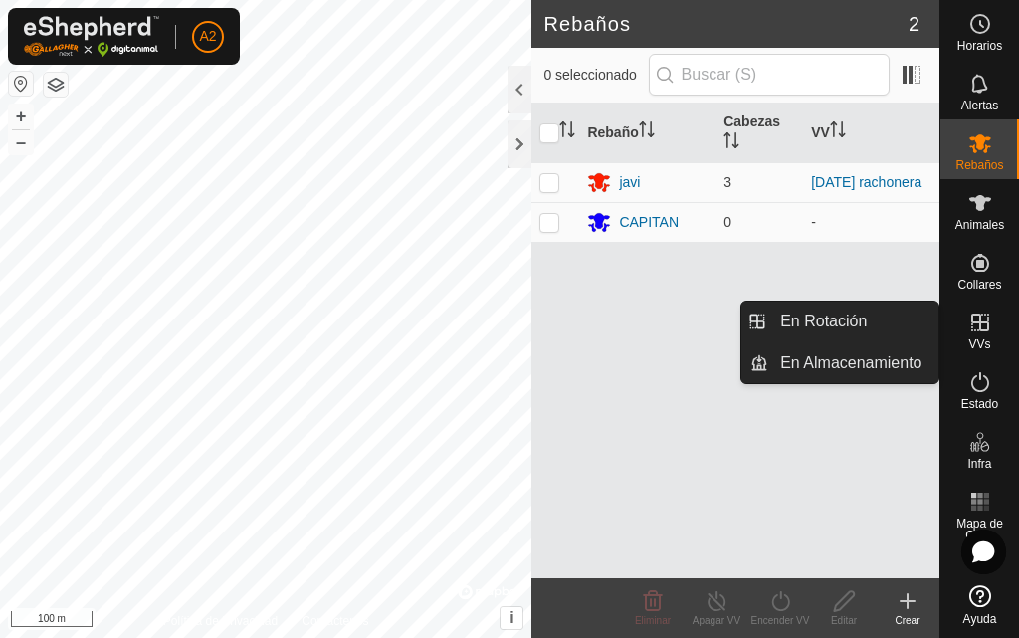
click at [978, 336] on es-virtualpaddocks-svg-icon at bounding box center [981, 323] width 36 height 32
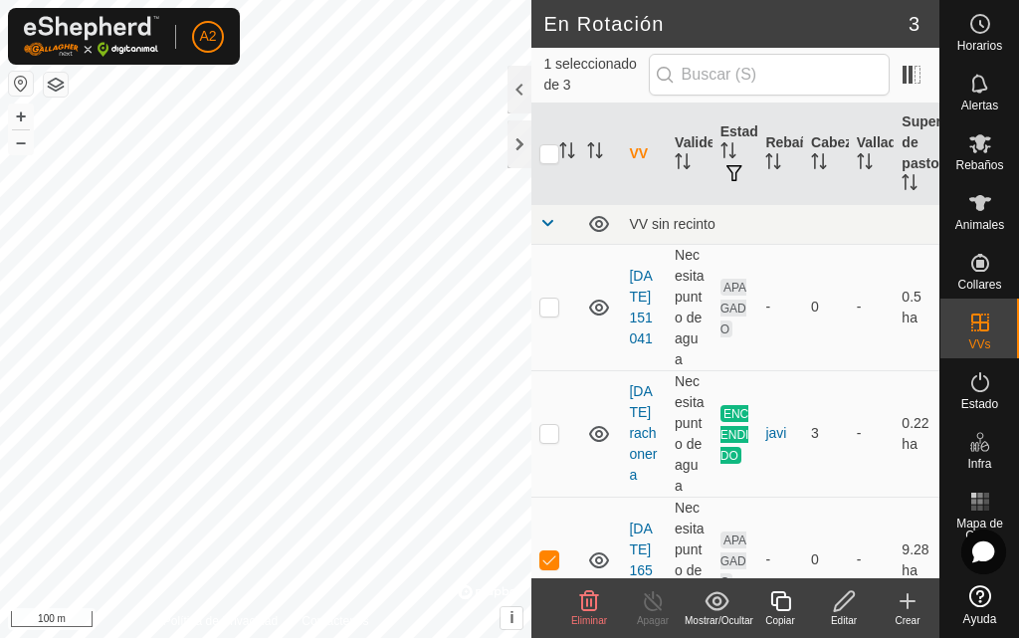
click at [840, 610] on icon at bounding box center [844, 601] width 25 height 24
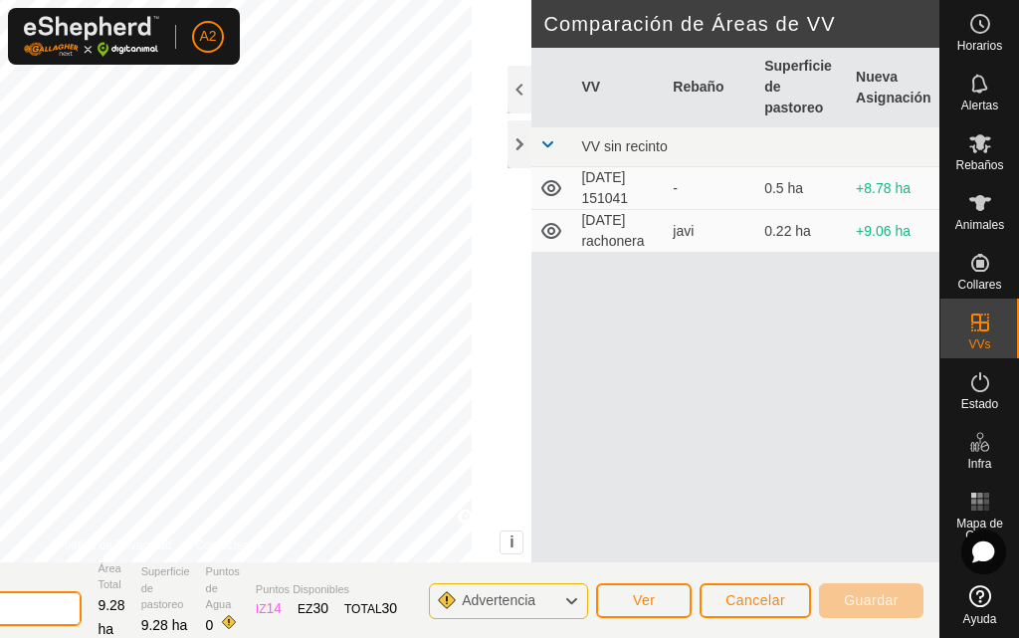
type input "2"
click at [687, 470] on div "DIBUJAR IZ EZ Eliminar Política de Privacidad Contáctenos + – ⇧ i © Mapbox , © …" at bounding box center [314, 281] width 1250 height 563
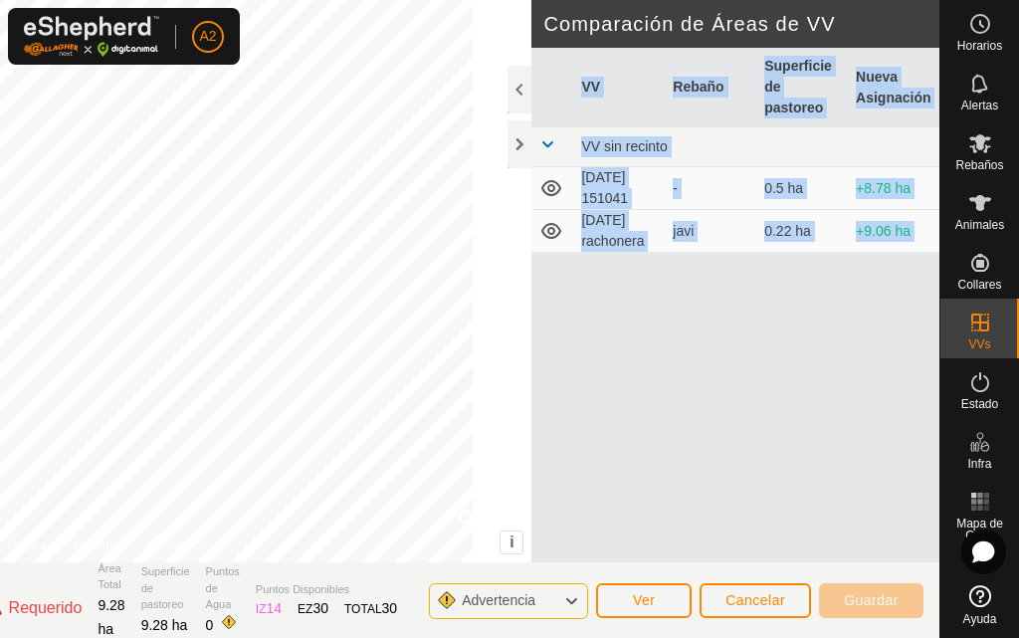
drag, startPoint x: 97, startPoint y: 579, endPoint x: 755, endPoint y: 508, distance: 662.0
click at [755, 508] on div "DIBUJAR IZ EZ Eliminar Política de Privacidad Contáctenos + – ⇧ i © Mapbox , © …" at bounding box center [314, 319] width 1250 height 638
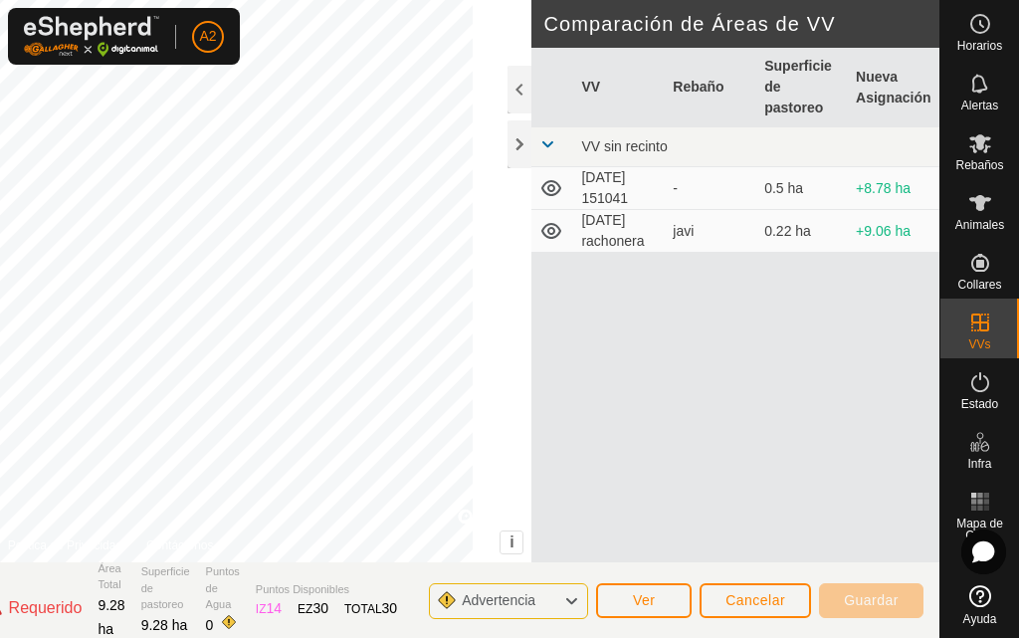
drag, startPoint x: 24, startPoint y: 608, endPoint x: 263, endPoint y: 593, distance: 239.4
click at [263, 593] on section "Vallado Virtual Requerido Área Total 9.28 ha Superficie de pastoreo 9.28 ha Pun…" at bounding box center [314, 601] width 1250 height 76
click at [737, 589] on button "Cancelar" at bounding box center [756, 600] width 112 height 35
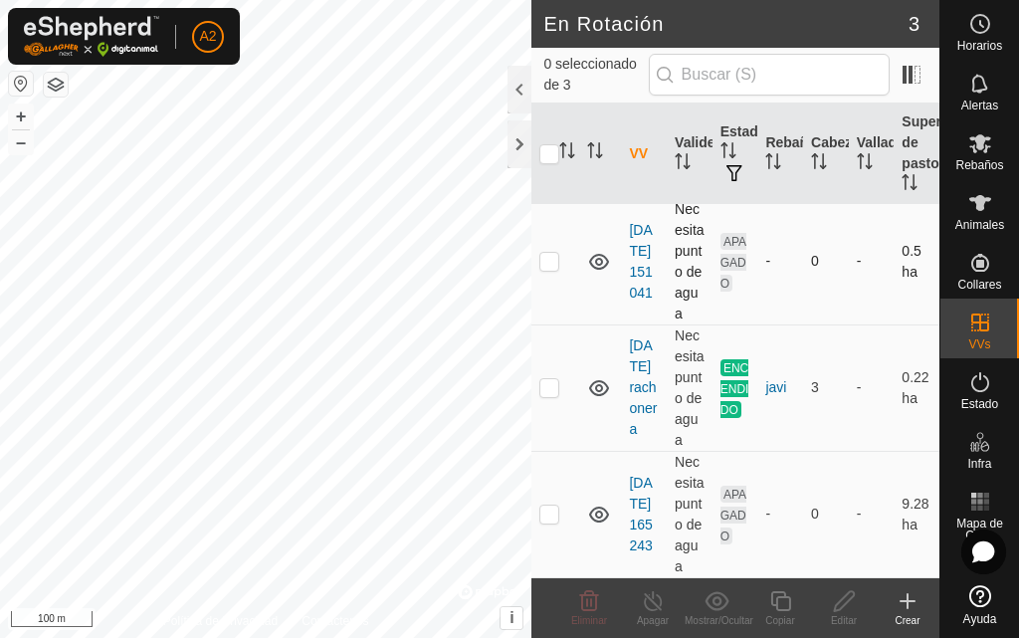
scroll to position [109, 0]
click at [643, 504] on td "[DATE] 165243" at bounding box center [644, 514] width 46 height 126
click at [637, 521] on link "[DATE] 165243" at bounding box center [640, 514] width 23 height 79
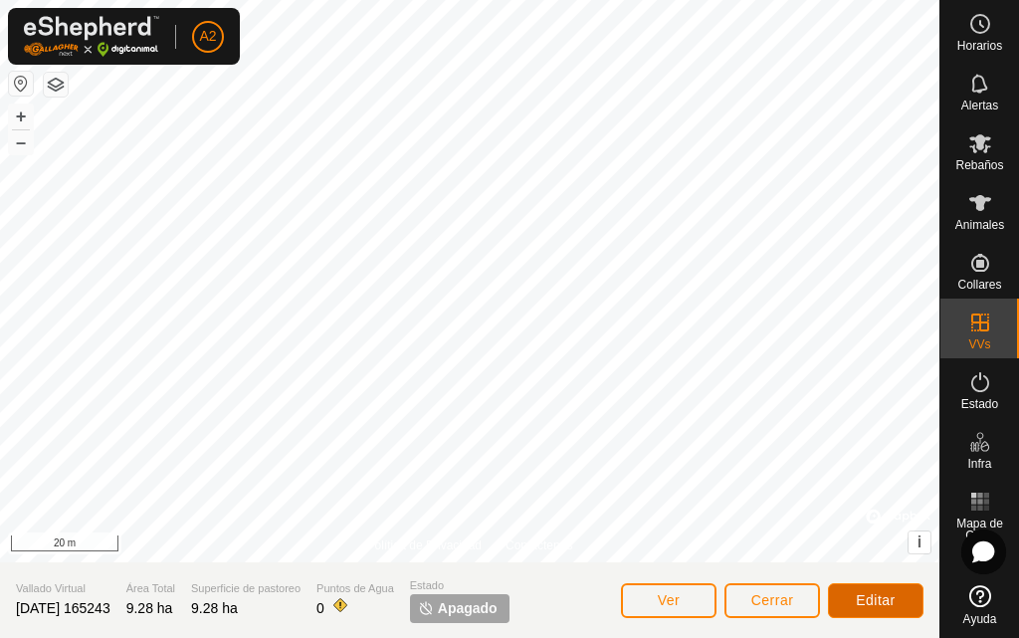
click at [873, 589] on button "Editar" at bounding box center [876, 600] width 96 height 35
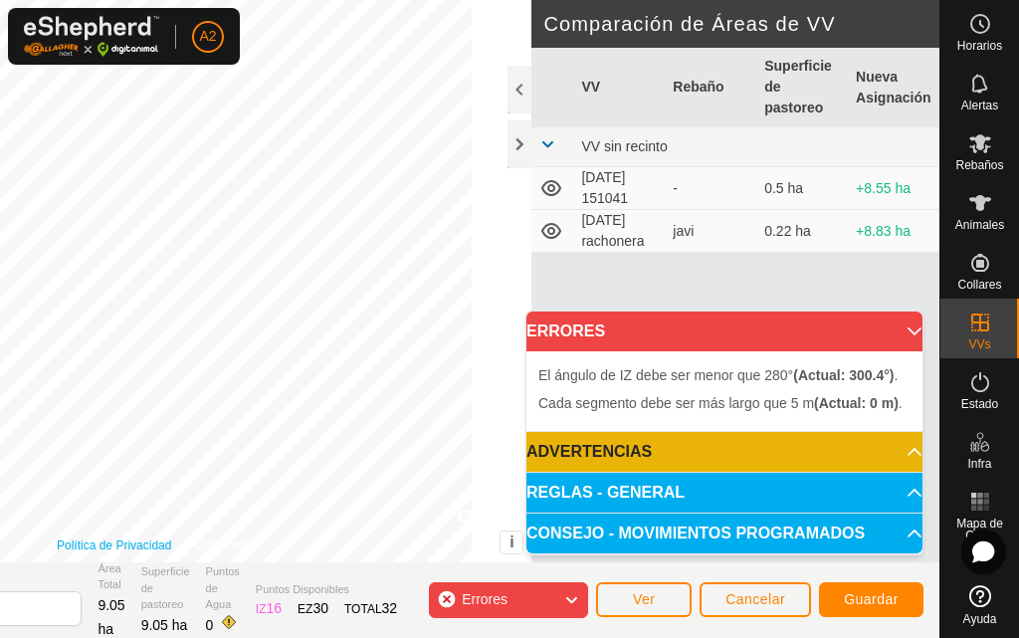
click at [234, 377] on div "El ángulo de IZ debe ser menor que 280° (Actual: 300.4°) . Cada segmento debe s…" at bounding box center [159, 281] width 745 height 563
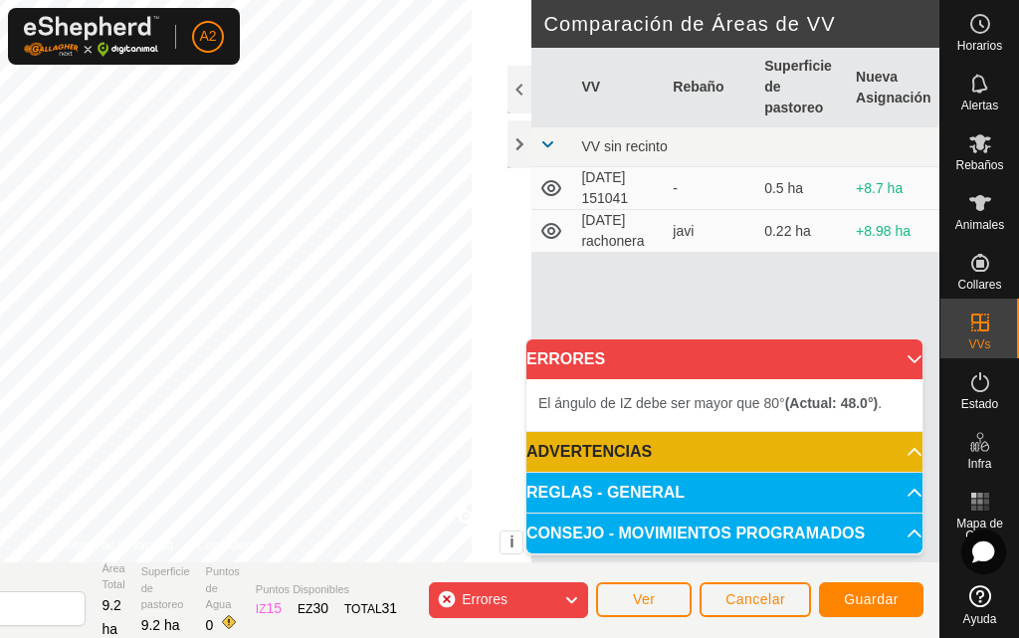
click at [196, 332] on div "El ángulo de IZ debe ser mayor que 80° (Actual: 48.0°) . + – ⇧ i © Mapbox , © O…" at bounding box center [161, 281] width 741 height 563
click at [207, 330] on div "El ángulo de IZ debe ser mayor que 80° (Actual: 33.8°) . + – ⇧ i © Mapbox , © O…" at bounding box center [159, 281] width 745 height 563
click at [228, 327] on div "El ángulo de IZ debe ser mayor que 80° (Actual: 33.8°) . + – ⇧ i © Mapbox , © O…" at bounding box center [159, 281] width 745 height 563
click at [400, 292] on div "El ángulo de IZ debe ser mayor que 80° (Actual: 71.8°) . + – ⇧ i © Mapbox , © O…" at bounding box center [159, 281] width 745 height 563
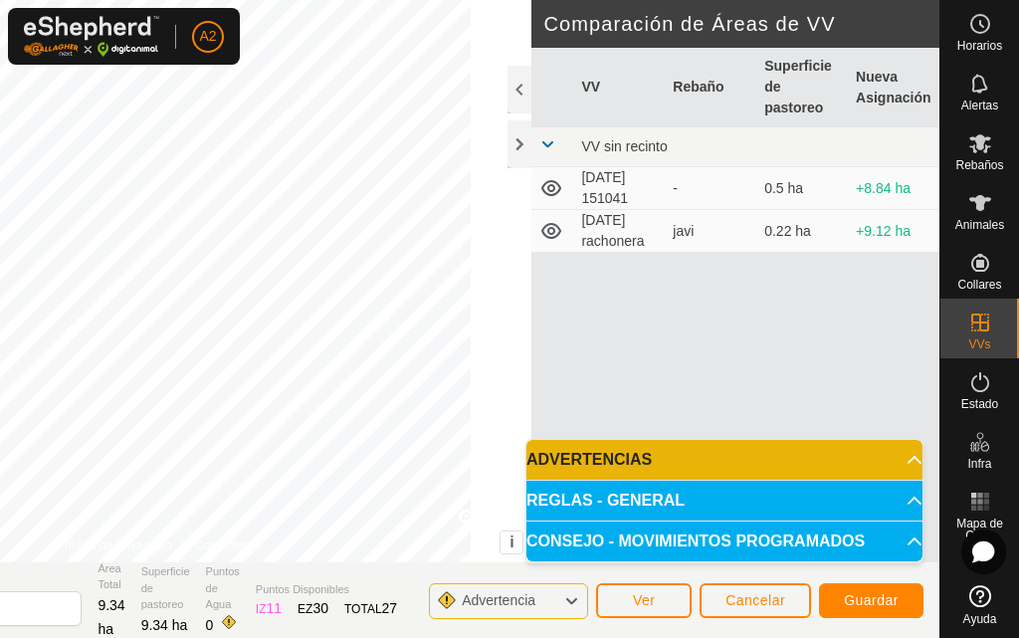
drag, startPoint x: 392, startPoint y: 277, endPoint x: 636, endPoint y: -87, distance: 437.7
click at [636, 0] on html "A2 Horarios Alertas Rebaños Animales Collares VVs Estado Infra Mapa de Calor Ay…" at bounding box center [509, 319] width 1019 height 638
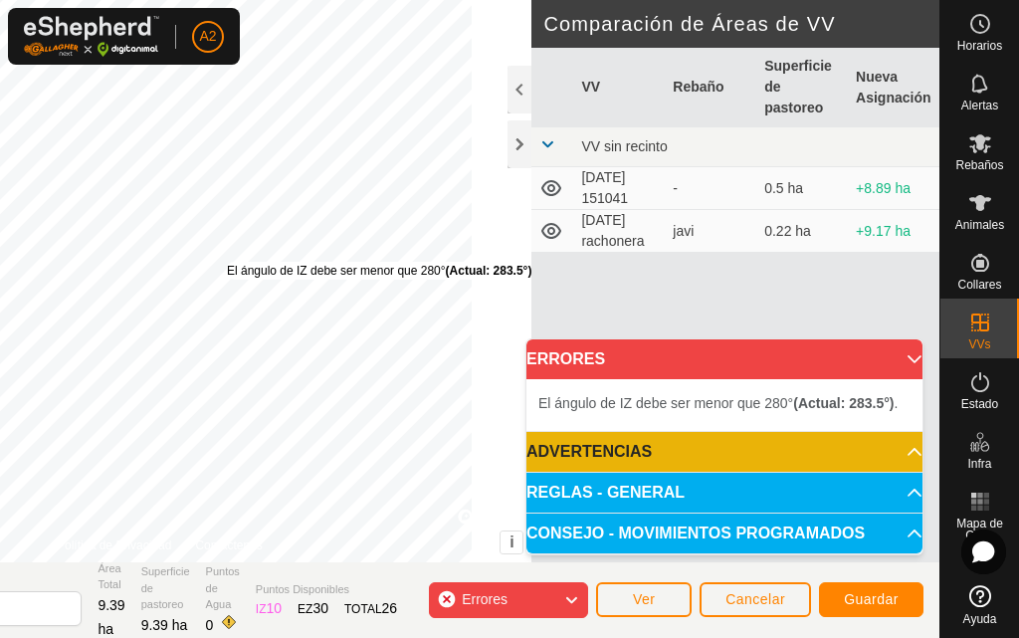
click at [287, 262] on div "El ángulo de IZ debe ser menor que 280° (Actual: 283.5°) . + – ⇧ i © Mapbox , ©…" at bounding box center [159, 281] width 745 height 563
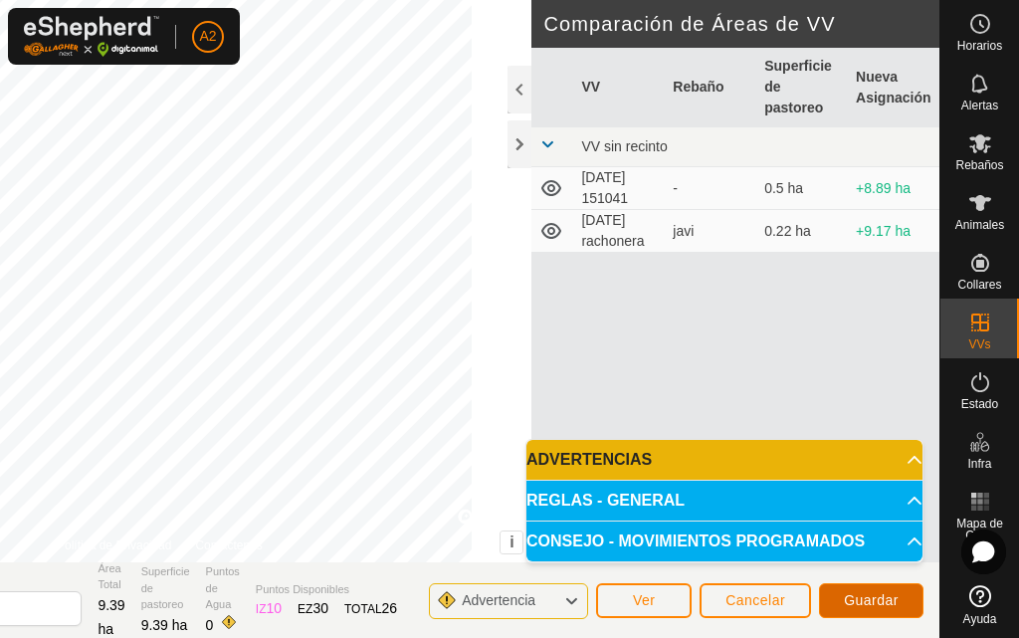
click at [861, 594] on span "Guardar" at bounding box center [871, 600] width 55 height 16
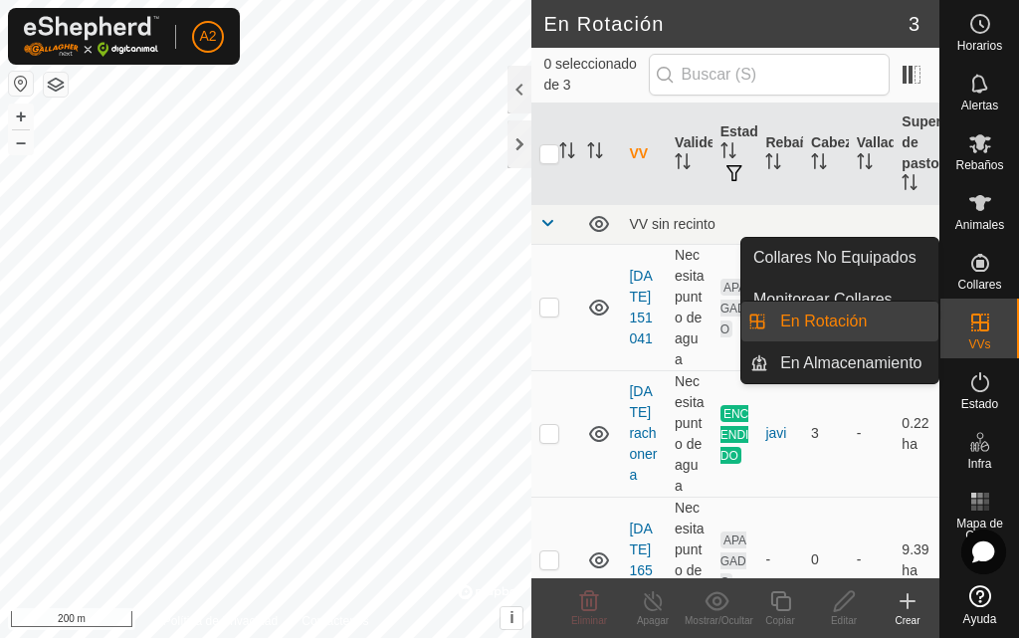
click at [981, 329] on icon at bounding box center [981, 323] width 18 height 18
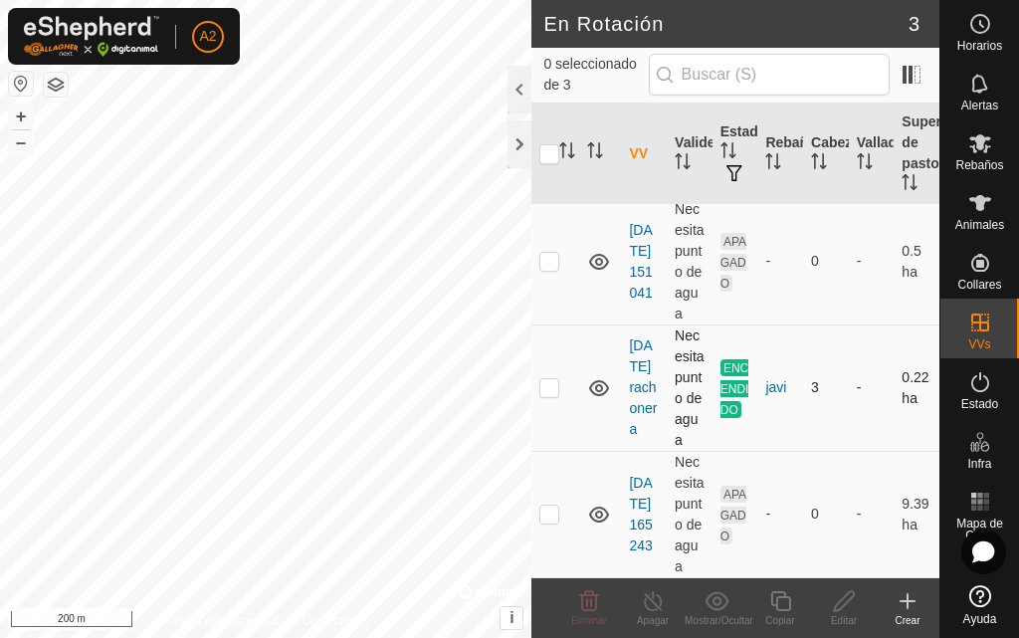
scroll to position [109, 0]
checkbox input "true"
drag, startPoint x: 634, startPoint y: 522, endPoint x: 850, endPoint y: 608, distance: 232.8
click at [850, 608] on icon at bounding box center [844, 601] width 25 height 24
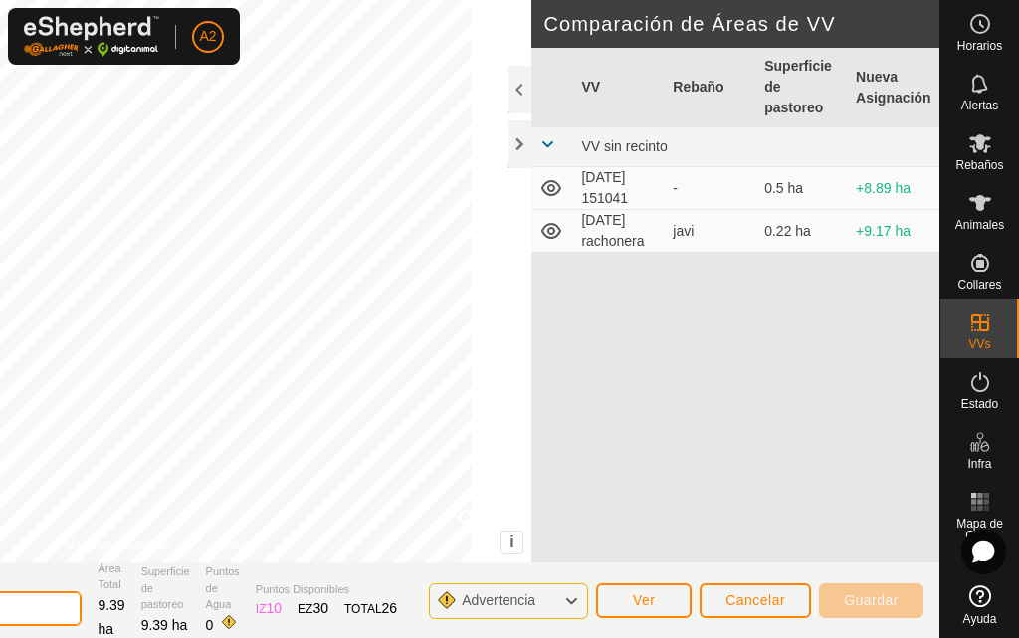
type input "2"
type input "C"
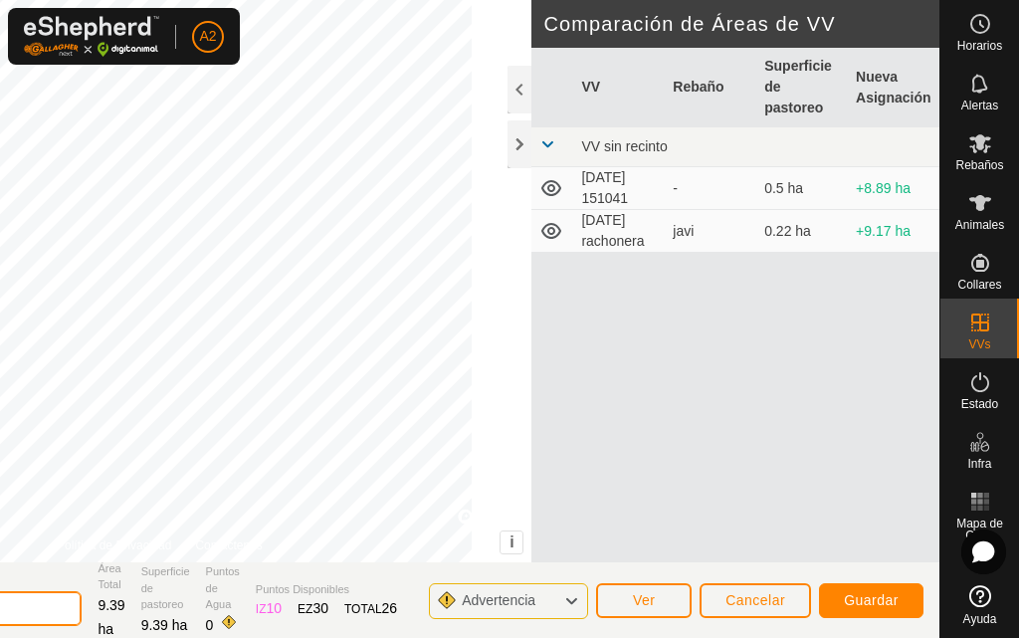
type input "CANTARRANAS"
click at [899, 596] on button "Guardar" at bounding box center [871, 600] width 105 height 35
